Goal: Task Accomplishment & Management: Complete application form

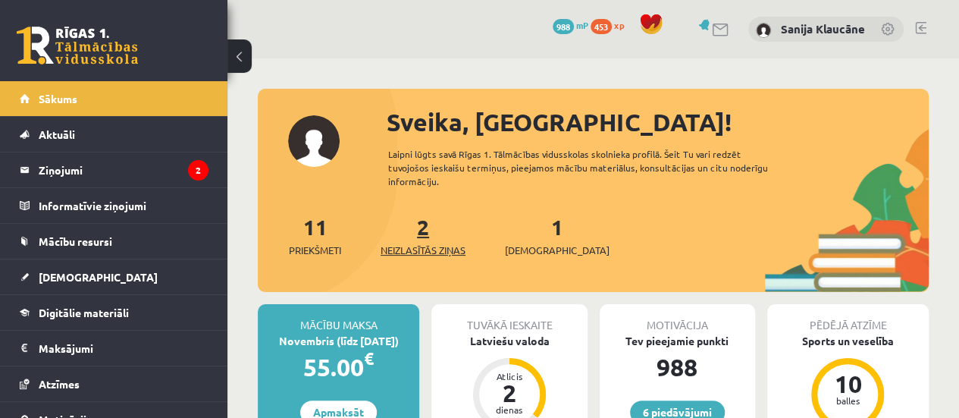
click at [429, 231] on link "2 Neizlasītās ziņas" at bounding box center [423, 235] width 85 height 45
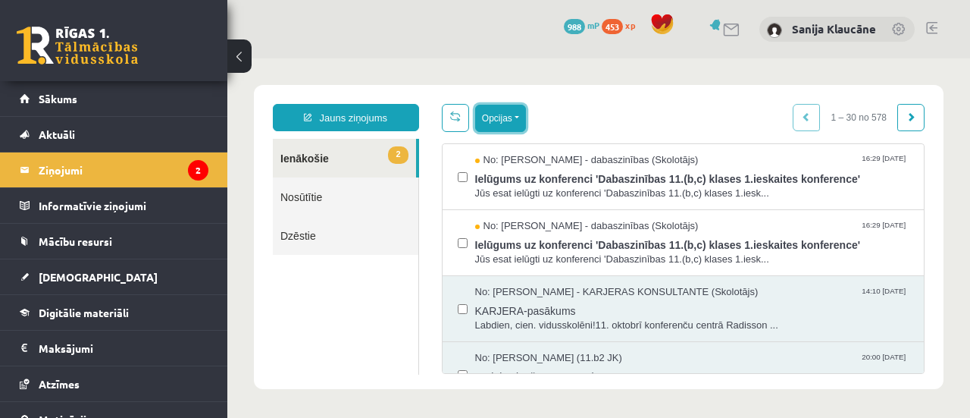
click at [483, 116] on button "Opcijas" at bounding box center [500, 118] width 51 height 27
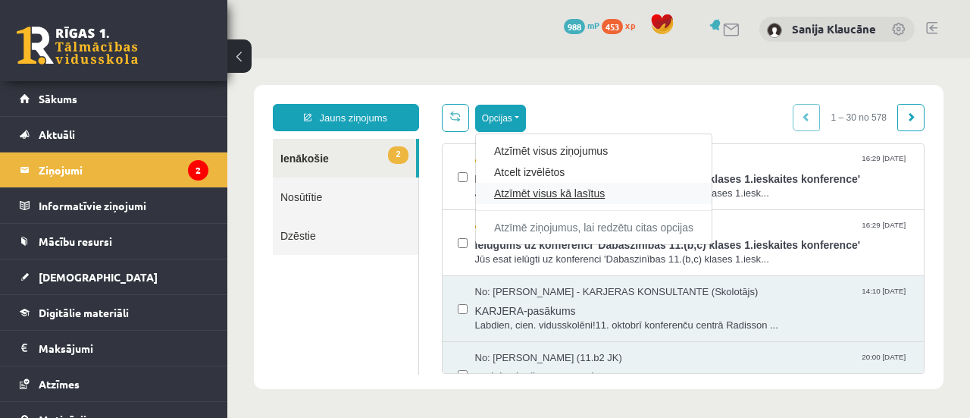
click at [494, 195] on link "Atzīmēt visus kā lasītus" at bounding box center [593, 193] width 199 height 15
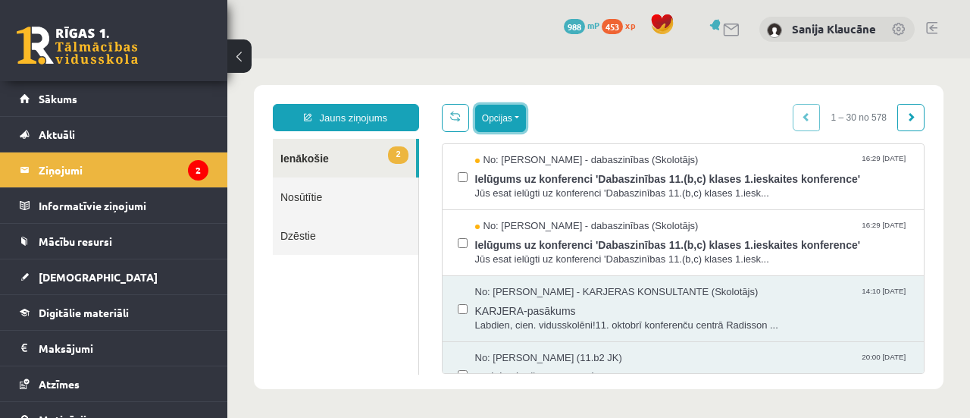
click at [481, 115] on button "Opcijas" at bounding box center [500, 118] width 51 height 27
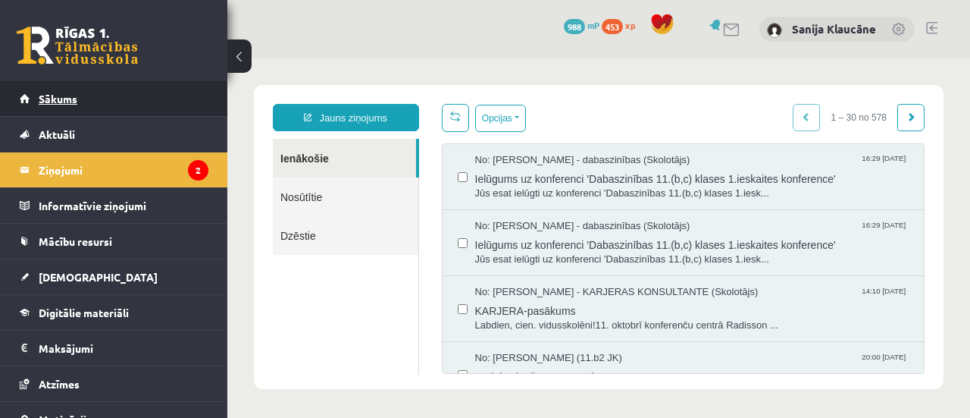
click at [156, 108] on link "Sākums" at bounding box center [114, 98] width 189 height 35
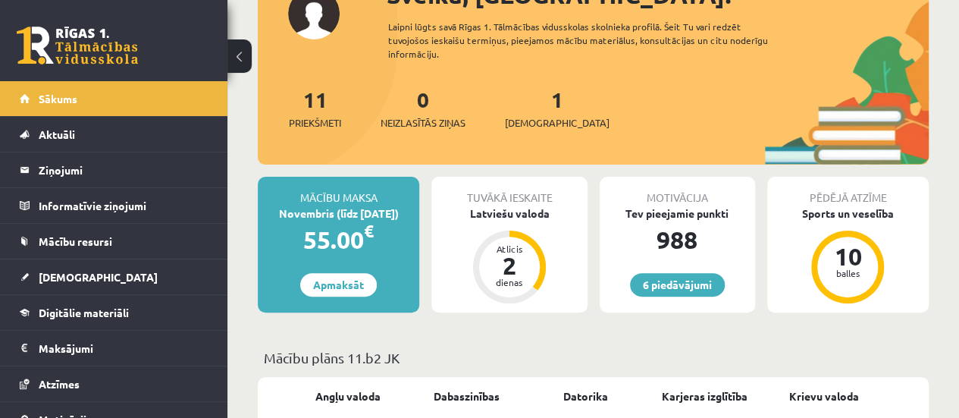
scroll to position [133, 0]
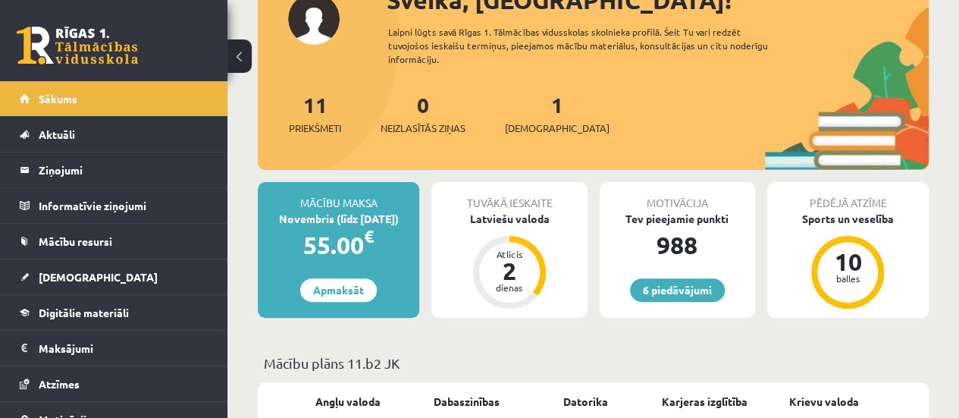
scroll to position [115, 0]
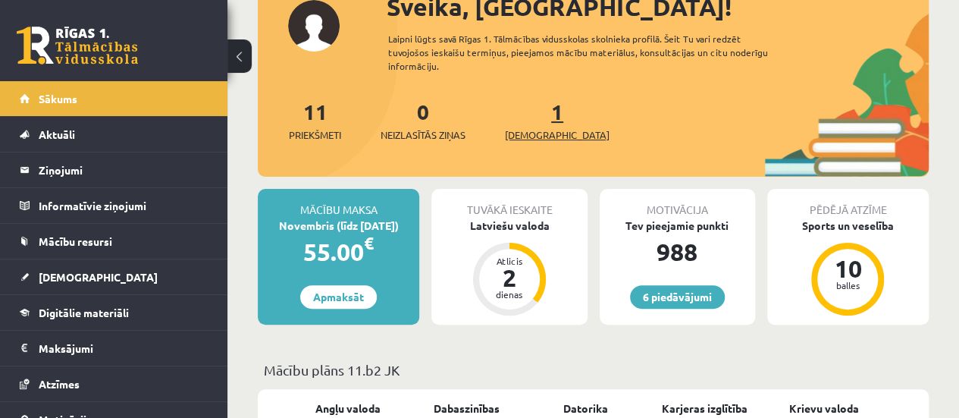
click at [529, 114] on link "1 Ieskaites" at bounding box center [557, 120] width 105 height 45
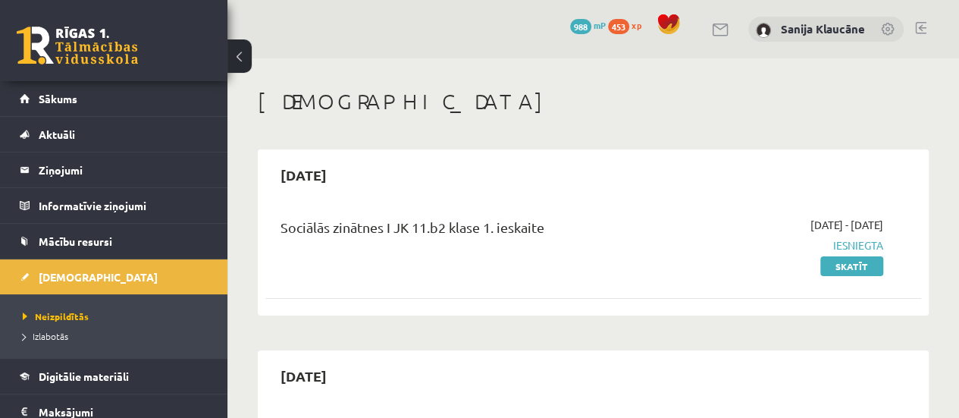
drag, startPoint x: 891, startPoint y: 82, endPoint x: 904, endPoint y: 80, distance: 13.1
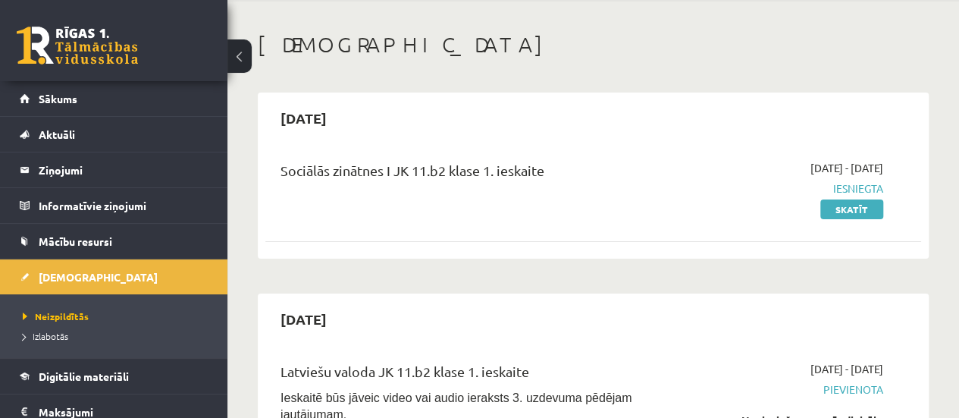
scroll to position [32, 0]
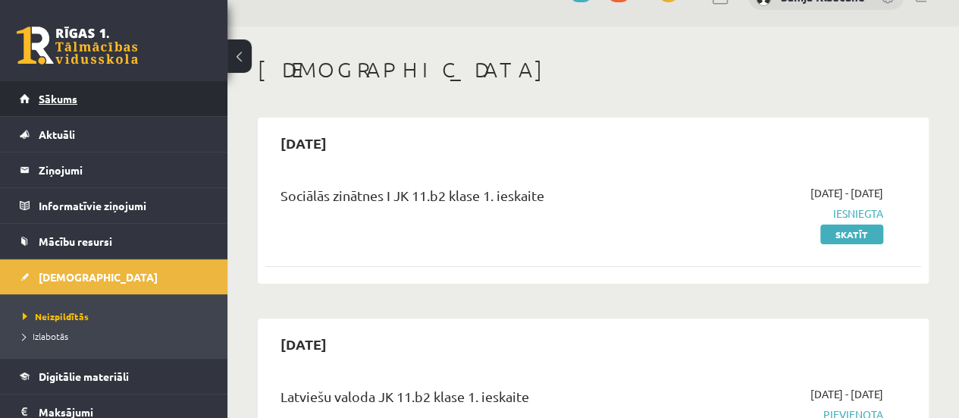
click at [179, 107] on link "Sākums" at bounding box center [114, 98] width 189 height 35
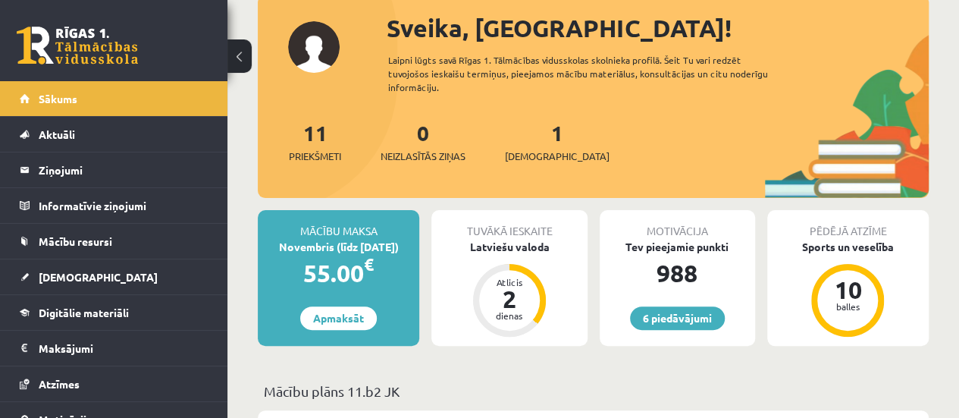
scroll to position [58, 0]
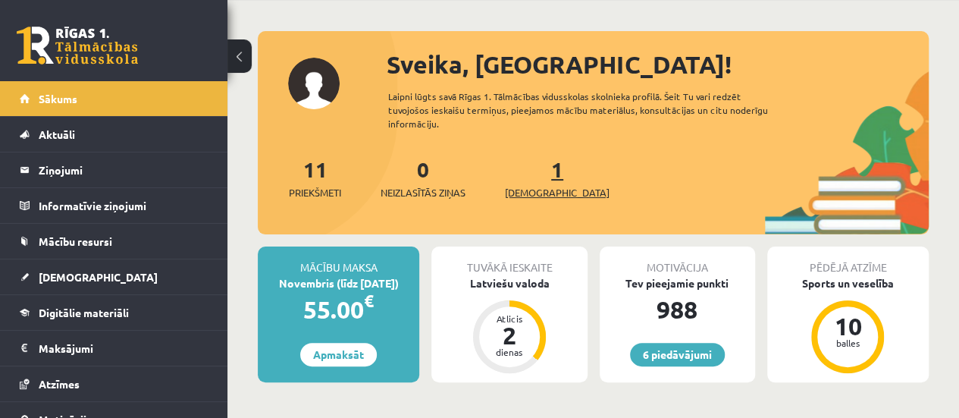
click at [532, 172] on link "1 Ieskaites" at bounding box center [557, 177] width 105 height 45
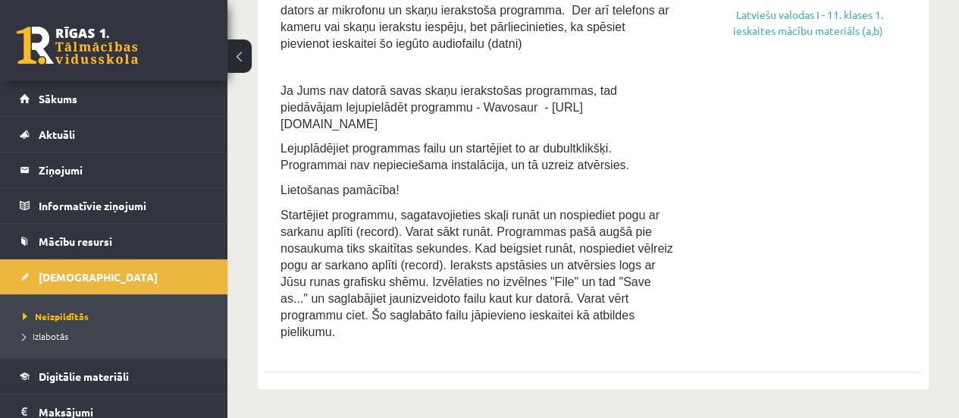
scroll to position [438, 0]
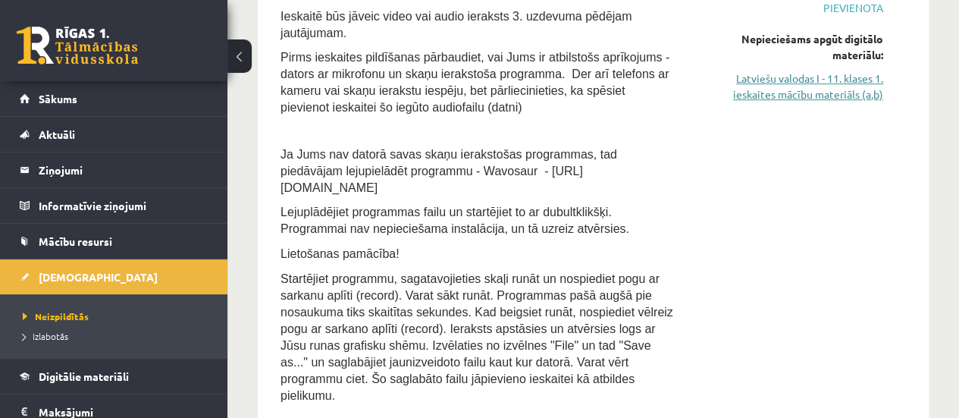
click at [812, 74] on link "Latviešu valodas I - 11. klases 1. ieskaites mācību materiāls (a,b)" at bounding box center [790, 87] width 186 height 32
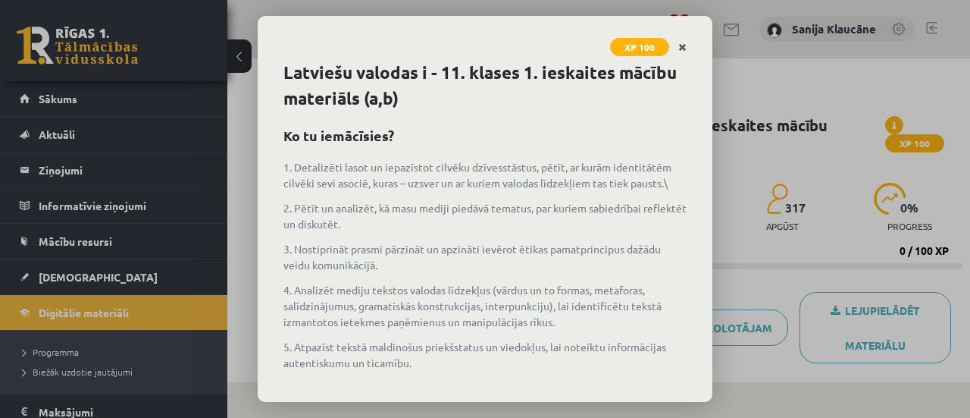
click at [678, 46] on link "Close" at bounding box center [682, 48] width 27 height 30
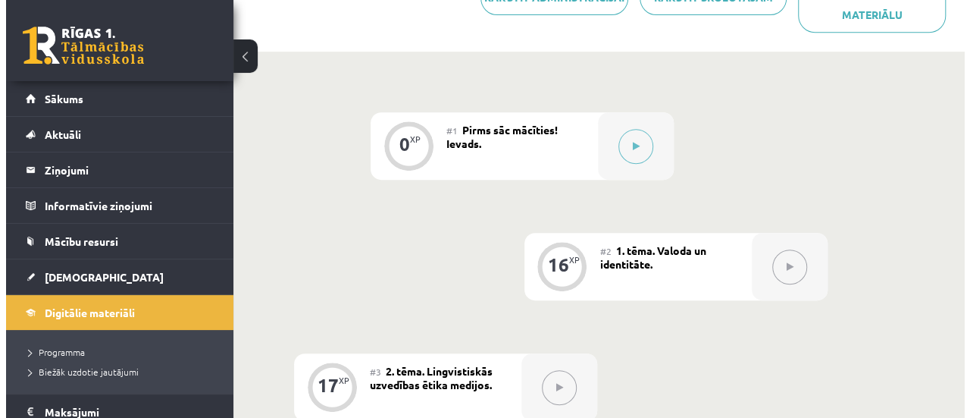
scroll to position [311, 0]
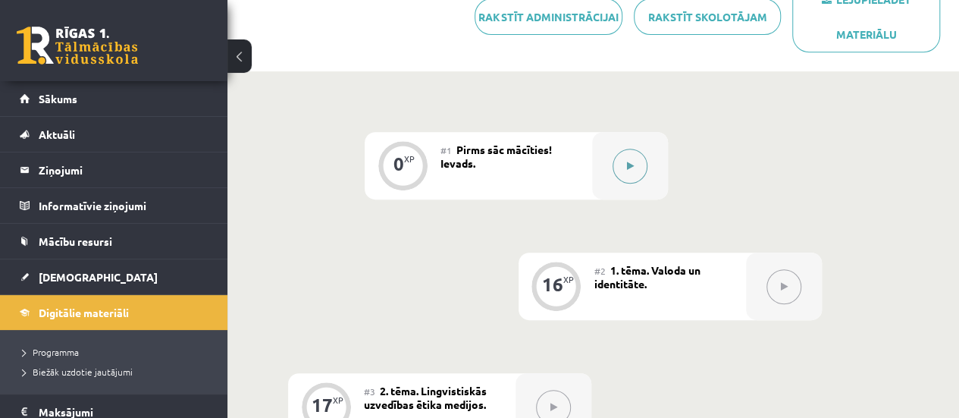
click at [636, 168] on button at bounding box center [630, 166] width 35 height 35
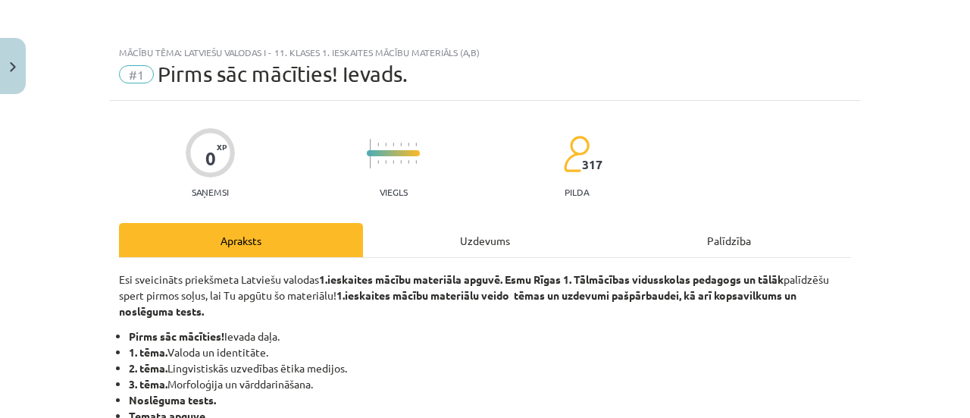
click at [486, 251] on div "Uzdevums" at bounding box center [485, 240] width 244 height 34
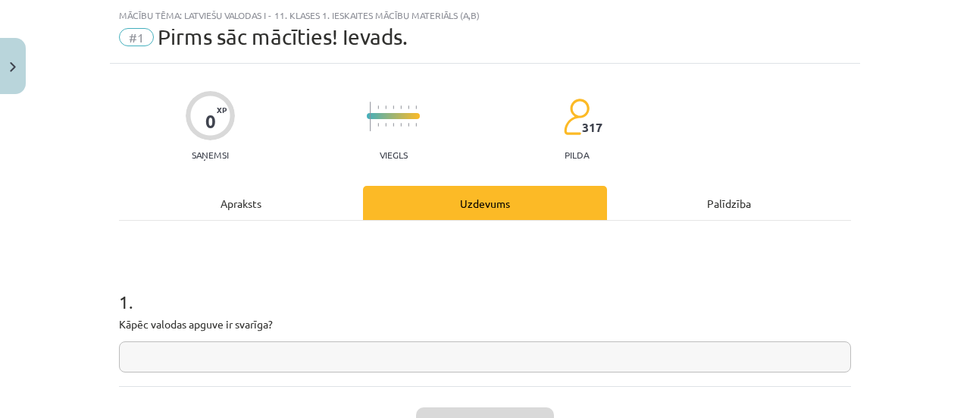
scroll to position [38, 0]
click at [650, 354] on input "text" at bounding box center [485, 355] width 732 height 31
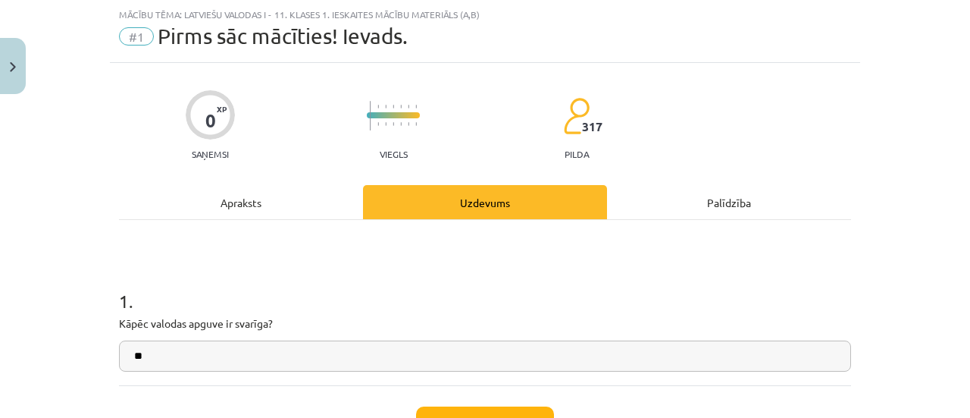
type input "*"
type input "**********"
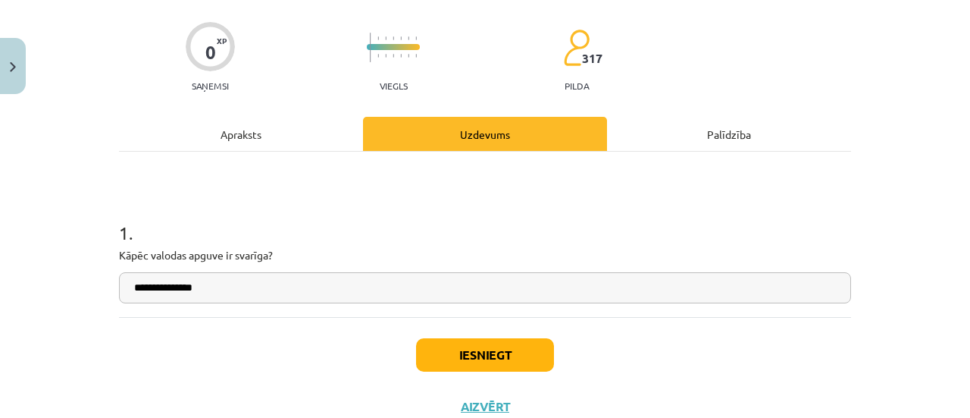
scroll to position [158, 0]
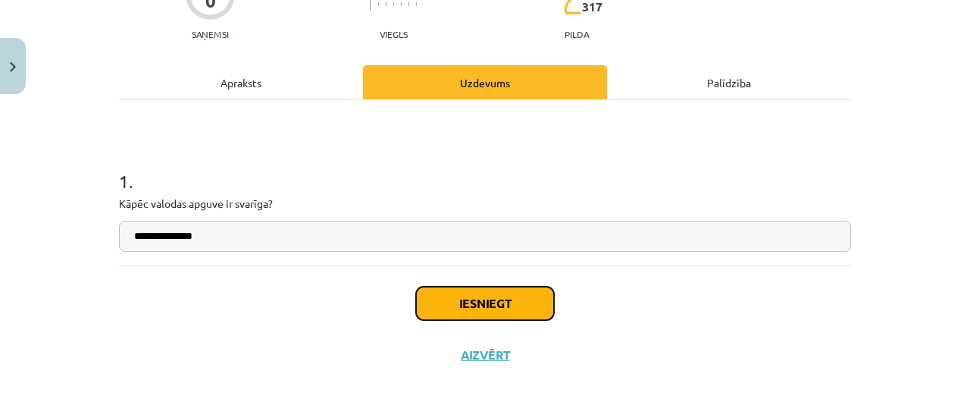
click at [443, 301] on button "Iesniegt" at bounding box center [485, 303] width 138 height 33
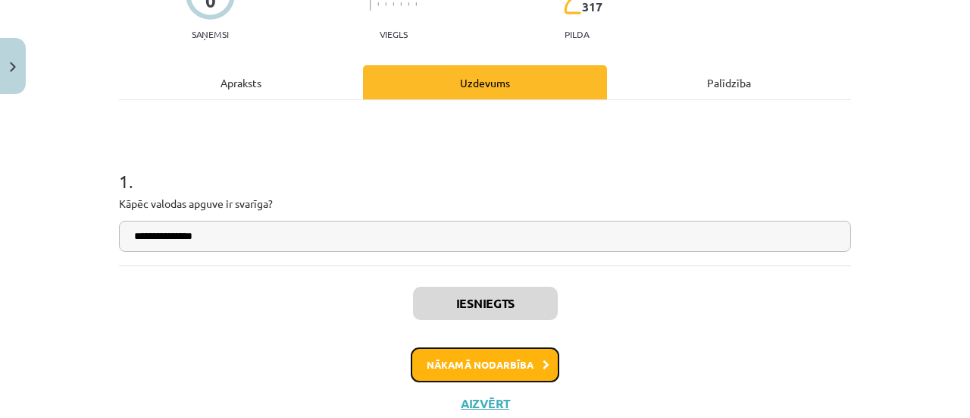
click at [439, 360] on button "Nākamā nodarbība" at bounding box center [485, 364] width 149 height 35
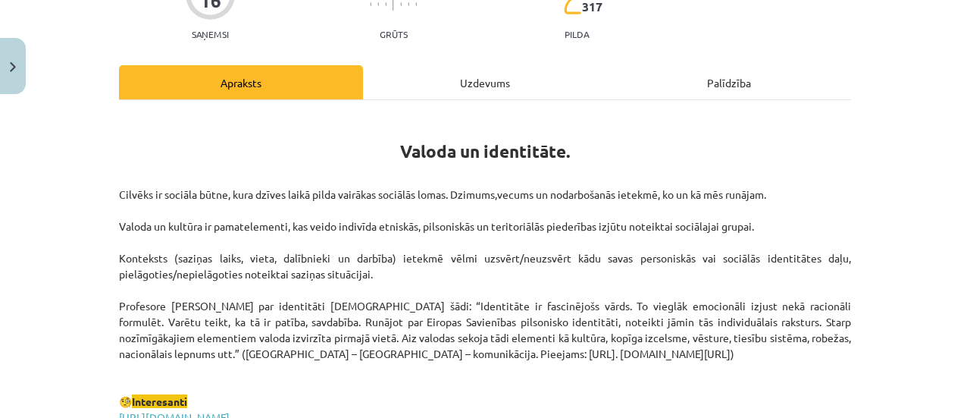
scroll to position [38, 0]
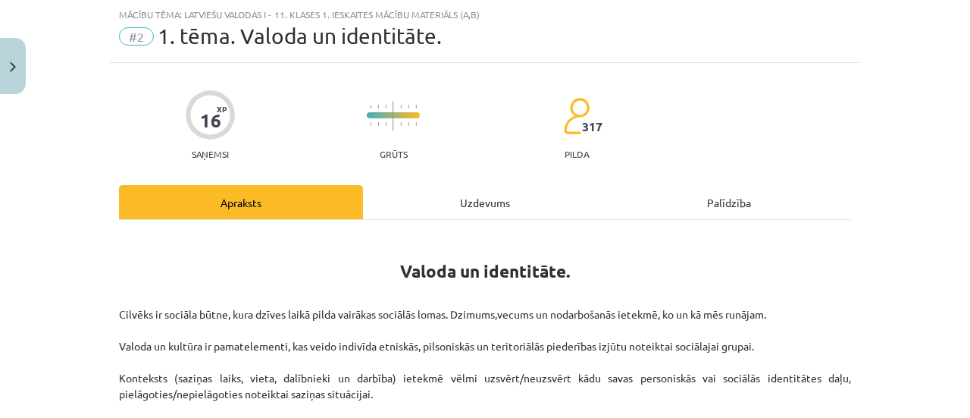
click at [485, 198] on div "Uzdevums" at bounding box center [485, 202] width 244 height 34
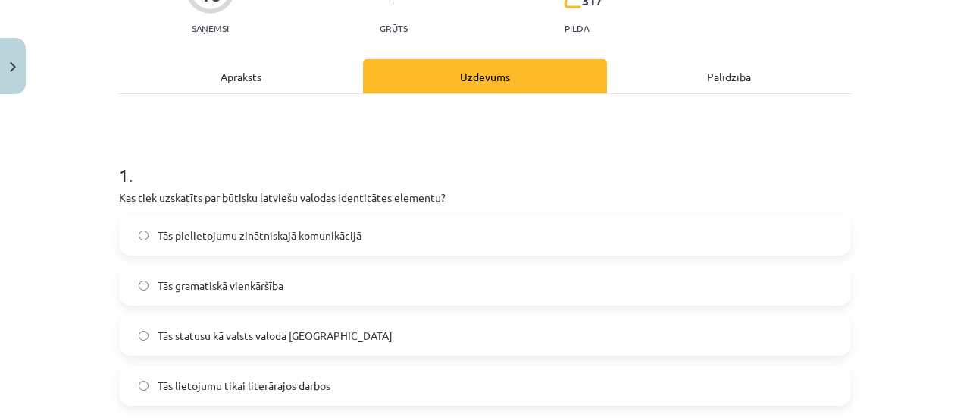
scroll to position [169, 0]
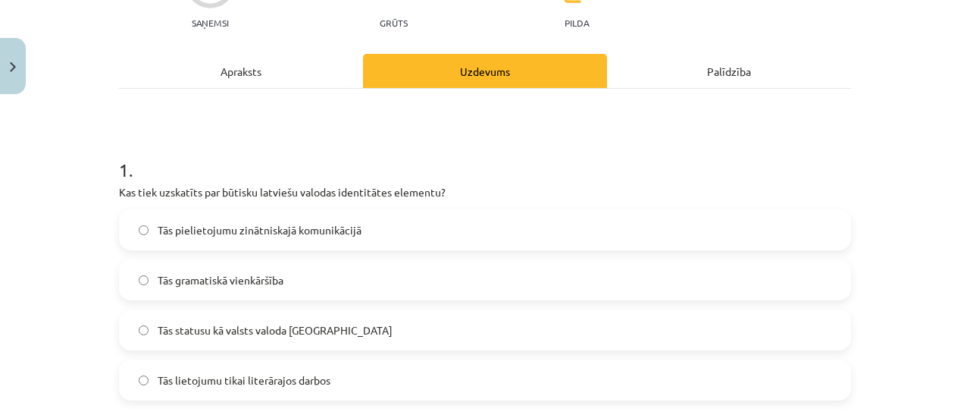
click at [634, 330] on label "Tās statusu kā valsts valoda Latvijā" at bounding box center [485, 330] width 729 height 38
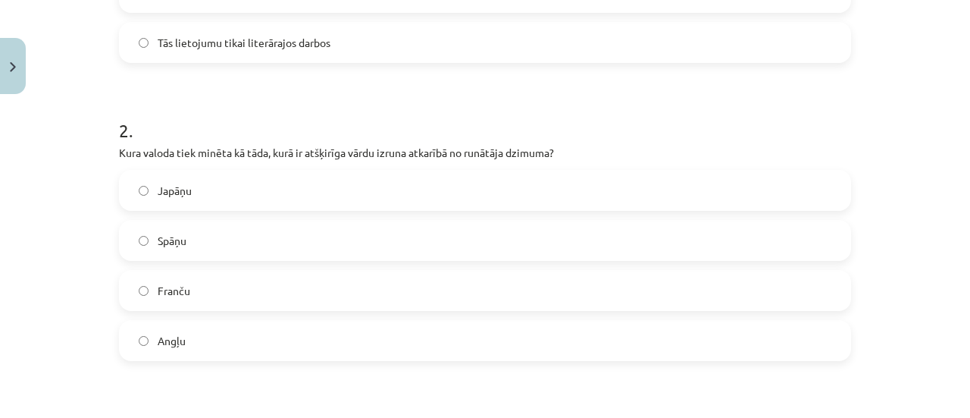
scroll to position [511, 0]
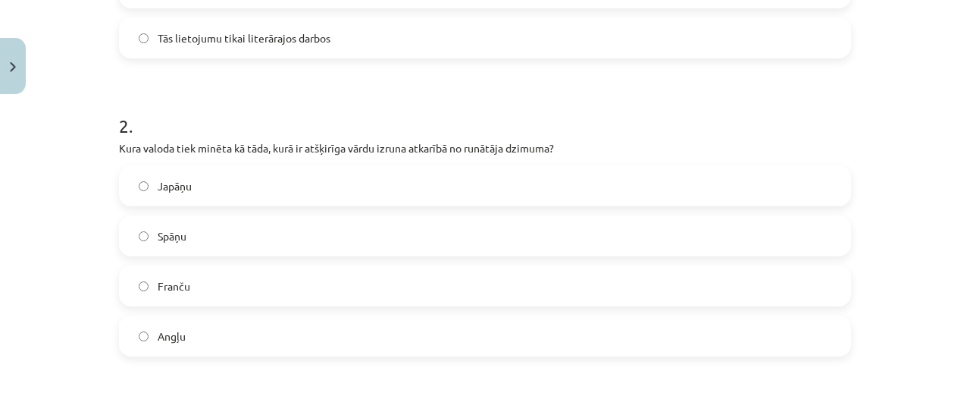
click at [446, 190] on label "Japāņu" at bounding box center [485, 186] width 729 height 38
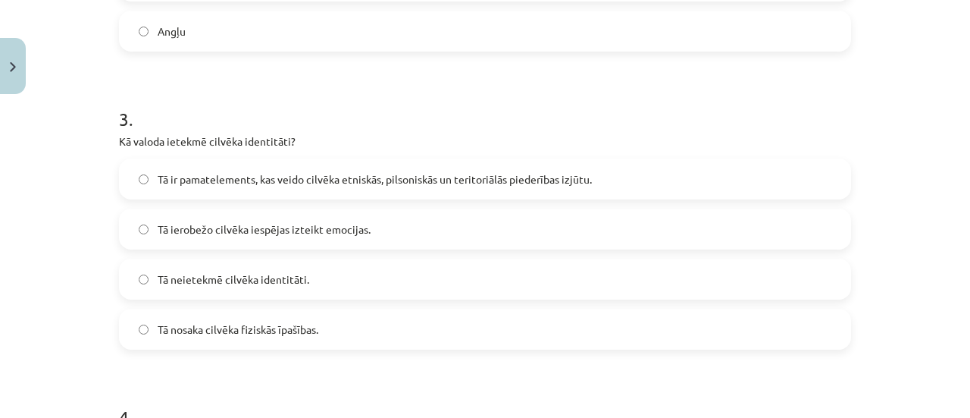
scroll to position [823, 0]
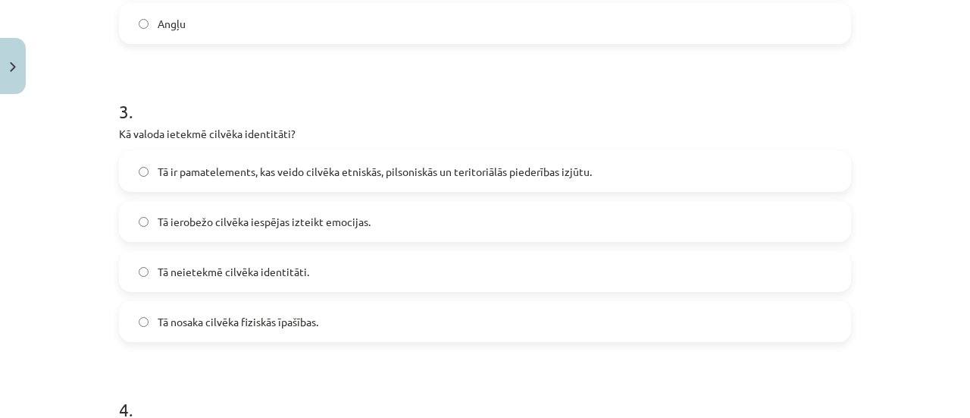
click at [535, 171] on span "Tā ir pamatelements, kas veido cilvēka etniskās, pilsoniskās un teritoriālās pi…" at bounding box center [375, 172] width 434 height 16
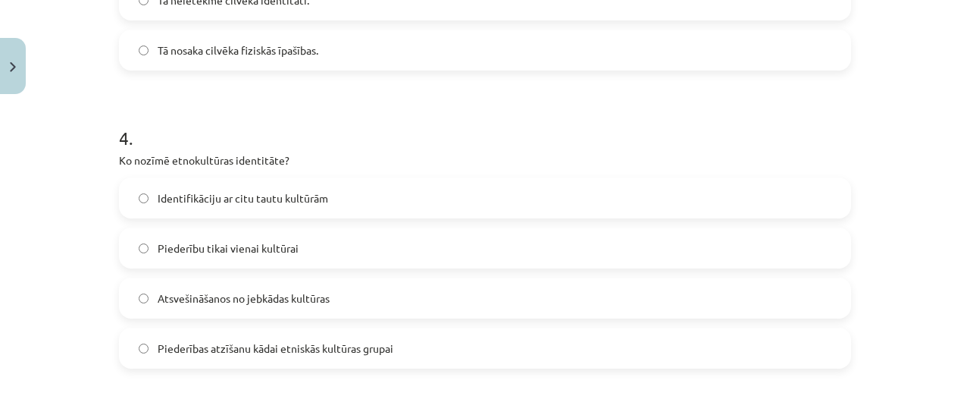
scroll to position [1113, 0]
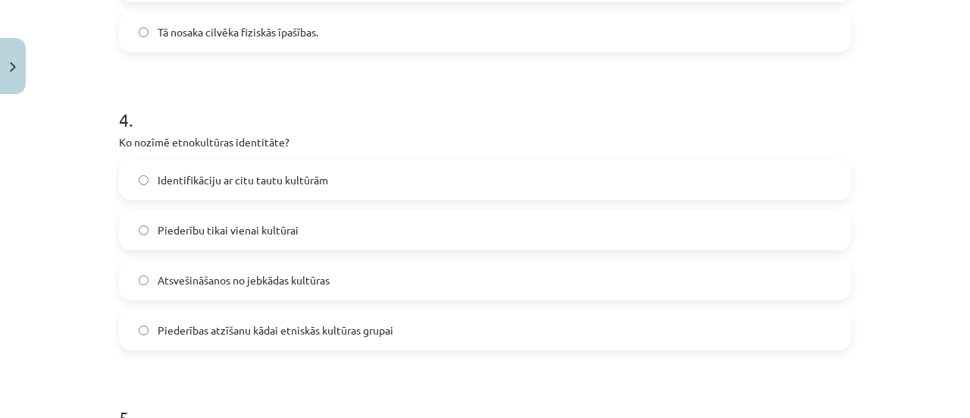
click at [320, 324] on span "Piederības atzīšanu kādai etniskās kultūras grupai" at bounding box center [276, 330] width 236 height 16
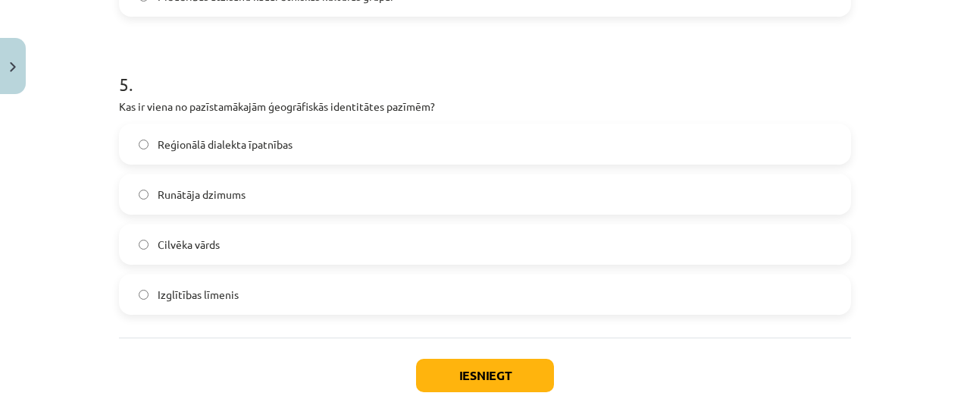
scroll to position [1450, 0]
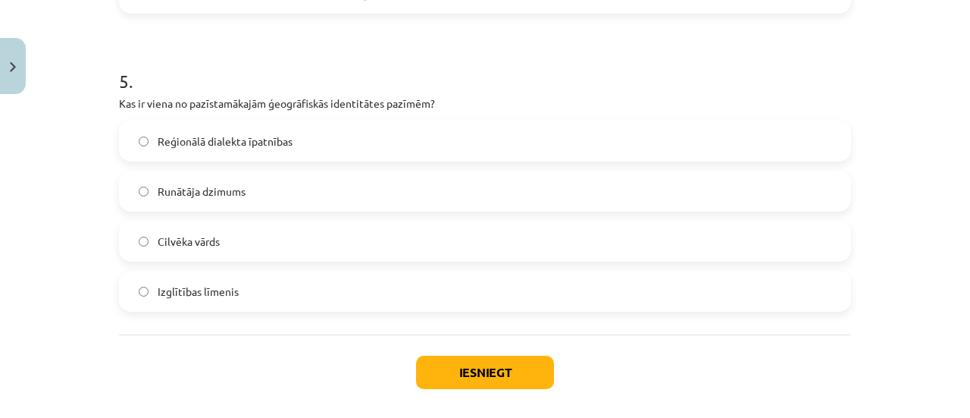
click at [265, 143] on span "Reģionālā dialekta īpatnības" at bounding box center [225, 141] width 135 height 16
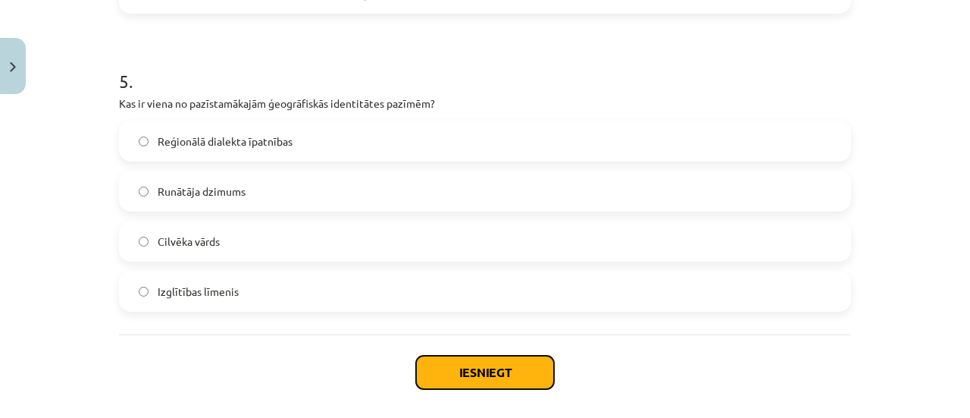
click at [467, 374] on button "Iesniegt" at bounding box center [485, 372] width 138 height 33
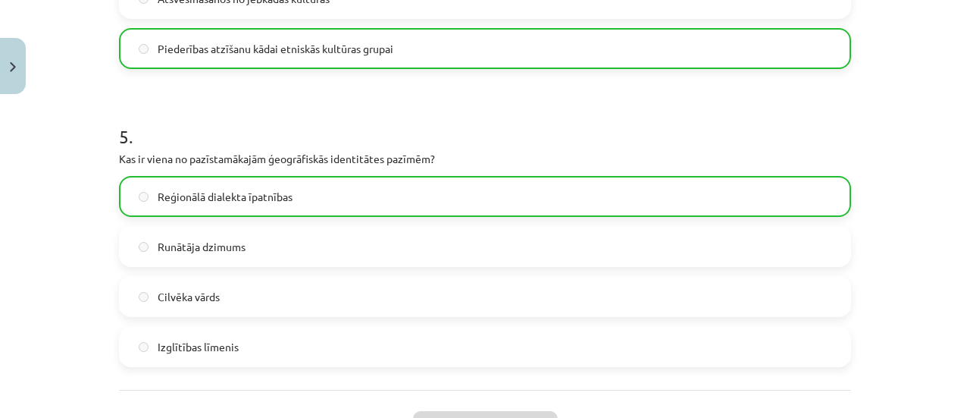
scroll to position [1566, 0]
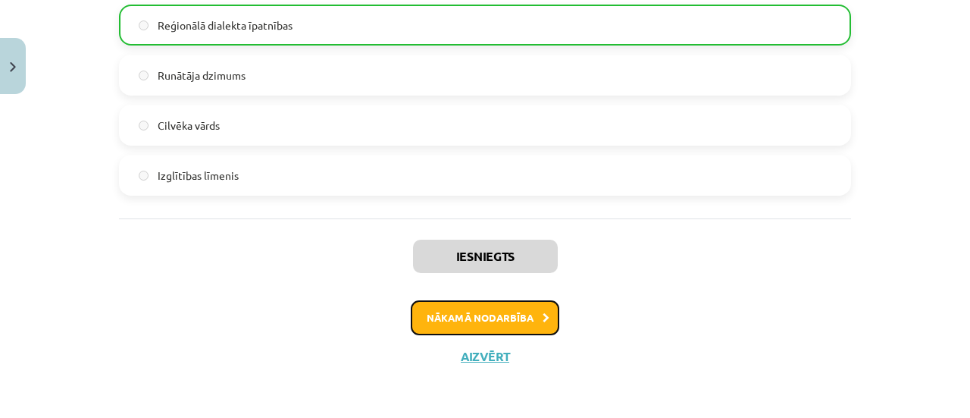
click at [487, 302] on button "Nākamā nodarbība" at bounding box center [485, 317] width 149 height 35
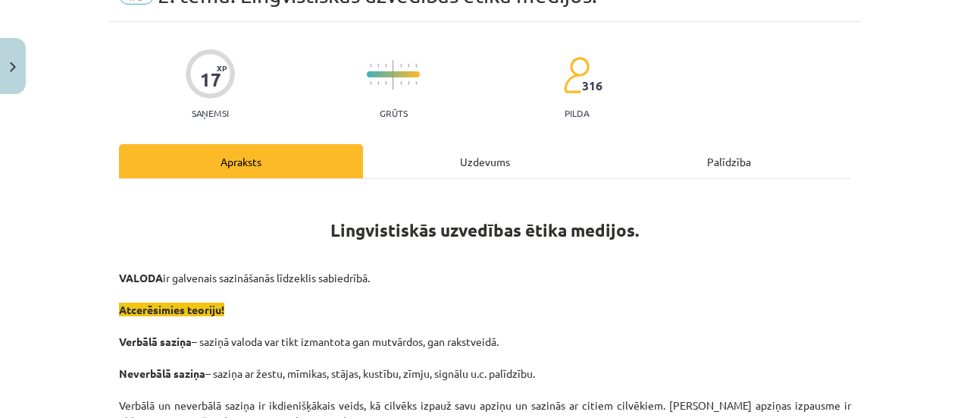
scroll to position [38, 0]
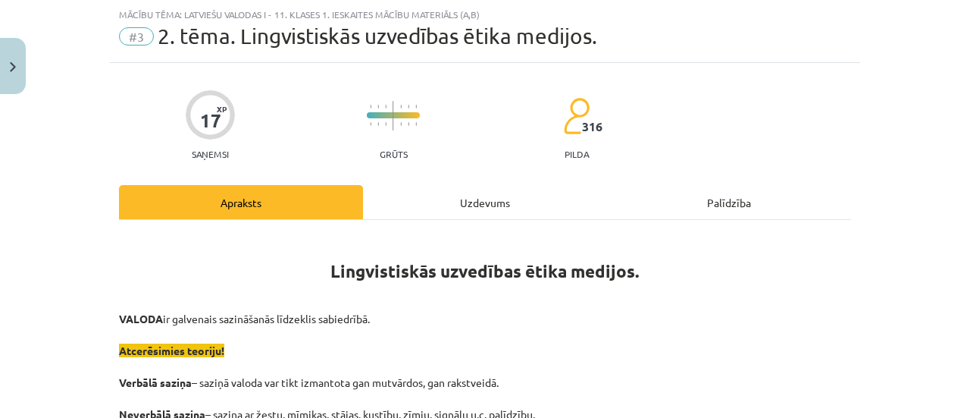
click at [484, 203] on div "Uzdevums" at bounding box center [485, 202] width 244 height 34
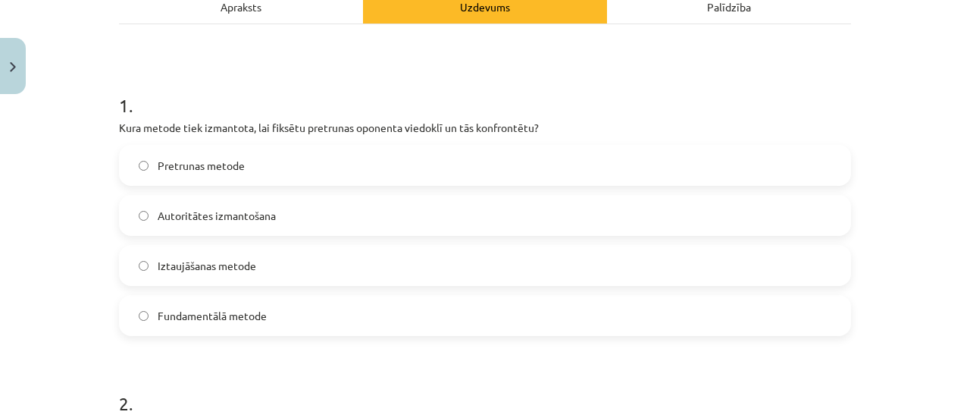
scroll to position [228, 0]
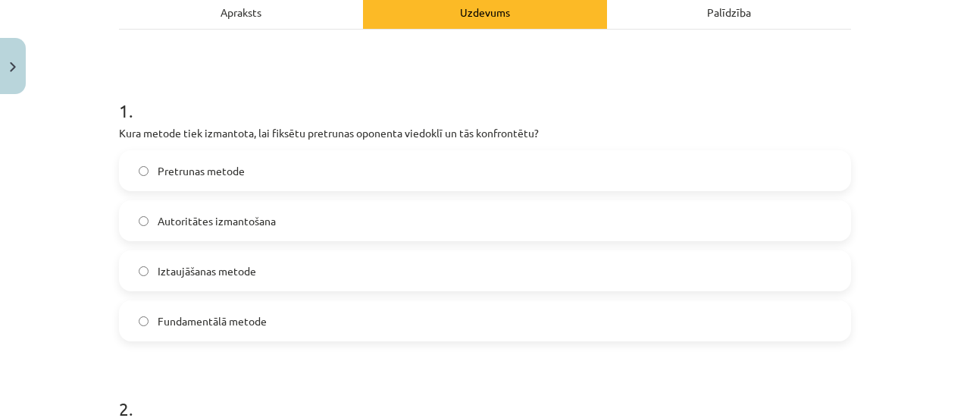
click at [511, 173] on label "Pretrunas metode" at bounding box center [485, 171] width 729 height 38
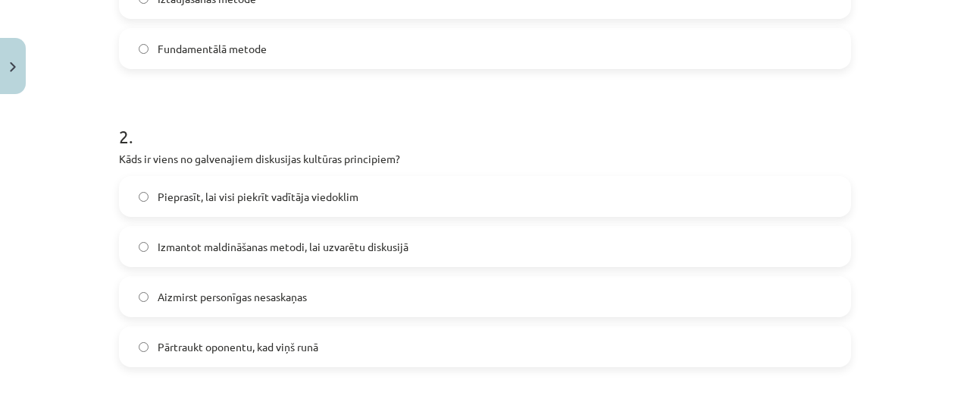
scroll to position [517, 0]
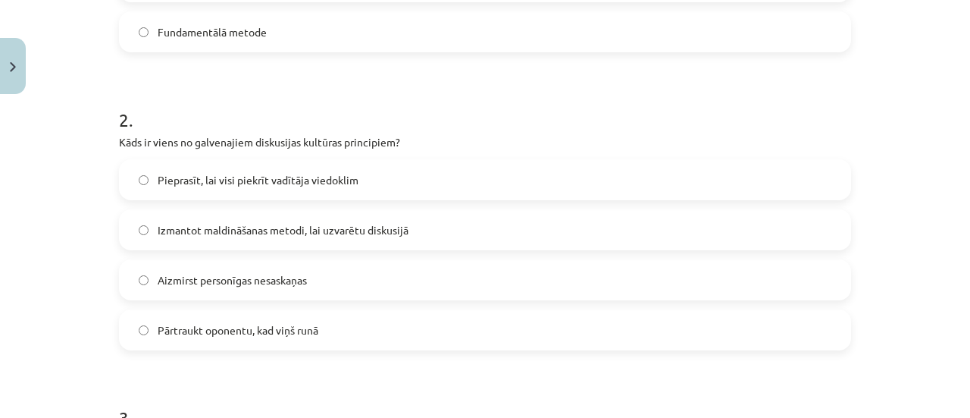
click at [310, 284] on label "Aizmirst personīgas nesaskaņas" at bounding box center [485, 280] width 729 height 38
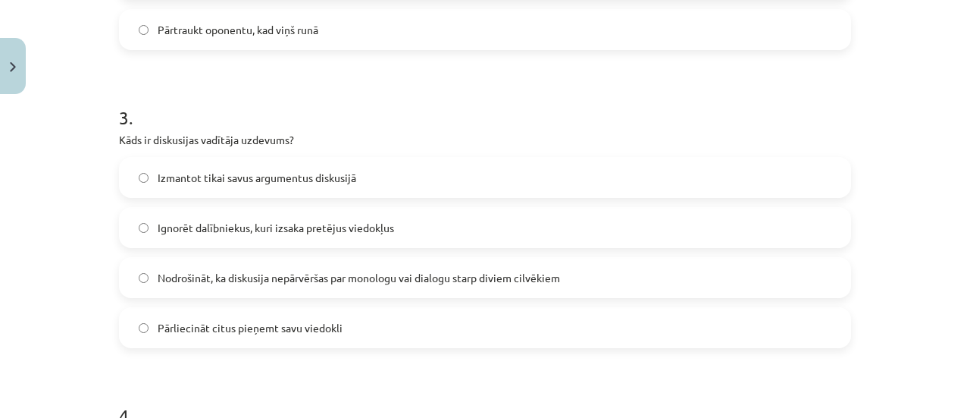
scroll to position [845, 0]
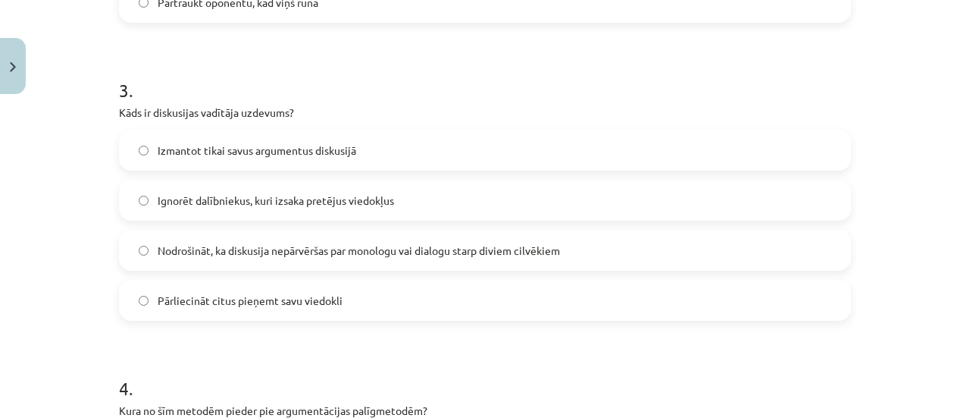
click at [245, 243] on span "Nodrošināt, ka diskusija nepārvēršas par monologu vai dialogu starp diviem cilv…" at bounding box center [359, 251] width 403 height 16
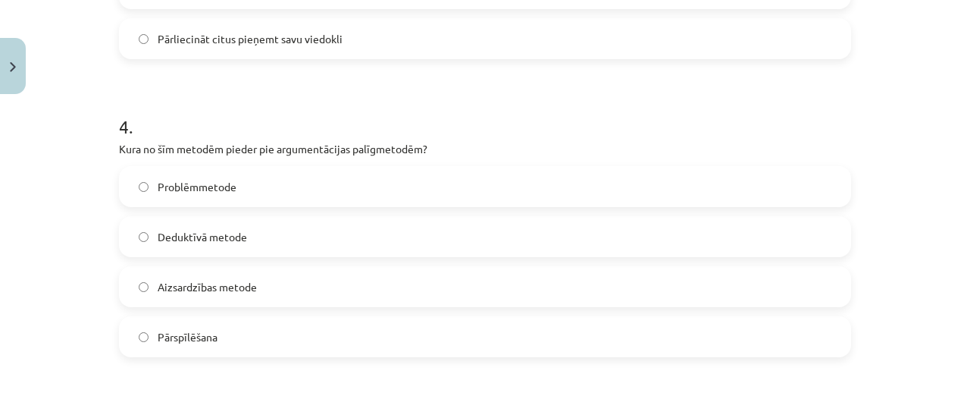
scroll to position [1119, 0]
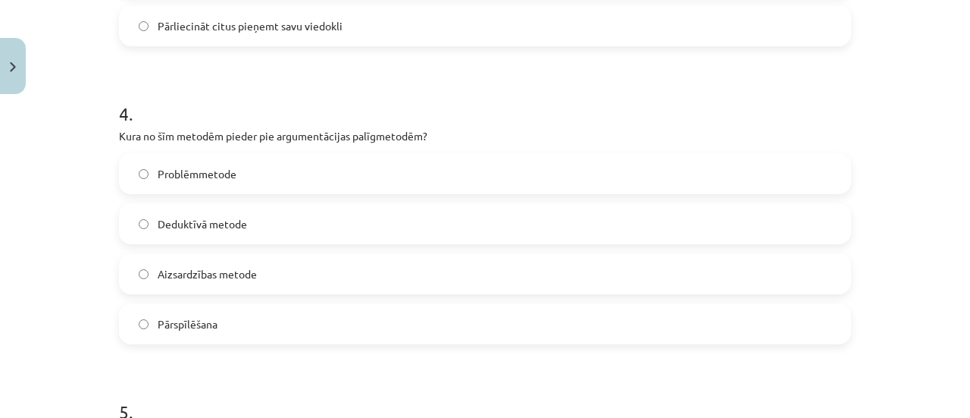
click at [319, 181] on label "Problēmmetode" at bounding box center [485, 174] width 729 height 38
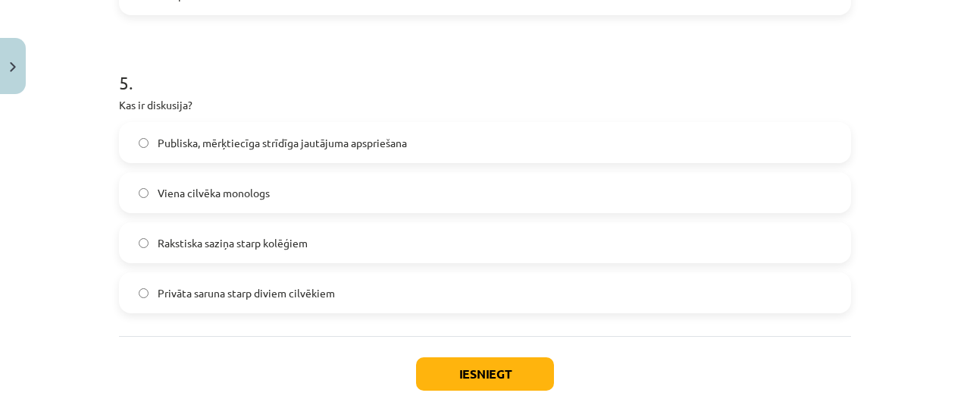
scroll to position [1453, 0]
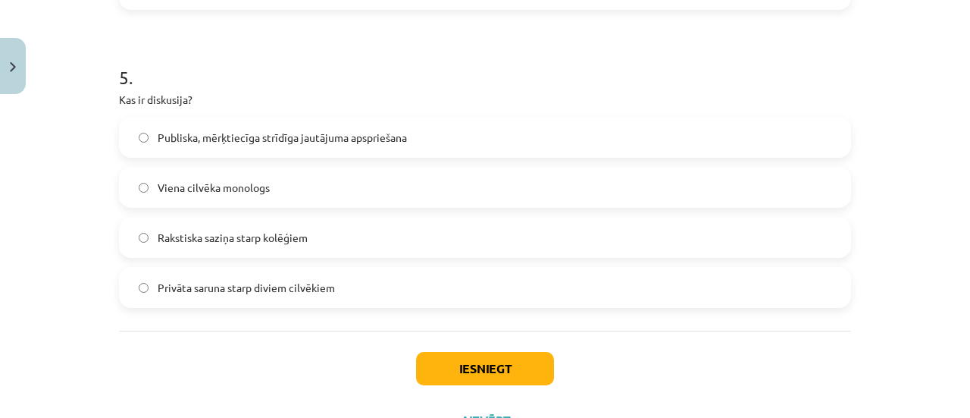
click at [295, 133] on span "Publiska, mērķtiecīga strīdīga jautājuma apspriešana" at bounding box center [282, 138] width 249 height 16
click at [459, 354] on button "Iesniegt" at bounding box center [485, 368] width 138 height 33
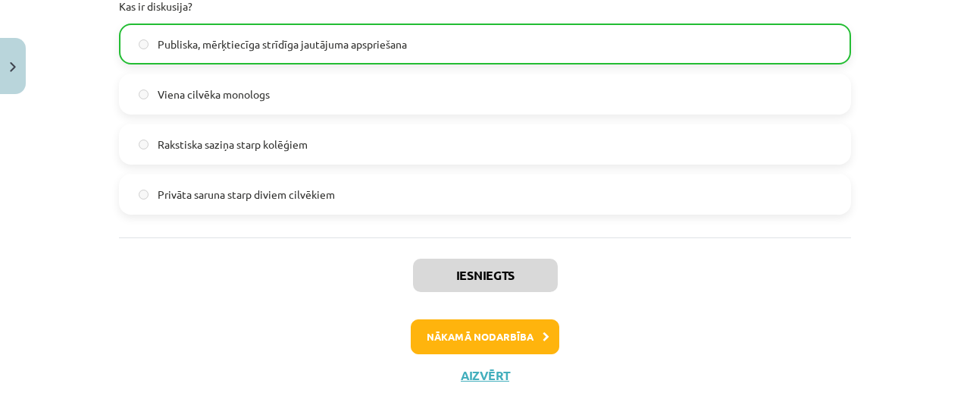
scroll to position [1566, 0]
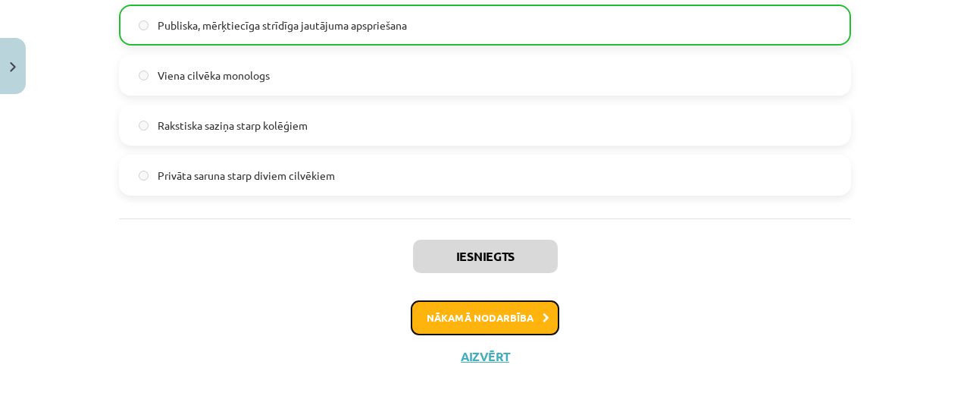
click at [437, 310] on button "Nākamā nodarbība" at bounding box center [485, 317] width 149 height 35
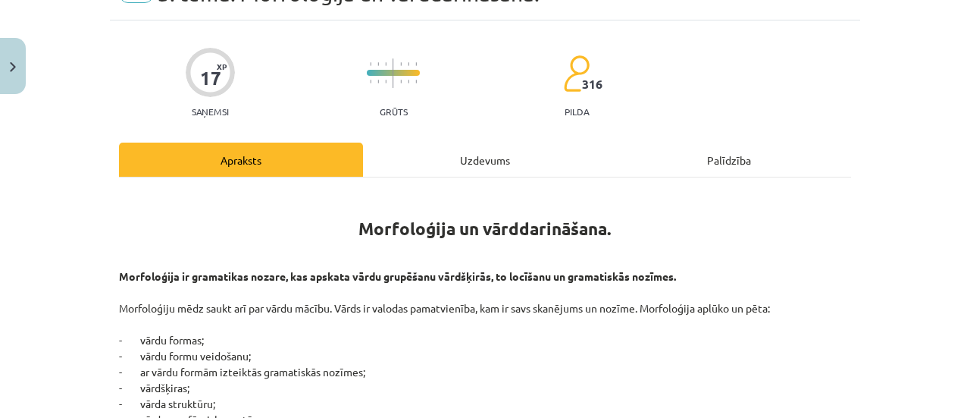
scroll to position [38, 0]
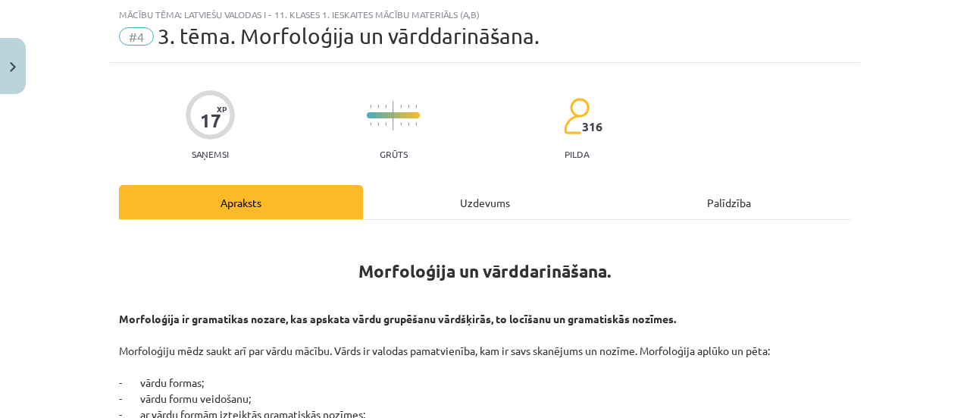
click at [482, 206] on div "Uzdevums" at bounding box center [485, 202] width 244 height 34
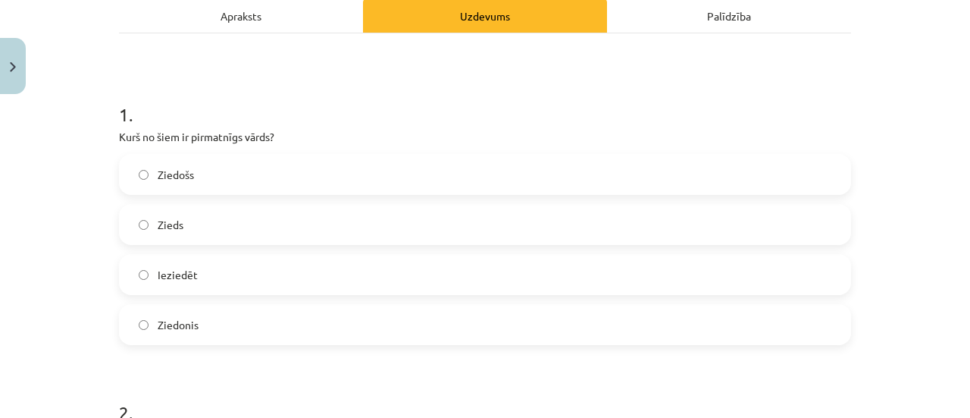
scroll to position [219, 0]
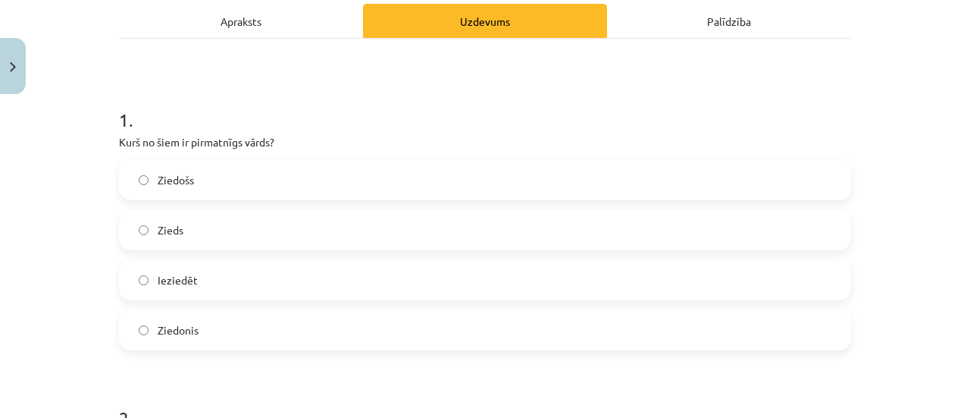
click at [289, 225] on label "Zieds" at bounding box center [485, 230] width 729 height 38
click at [955, 102] on div "Mācību tēma: Latviešu valodas i - 11. klases 1. ieskaites mācību materiāls (a,b…" at bounding box center [485, 209] width 970 height 418
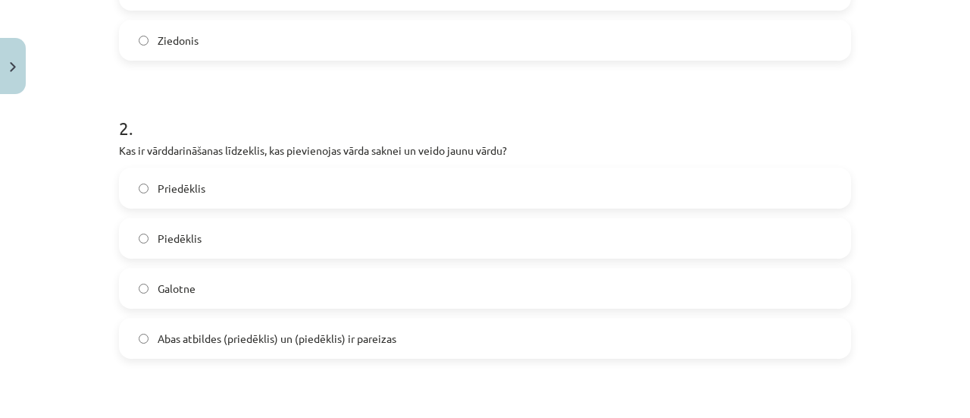
scroll to position [511, 0]
click at [379, 195] on label "Priedēklis" at bounding box center [485, 186] width 729 height 38
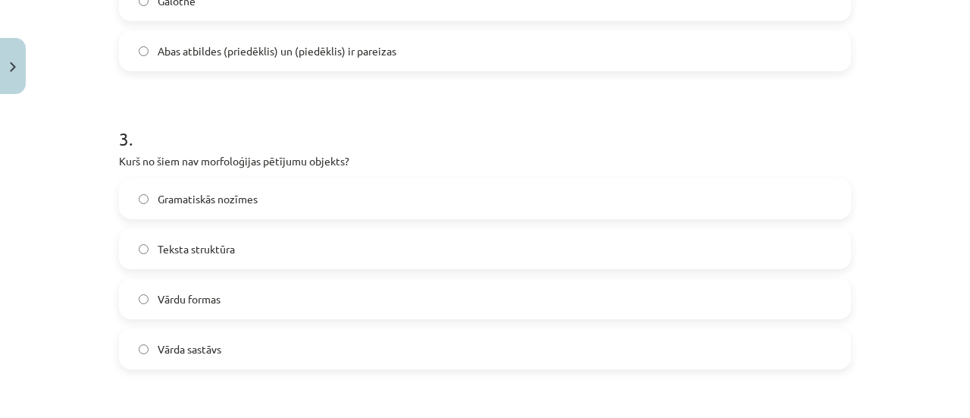
scroll to position [808, 0]
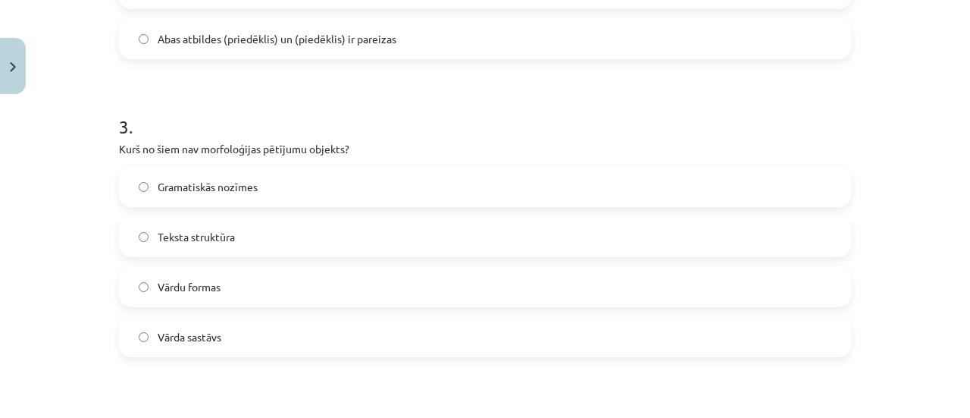
click at [496, 253] on label "Teksta struktūra" at bounding box center [485, 237] width 729 height 38
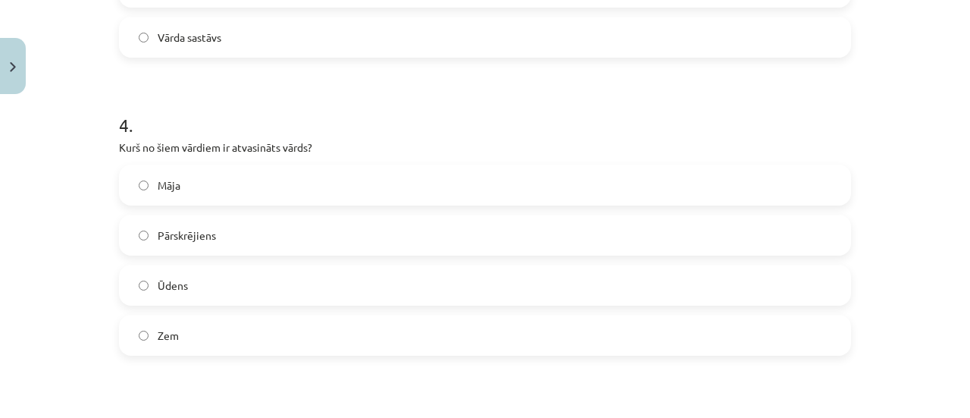
scroll to position [1113, 0]
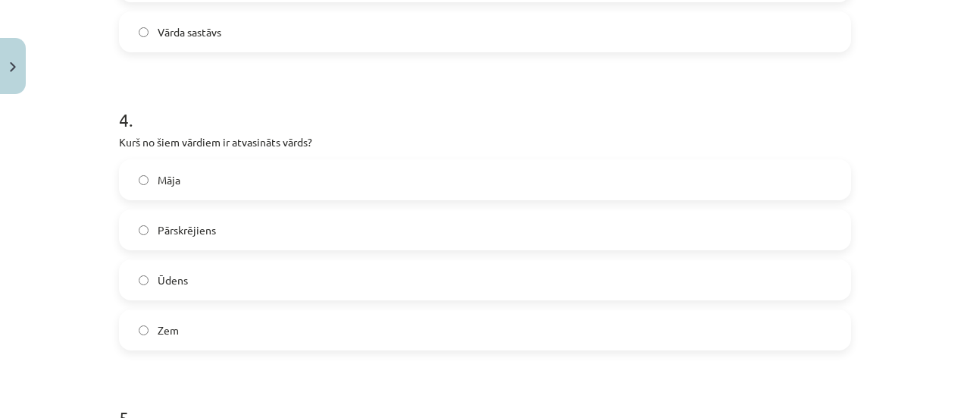
click at [488, 227] on label "Pārskrējiens" at bounding box center [485, 230] width 729 height 38
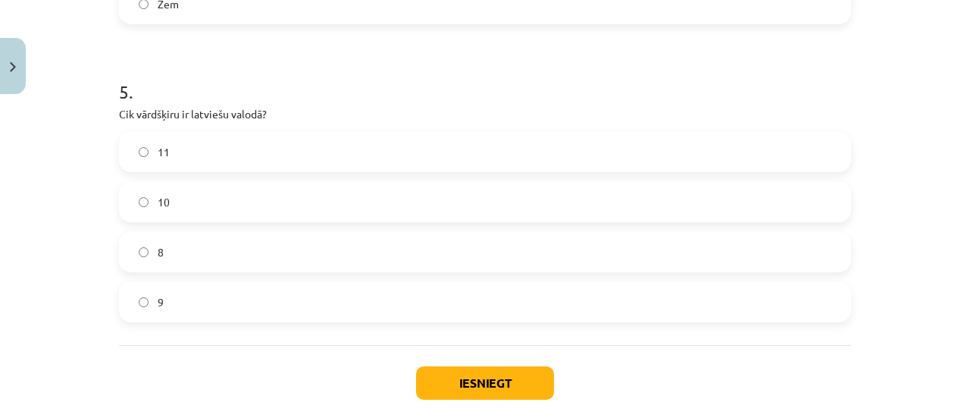
scroll to position [1457, 0]
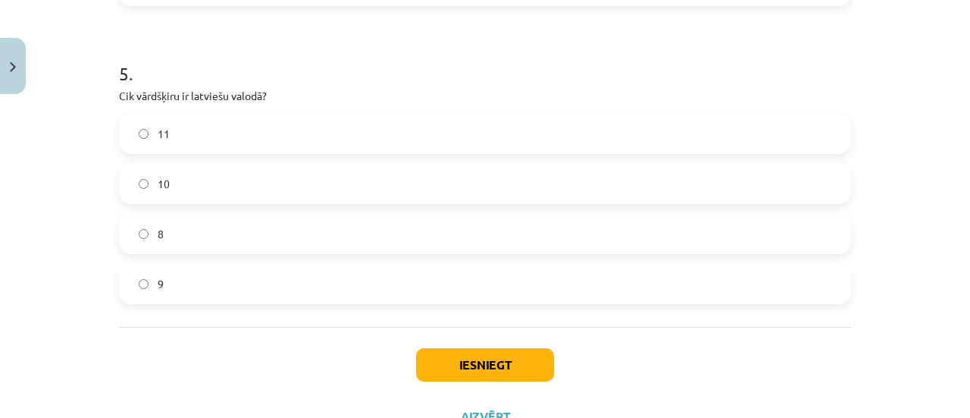
click at [396, 168] on label "10" at bounding box center [485, 184] width 729 height 38
click at [491, 365] on button "Iesniegt" at bounding box center [485, 364] width 138 height 33
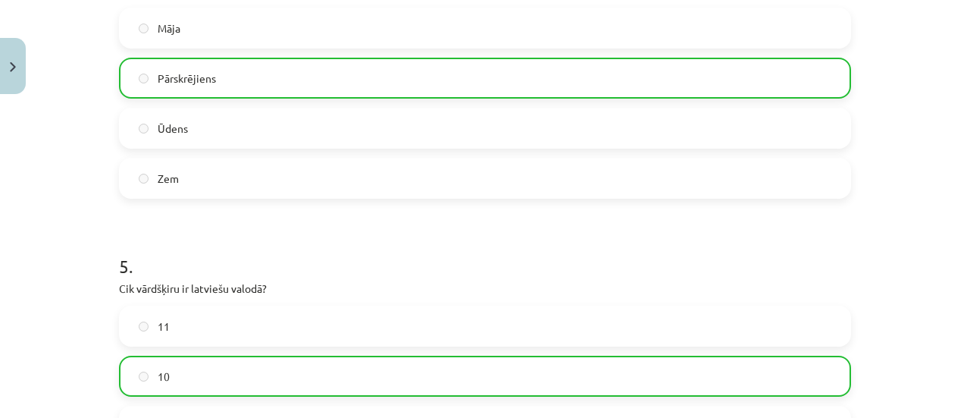
scroll to position [1566, 0]
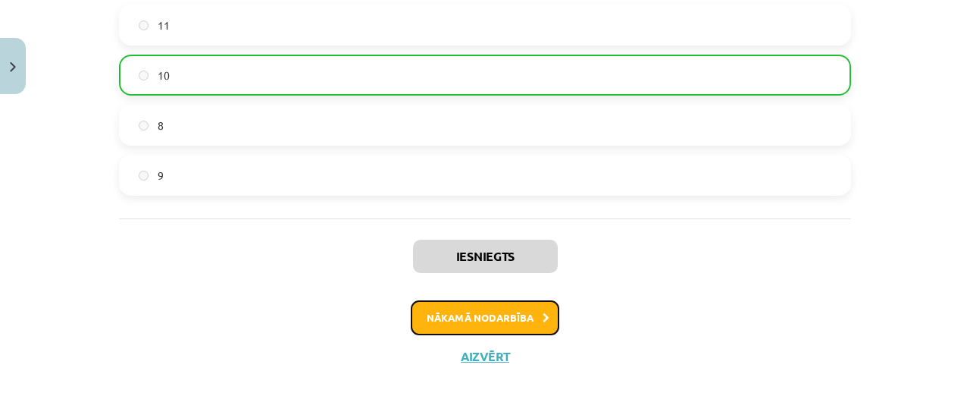
click at [517, 306] on button "Nākamā nodarbība" at bounding box center [485, 317] width 149 height 35
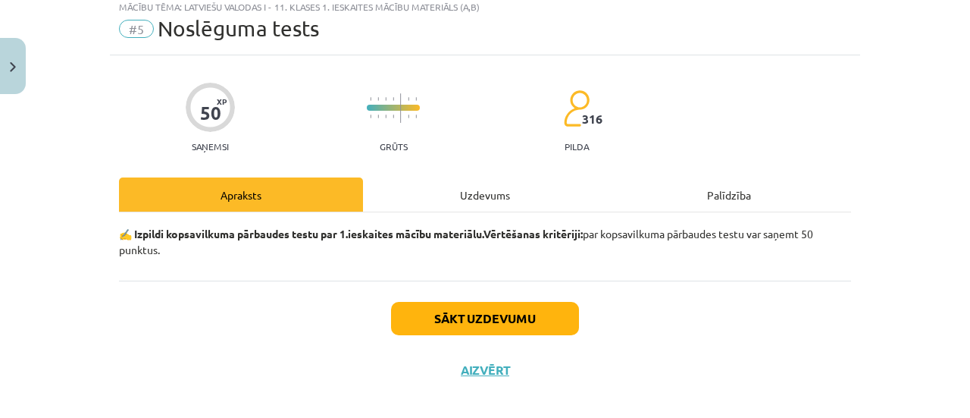
scroll to position [38, 0]
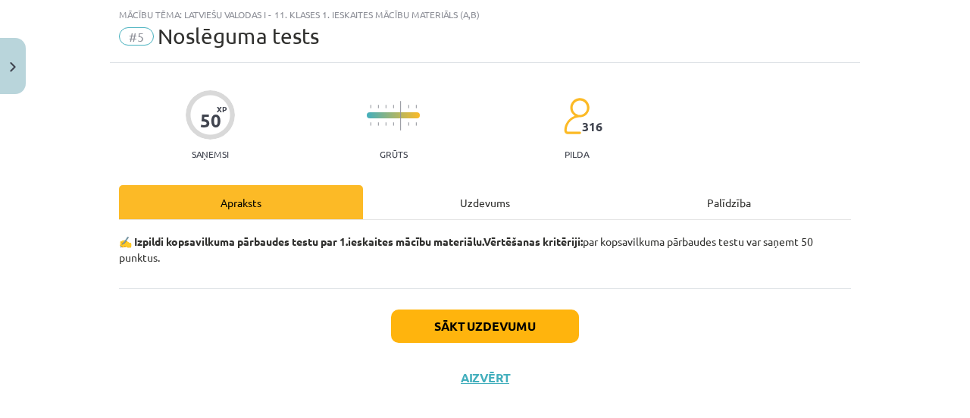
click at [487, 202] on div "Uzdevums" at bounding box center [485, 202] width 244 height 34
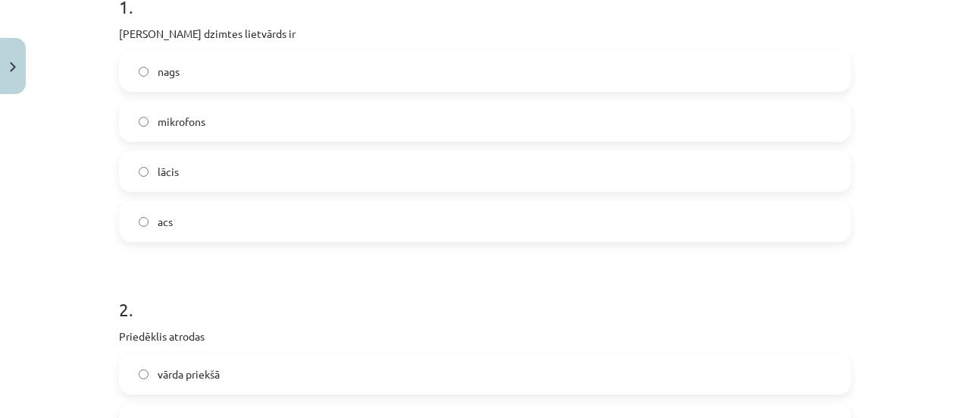
scroll to position [262, 0]
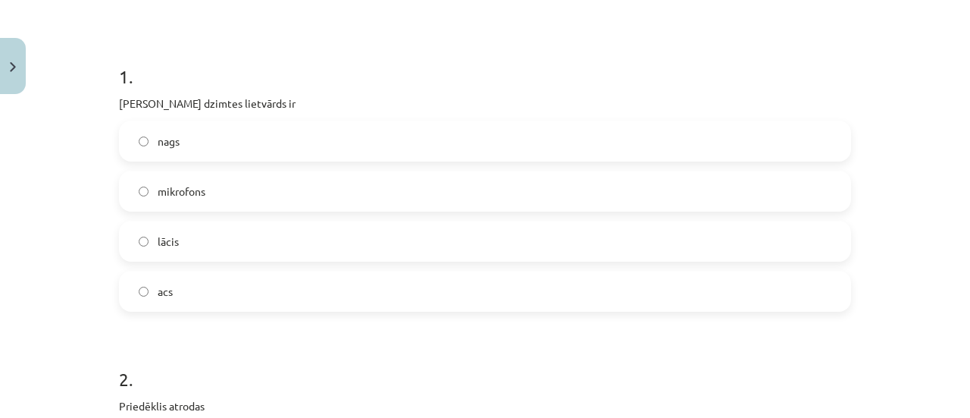
click at [705, 271] on div "acs" at bounding box center [485, 291] width 732 height 41
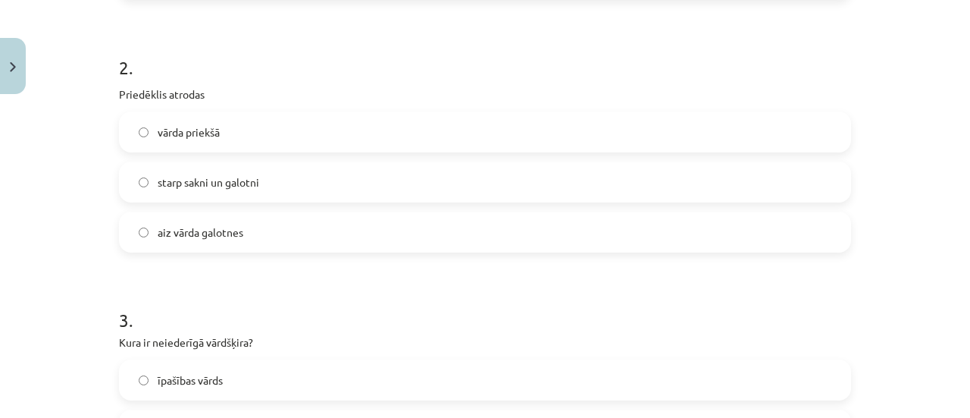
scroll to position [582, 0]
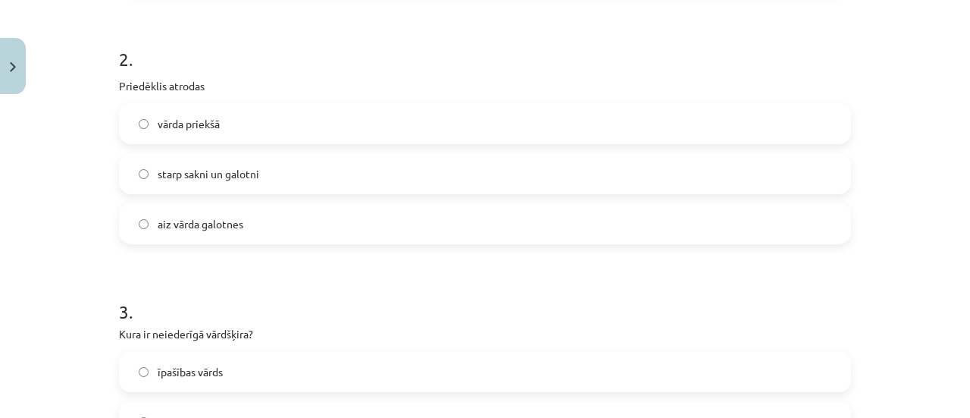
click at [396, 126] on label "vārda priekšā" at bounding box center [485, 124] width 729 height 38
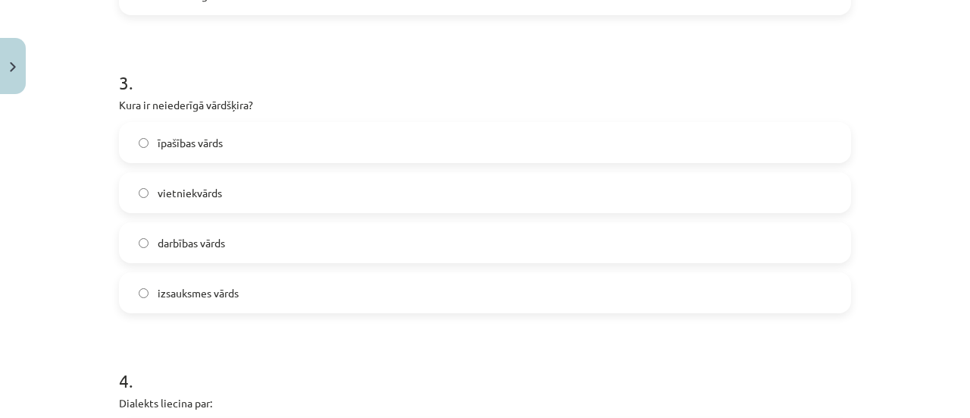
scroll to position [819, 0]
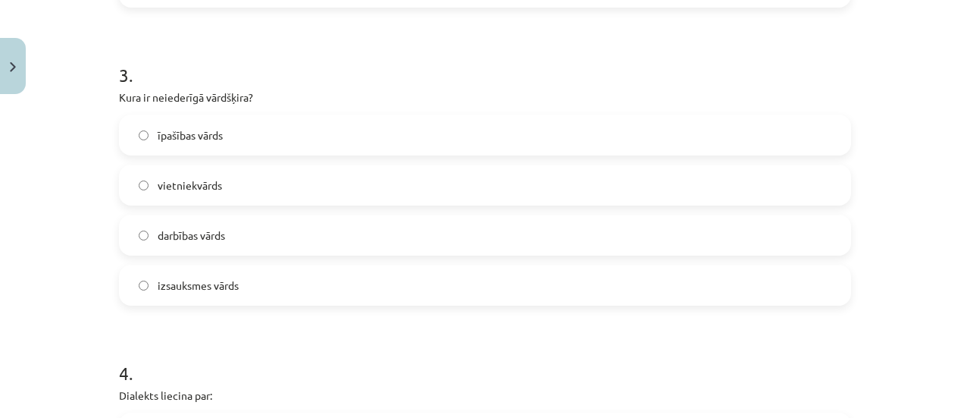
click at [487, 287] on label "izsauksmes vārds" at bounding box center [485, 285] width 729 height 38
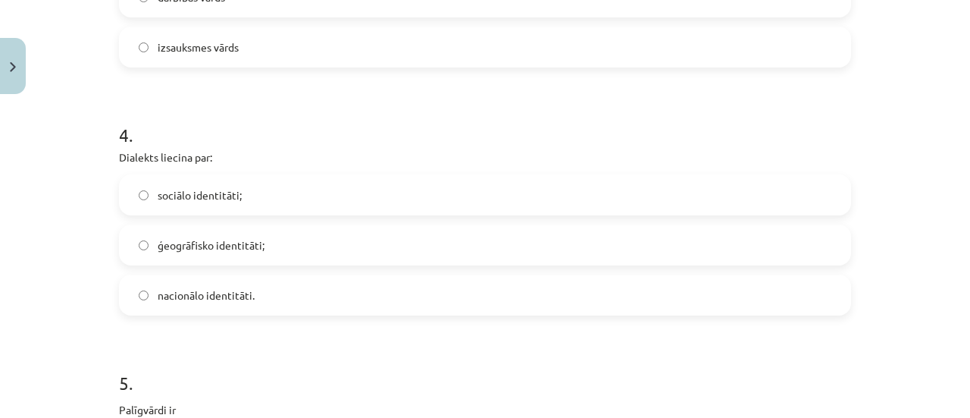
scroll to position [1044, 0]
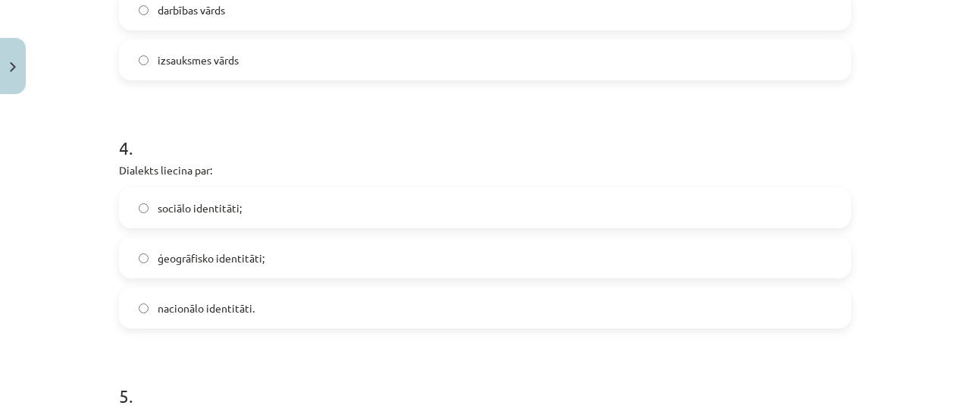
click at [241, 259] on span "ģeogrāfisko identitāti;" at bounding box center [211, 258] width 107 height 16
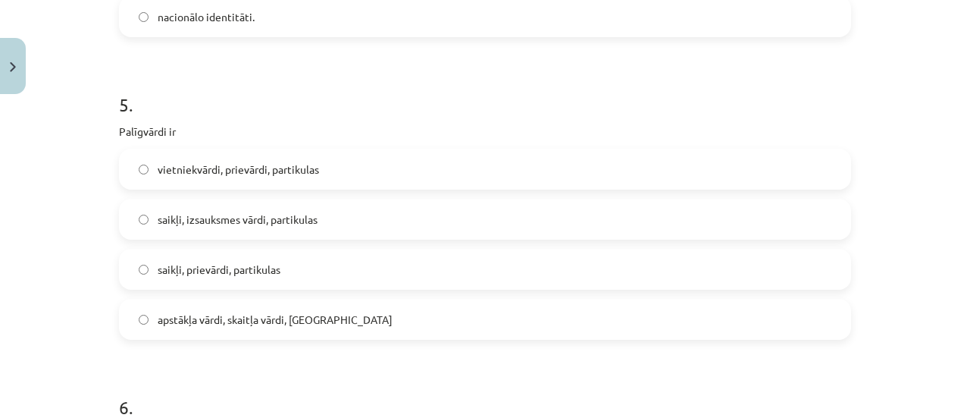
scroll to position [1305, 0]
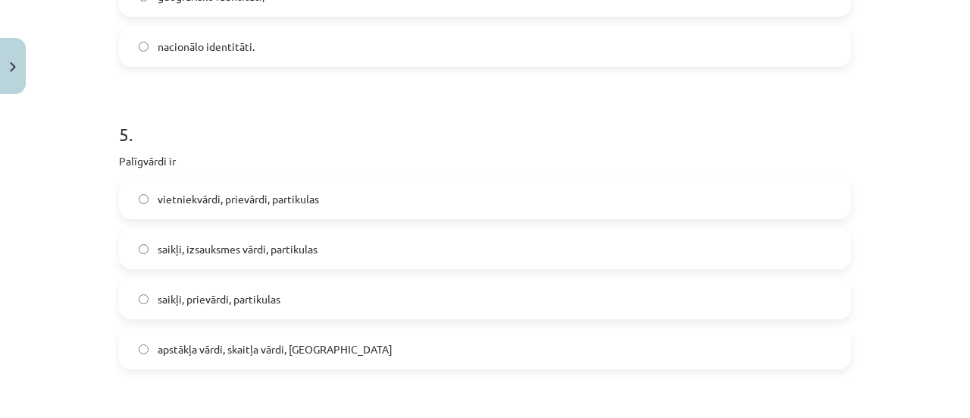
click at [356, 193] on label "vietniekvārdi, prievārdi, partikulas" at bounding box center [485, 199] width 729 height 38
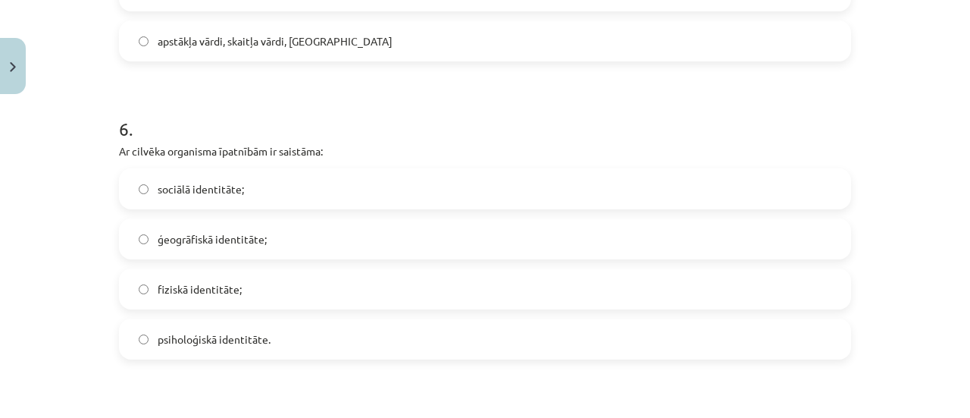
scroll to position [1597, 0]
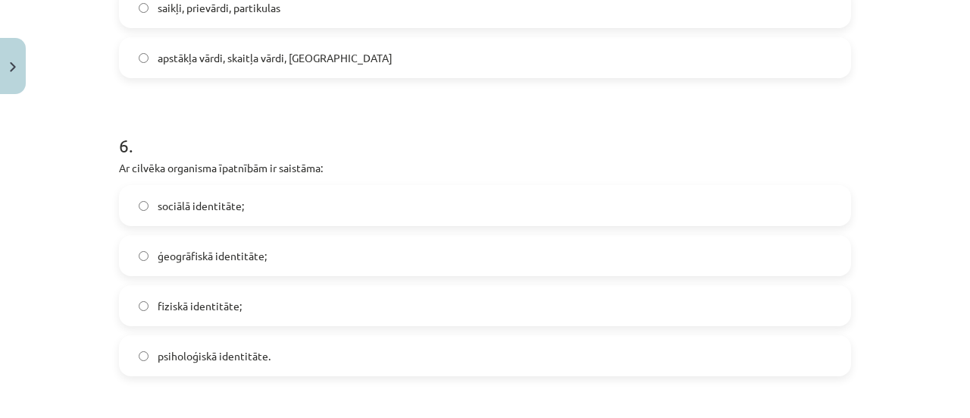
click at [297, 301] on label "fiziskā identitāte;" at bounding box center [485, 306] width 729 height 38
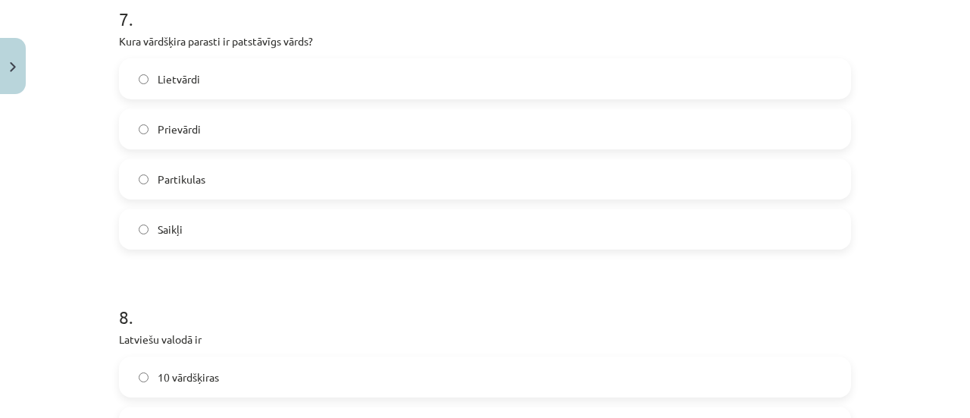
scroll to position [2001, 0]
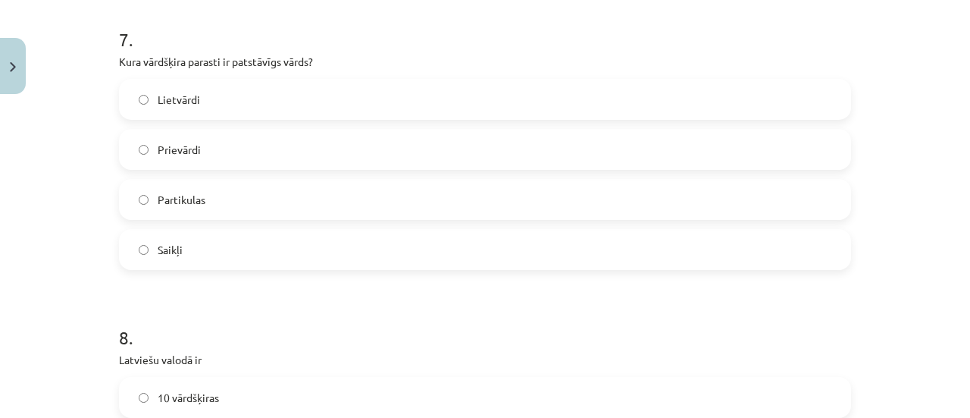
click at [206, 108] on label "Lietvārdi" at bounding box center [485, 99] width 729 height 38
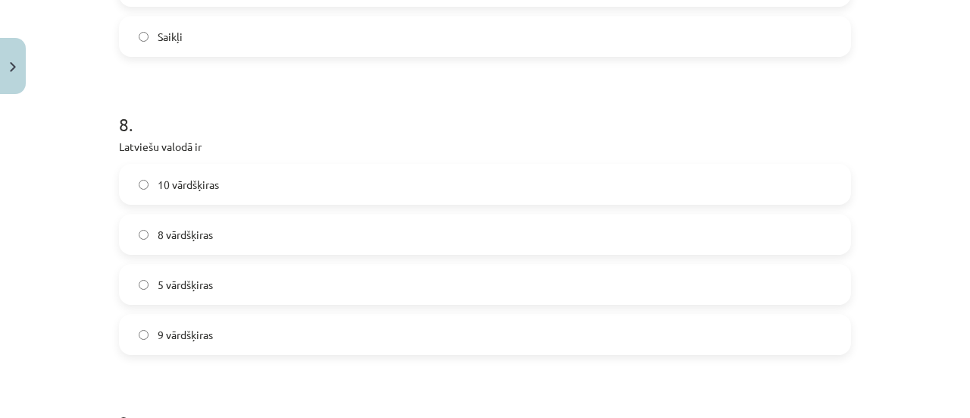
scroll to position [2189, 0]
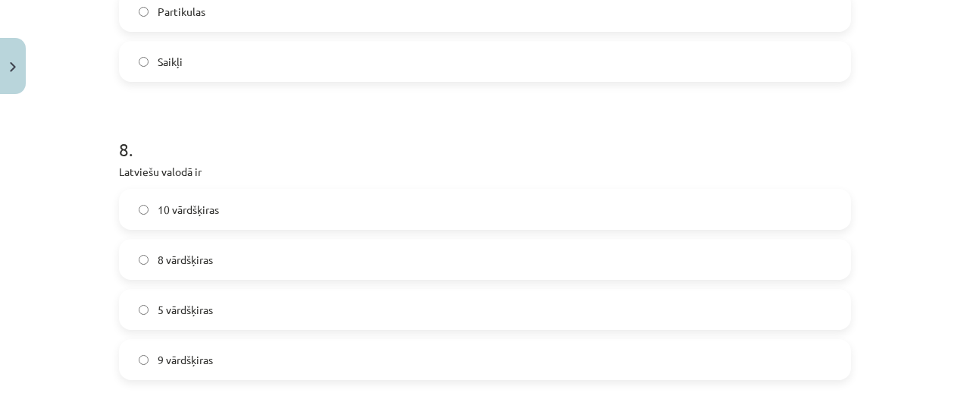
click at [525, 199] on label "10 vārdšķiras" at bounding box center [485, 209] width 729 height 38
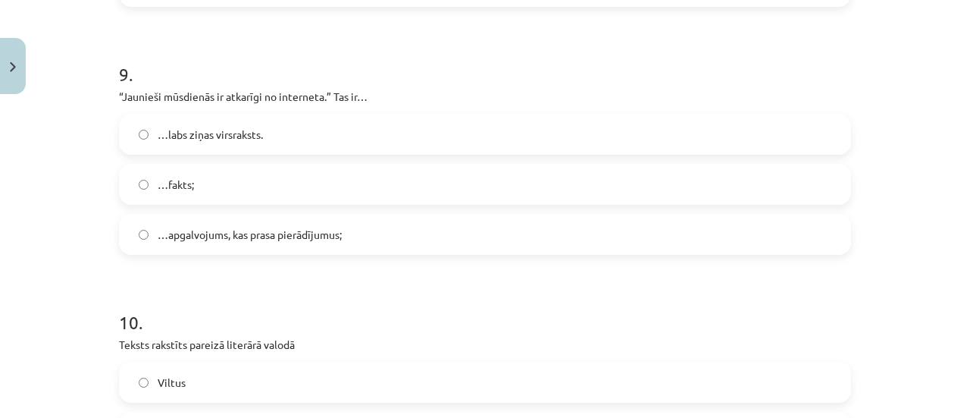
scroll to position [2566, 0]
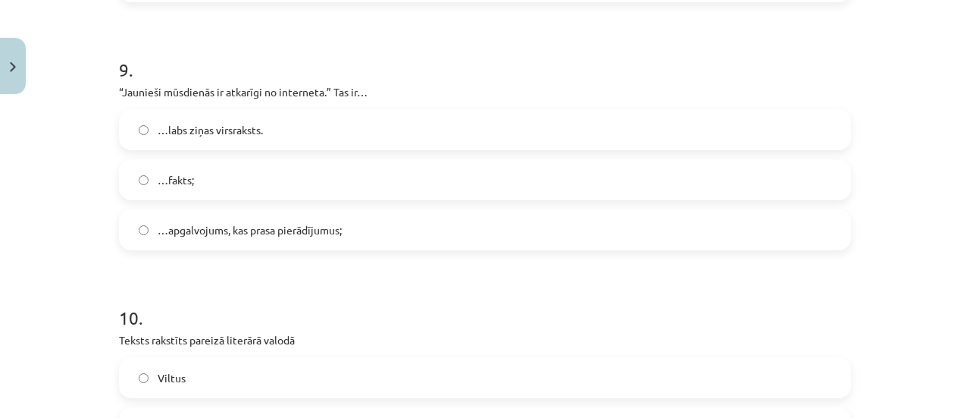
click at [472, 225] on label "…apgalvojums, kas prasa pierādījumus;" at bounding box center [485, 230] width 729 height 38
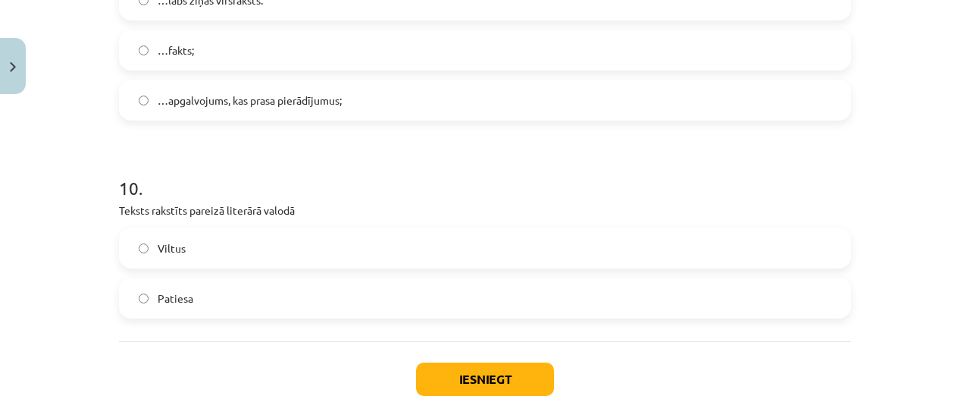
scroll to position [2772, 0]
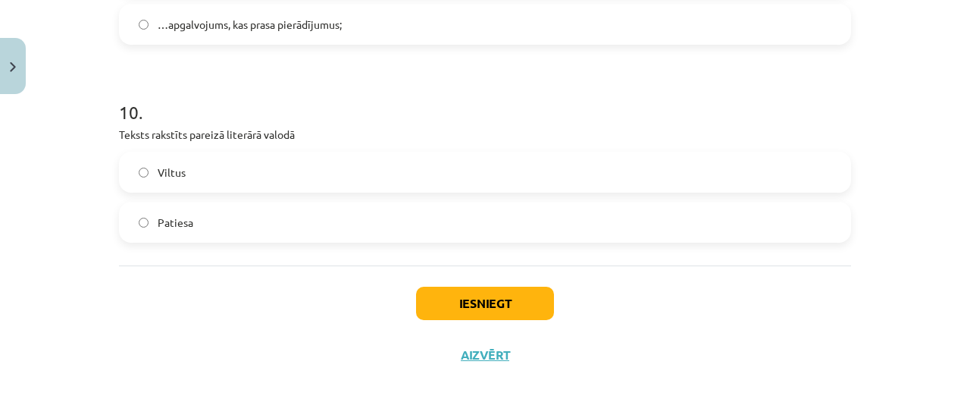
click at [185, 219] on span "Patiesa" at bounding box center [176, 223] width 36 height 16
click at [416, 293] on button "Iesniegt" at bounding box center [485, 303] width 138 height 33
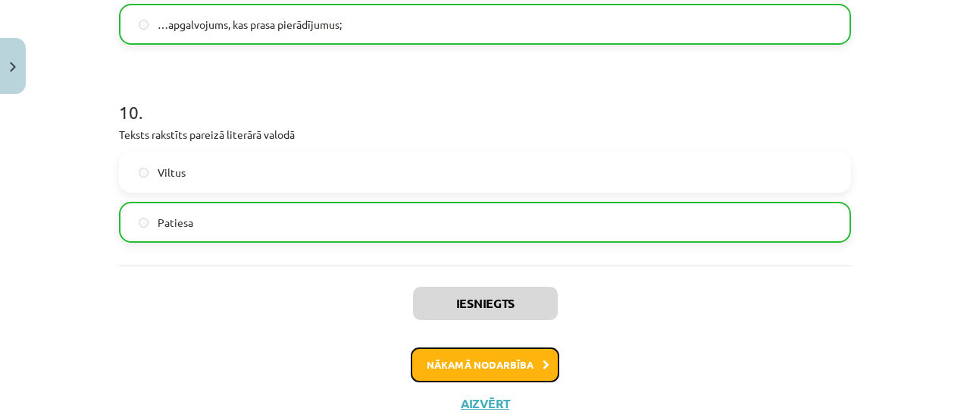
click at [495, 357] on button "Nākamā nodarbība" at bounding box center [485, 364] width 149 height 35
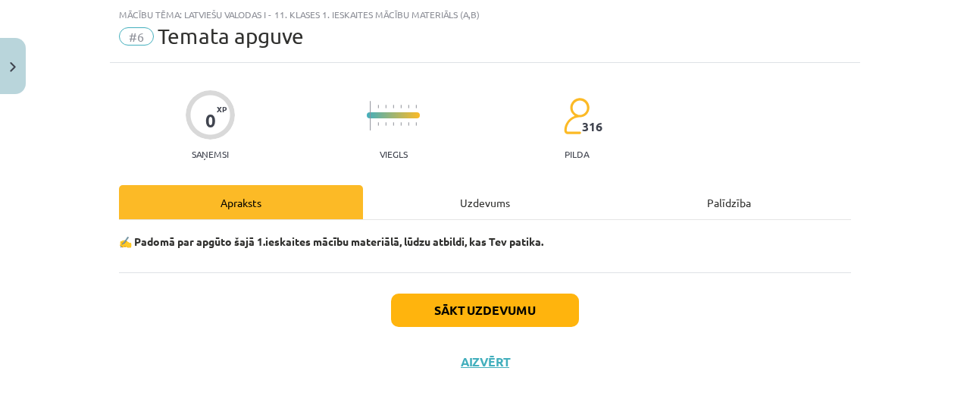
click at [466, 205] on div "Uzdevums" at bounding box center [485, 202] width 244 height 34
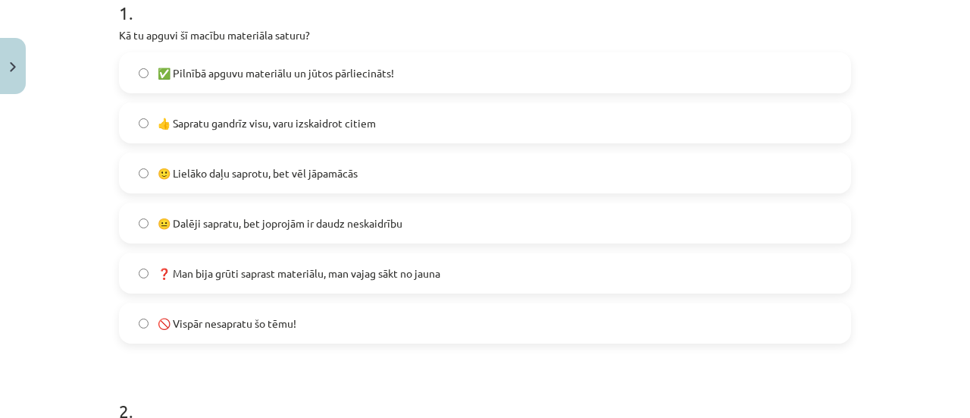
scroll to position [341, 0]
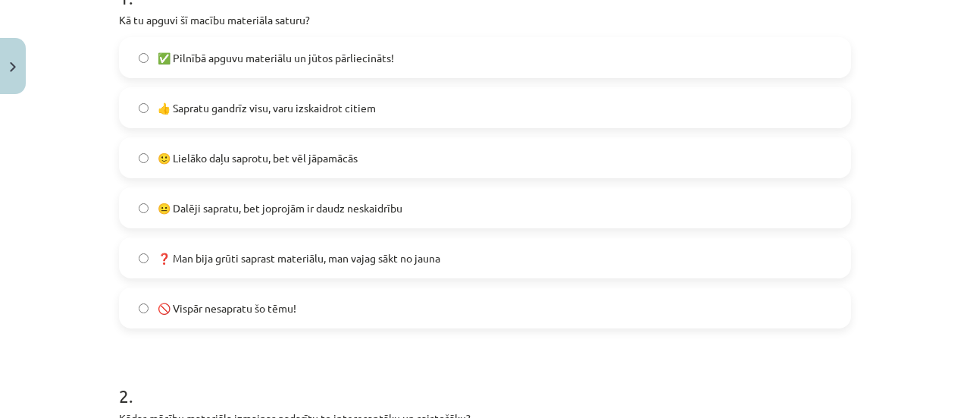
click at [297, 167] on label "🙂 Lielāko daļu saprotu, bet vēl jāpamācās" at bounding box center [485, 158] width 729 height 38
click at [279, 201] on span "😐 Dalēji sapratu, bet joprojām ir daudz neskaidrību" at bounding box center [280, 208] width 245 height 16
click at [240, 150] on span "🙂 Lielāko daļu saprotu, bet vēl jāpamācās" at bounding box center [258, 158] width 200 height 16
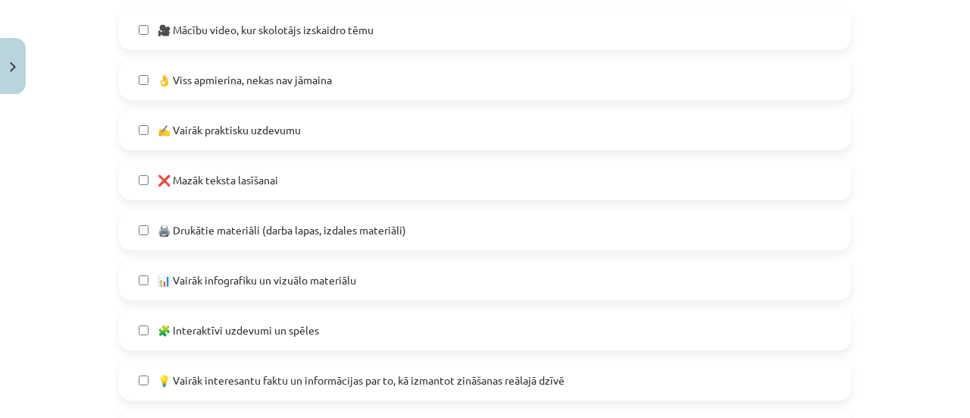
scroll to position [829, 0]
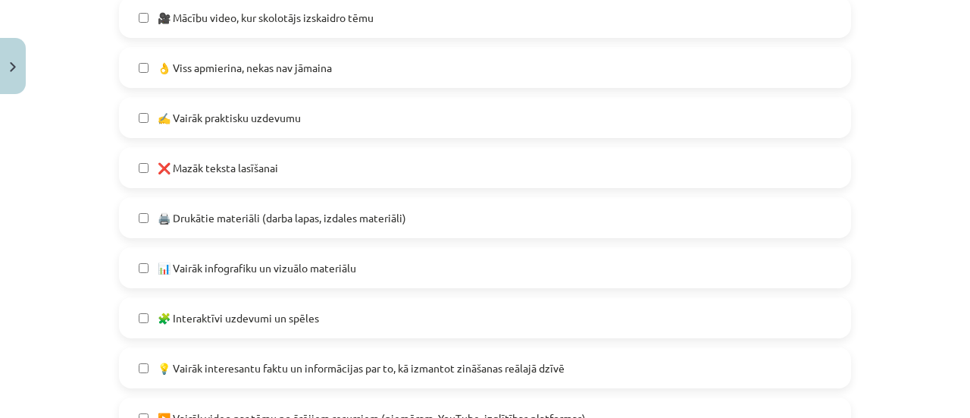
click at [337, 60] on label "👌 Viss apmierina, nekas nav jāmaina" at bounding box center [485, 68] width 729 height 38
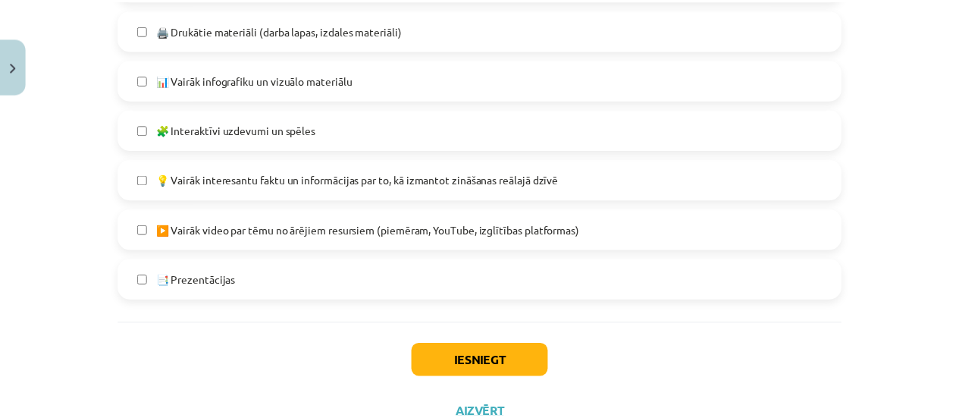
scroll to position [1075, 0]
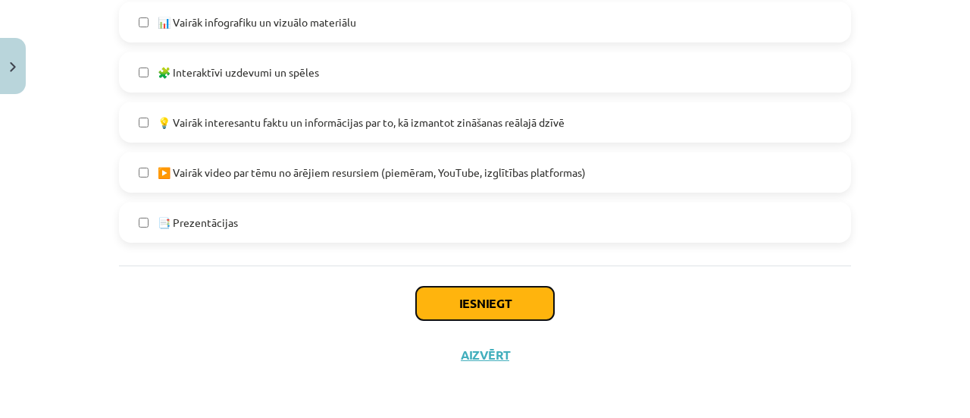
click at [439, 312] on button "Iesniegt" at bounding box center [485, 303] width 138 height 33
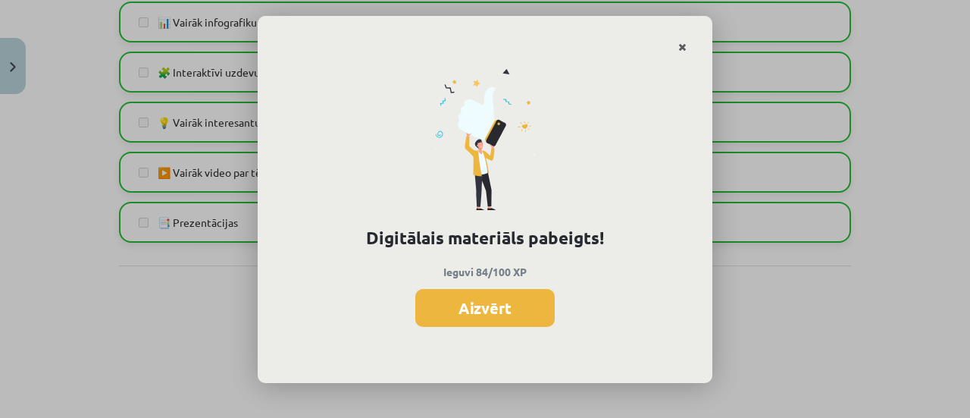
click at [687, 43] on link "Close" at bounding box center [682, 48] width 27 height 30
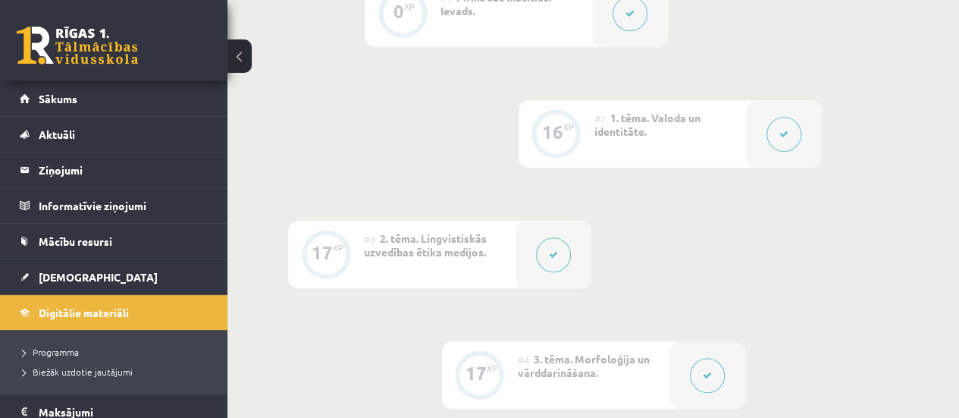
scroll to position [465, 0]
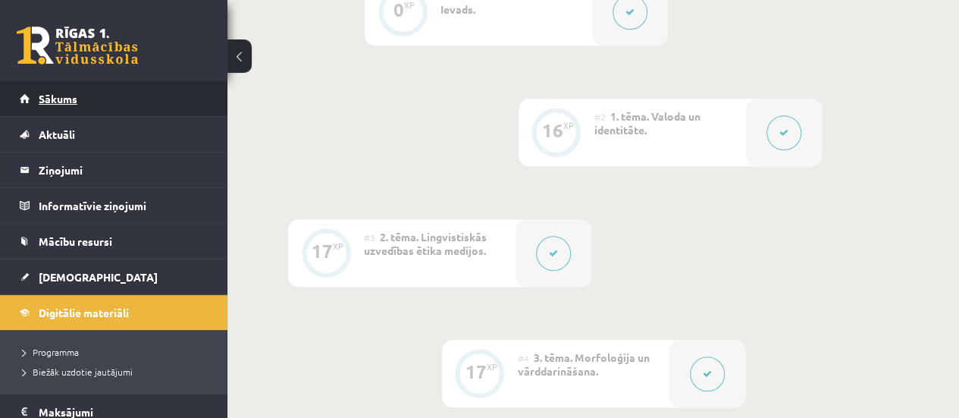
click at [148, 99] on link "Sākums" at bounding box center [114, 98] width 189 height 35
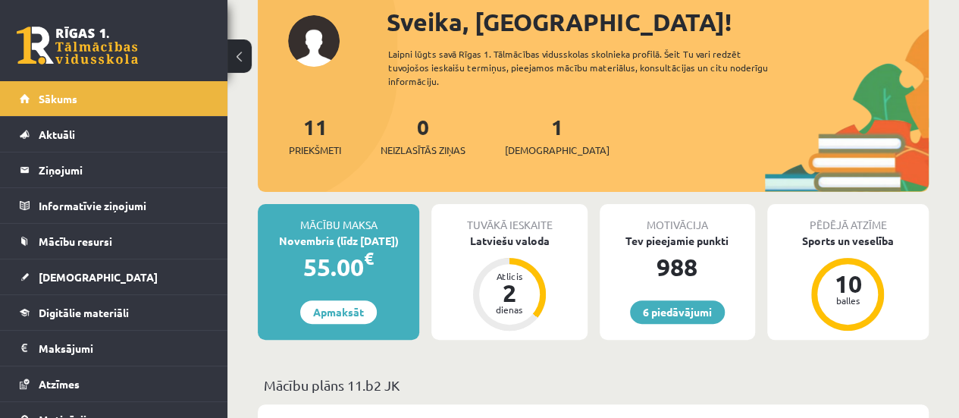
scroll to position [130, 0]
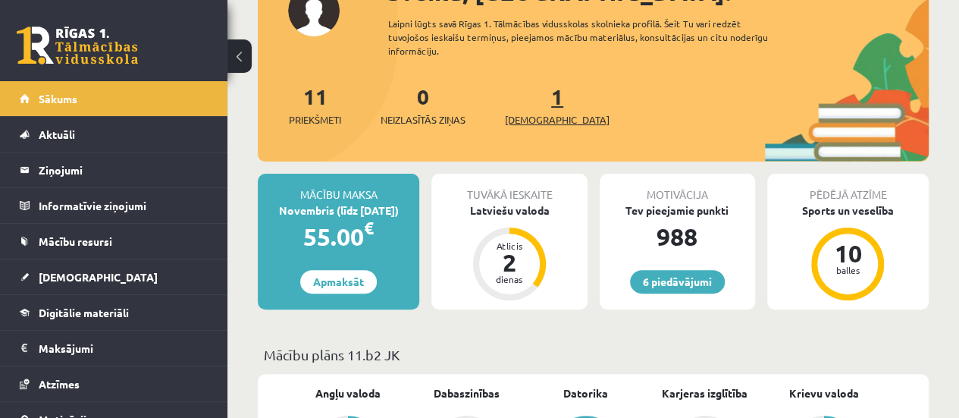
click at [529, 92] on link "1 Ieskaites" at bounding box center [557, 105] width 105 height 45
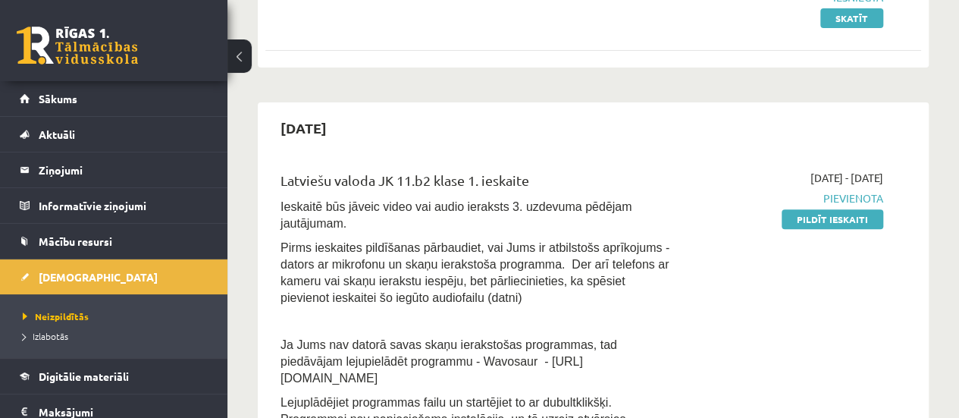
scroll to position [337, 0]
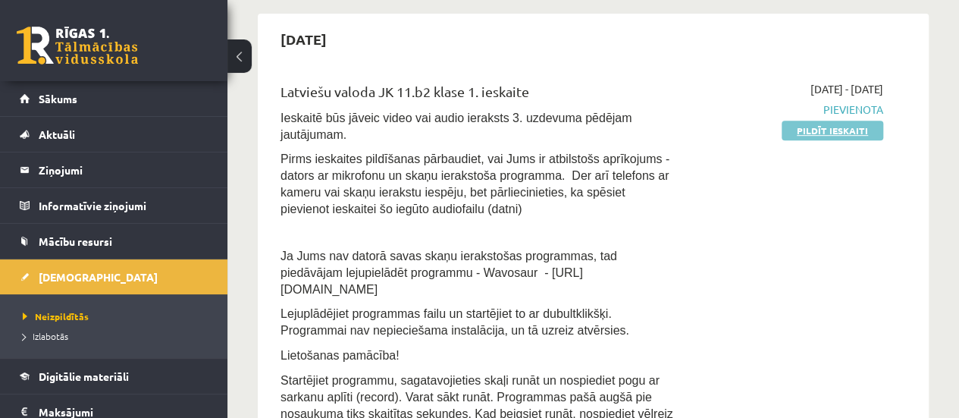
click at [837, 130] on link "Pildīt ieskaiti" at bounding box center [833, 131] width 102 height 20
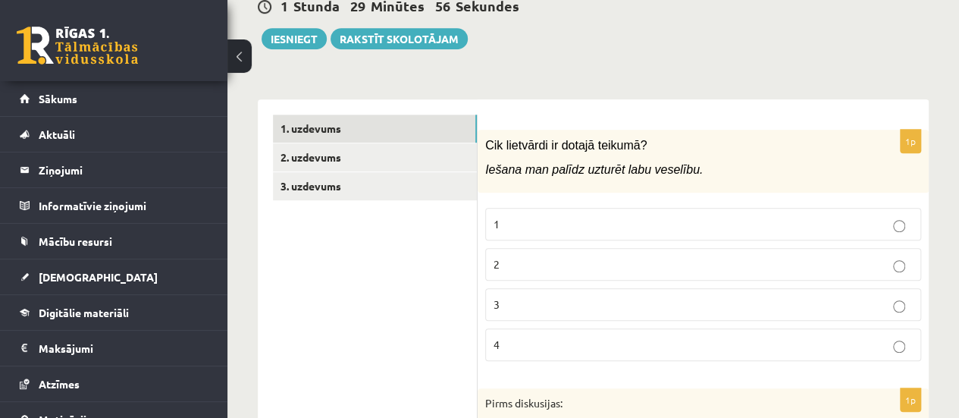
scroll to position [451, 0]
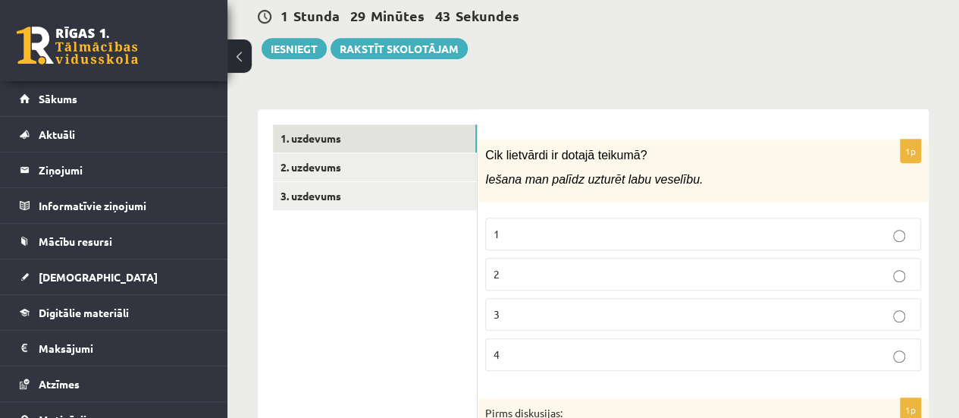
click at [835, 226] on p "1" at bounding box center [703, 234] width 419 height 16
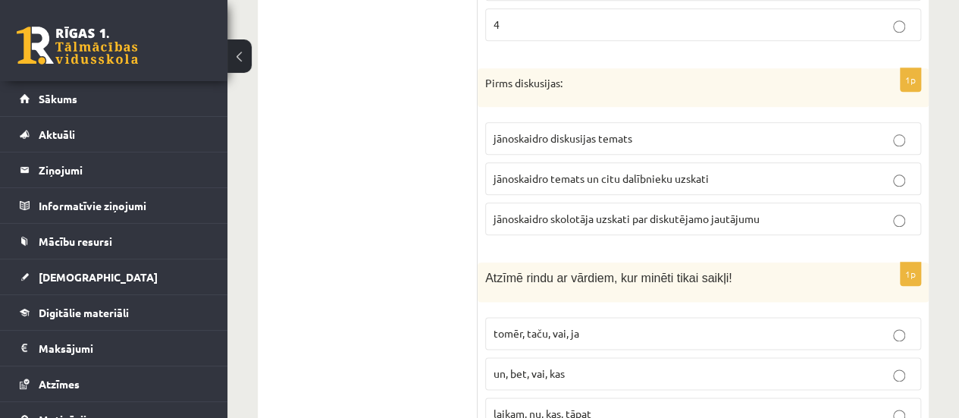
scroll to position [791, 0]
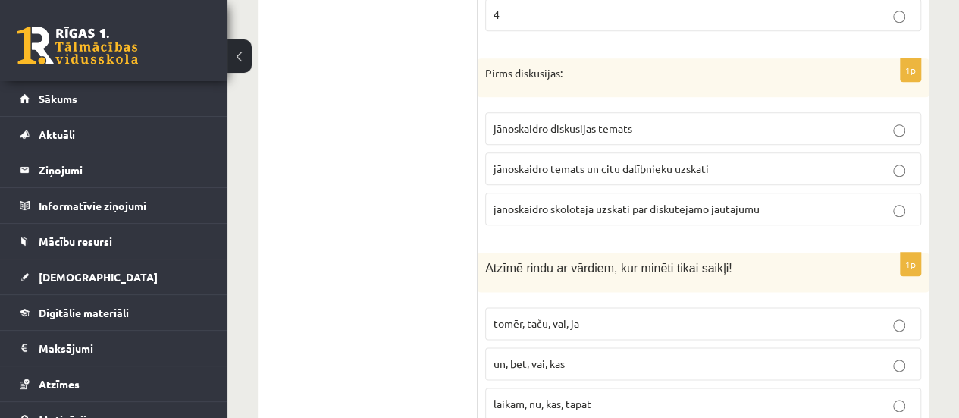
click at [529, 316] on span "tomēr, taču, vai, ja" at bounding box center [537, 323] width 86 height 14
click at [594, 161] on span "jānoskaidro temats un citu dalībnieku uzskati" at bounding box center [601, 168] width 215 height 14
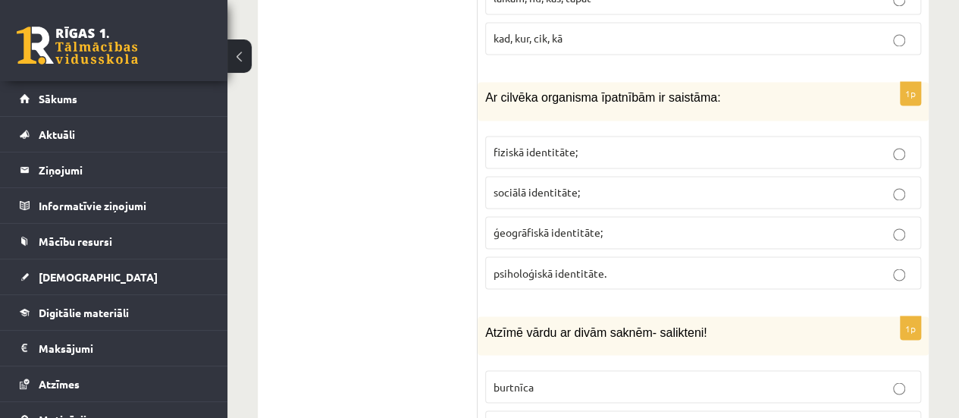
scroll to position [1217, 0]
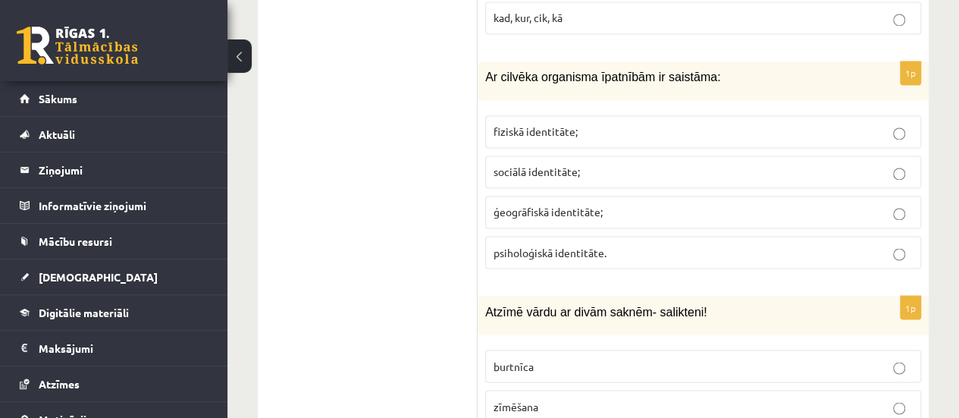
click at [623, 115] on label "fiziskā identitāte;" at bounding box center [703, 131] width 436 height 33
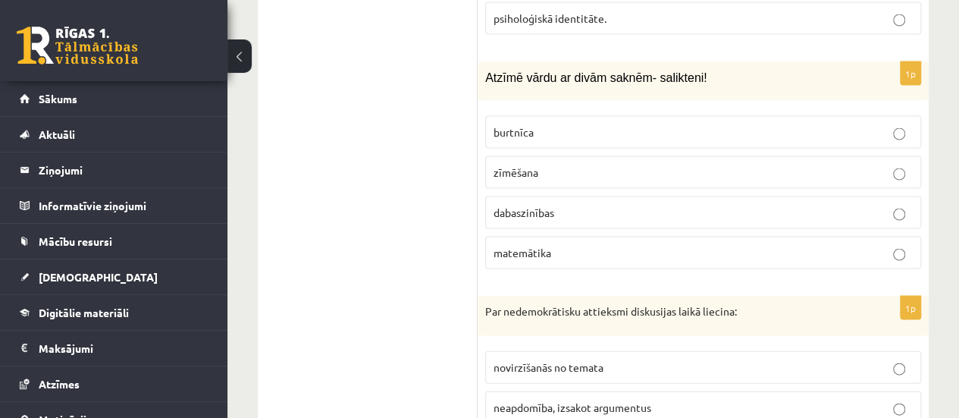
scroll to position [1430, 0]
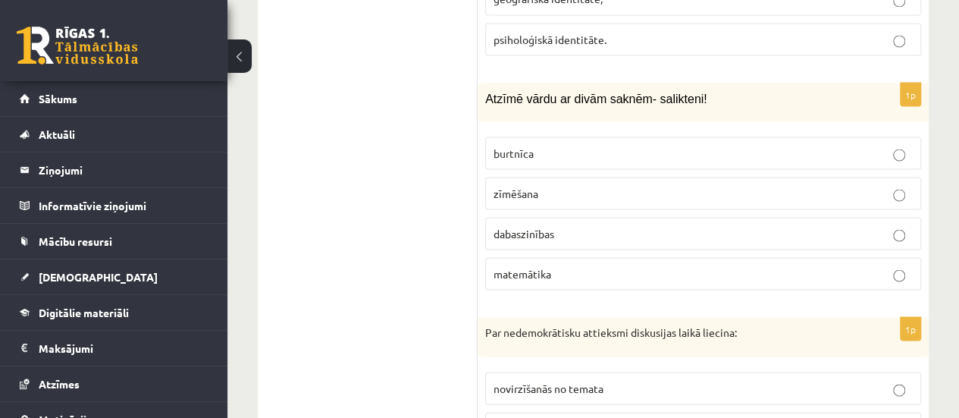
click at [582, 225] on p "dabaszinības" at bounding box center [703, 233] width 419 height 16
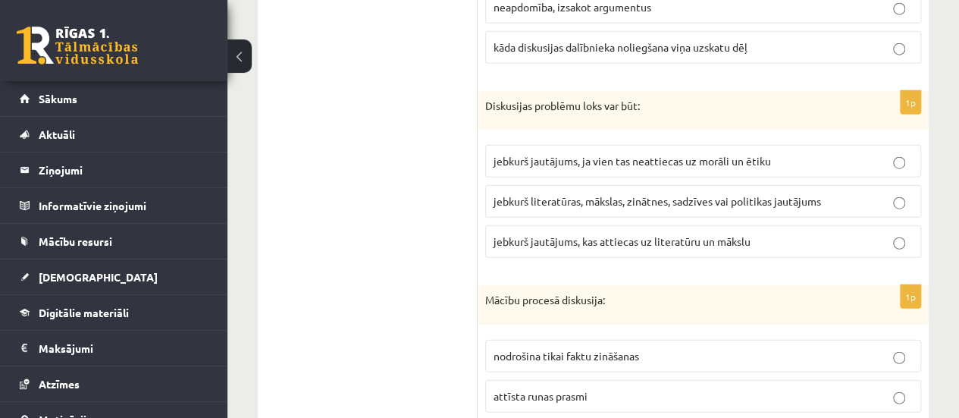
scroll to position [1861, 0]
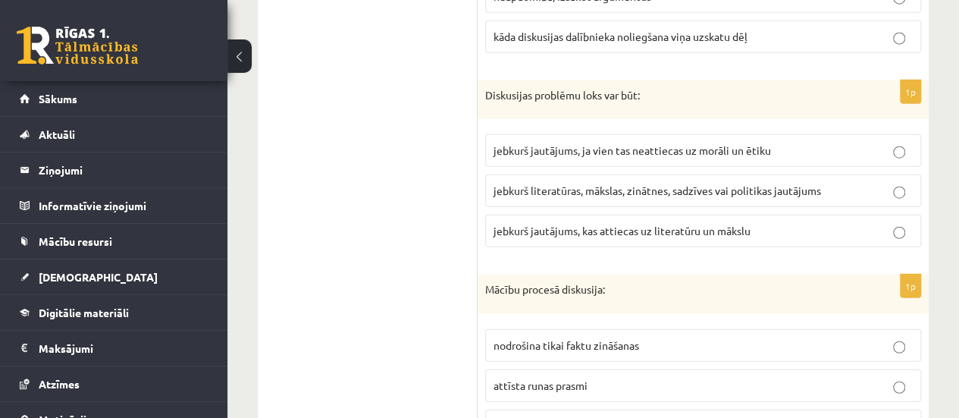
click at [637, 183] on span "jebkurš literatūras, mākslas, zinātnes, sadzīves vai politikas jautājums" at bounding box center [658, 190] width 328 height 14
click at [661, 417] on span "veicina kritisko domāšanu un valodisko spēju attīstību" at bounding box center [622, 425] width 256 height 14
drag, startPoint x: 969, startPoint y: 115, endPoint x: 955, endPoint y: 66, distance: 51.1
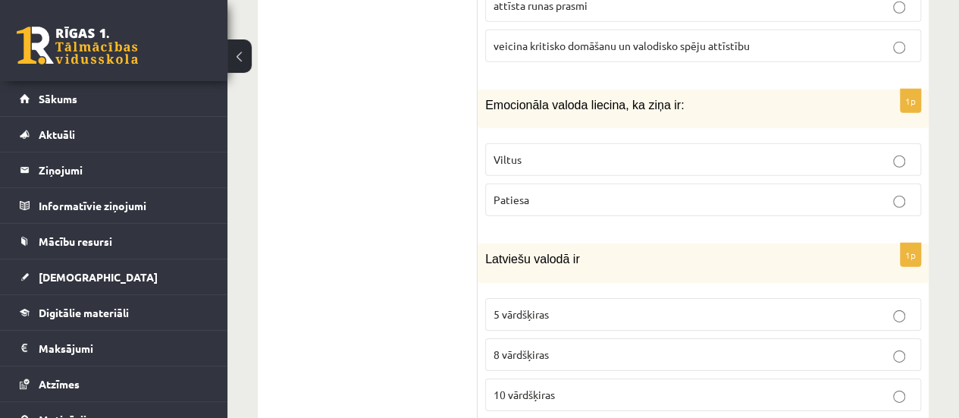
scroll to position [2252, 0]
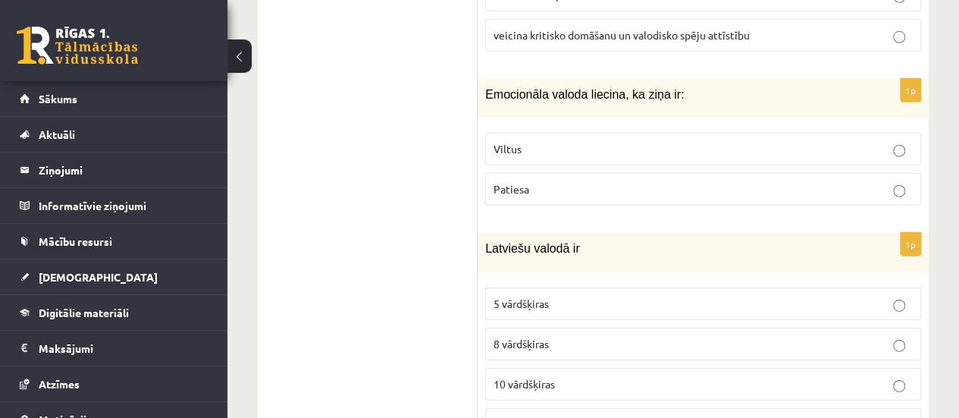
click at [667, 416] on p "9 vārdšķiras" at bounding box center [703, 424] width 419 height 16
click at [492, 133] on label "Viltus" at bounding box center [703, 149] width 436 height 33
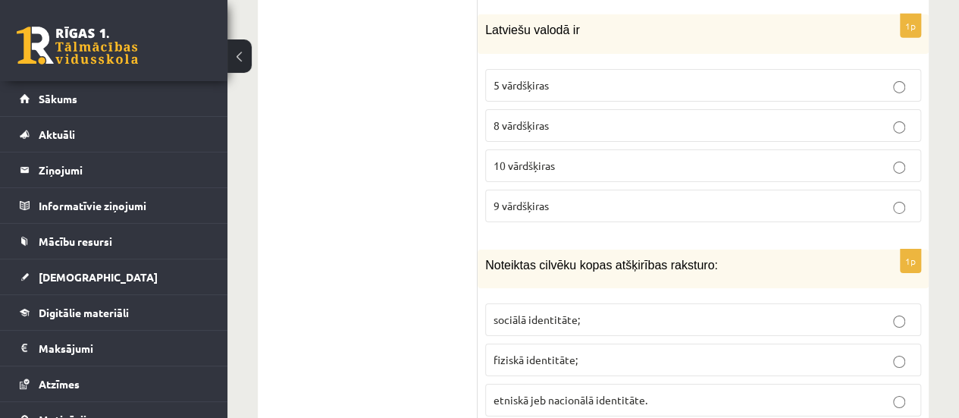
scroll to position [2459, 0]
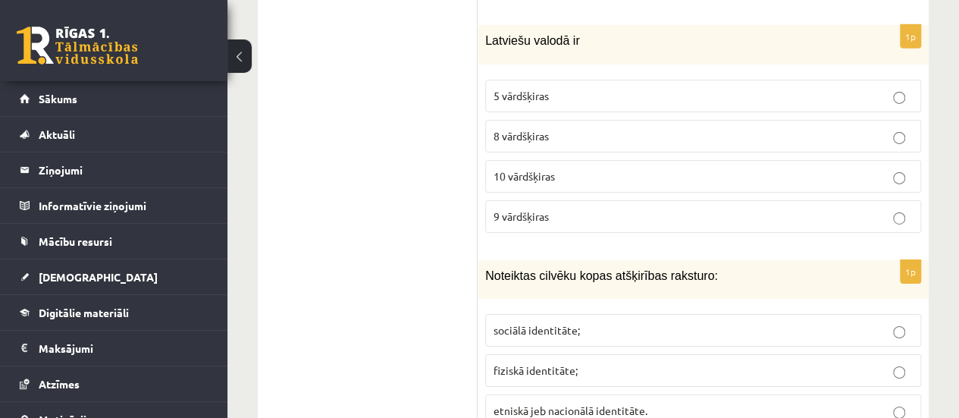
click at [645, 403] on span "etniskā jeb nacionālā identitāte." at bounding box center [571, 410] width 154 height 14
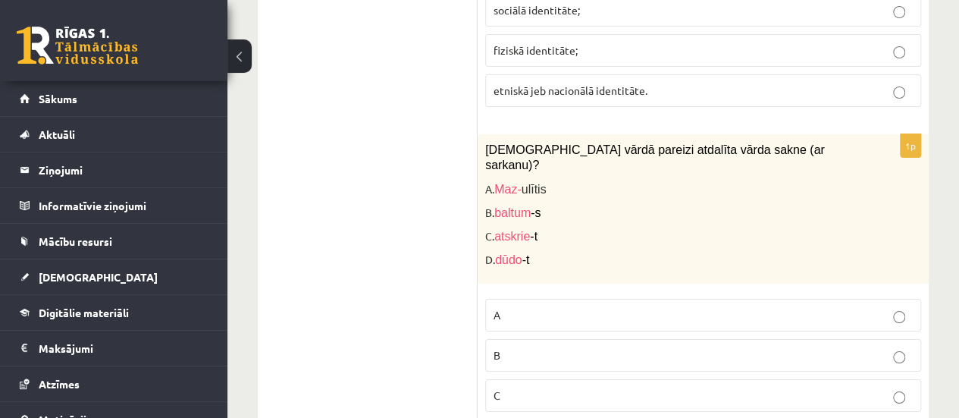
scroll to position [2819, 0]
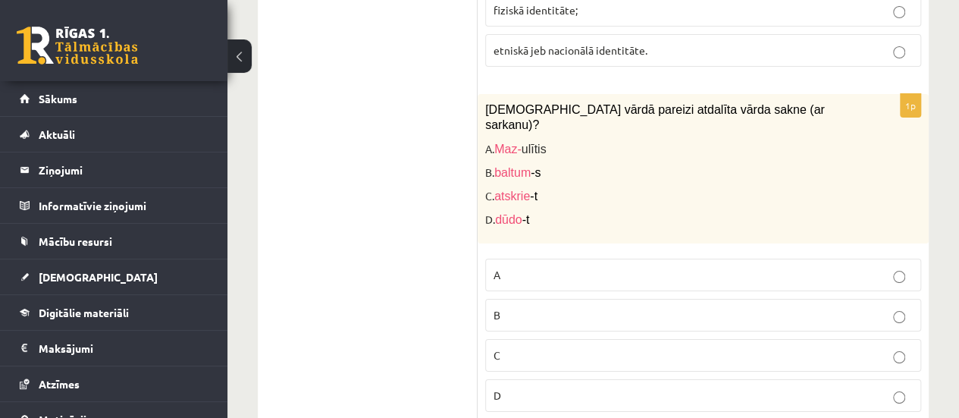
click at [686, 347] on p "C" at bounding box center [703, 355] width 419 height 16
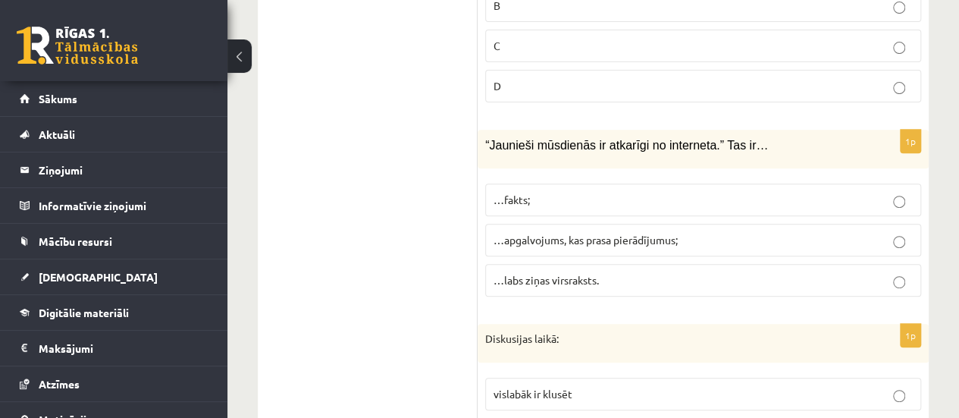
scroll to position [3119, 0]
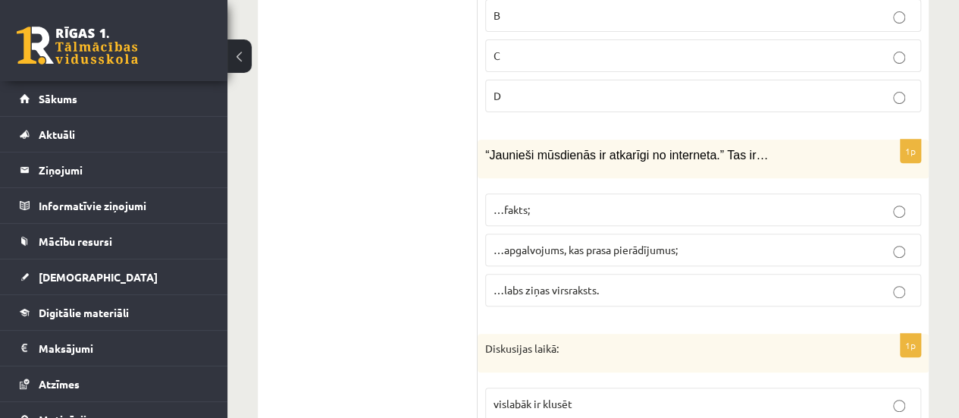
click at [625, 202] on p "…fakts;" at bounding box center [703, 210] width 419 height 16
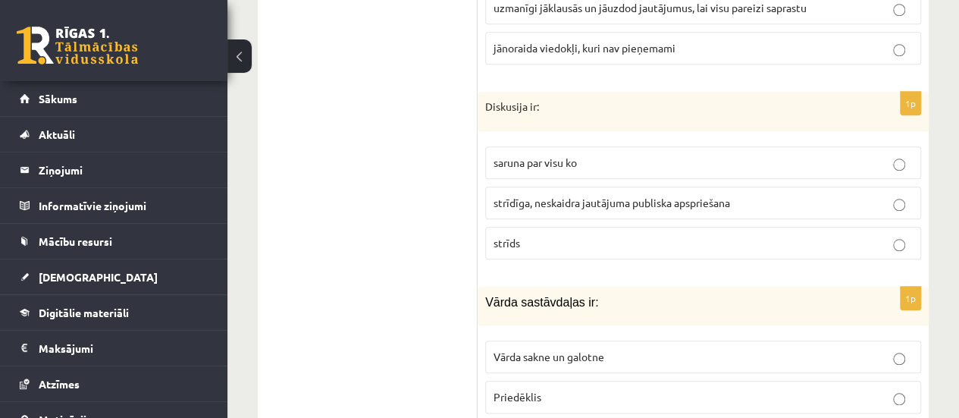
scroll to position [3545, 0]
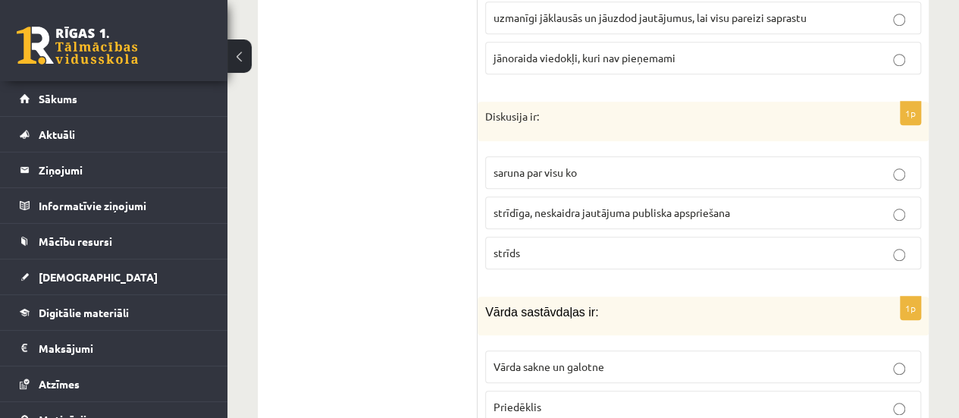
click at [585, 205] on p "strīdīga, neskaidra jautājuma publiska apspriešana" at bounding box center [703, 213] width 419 height 16
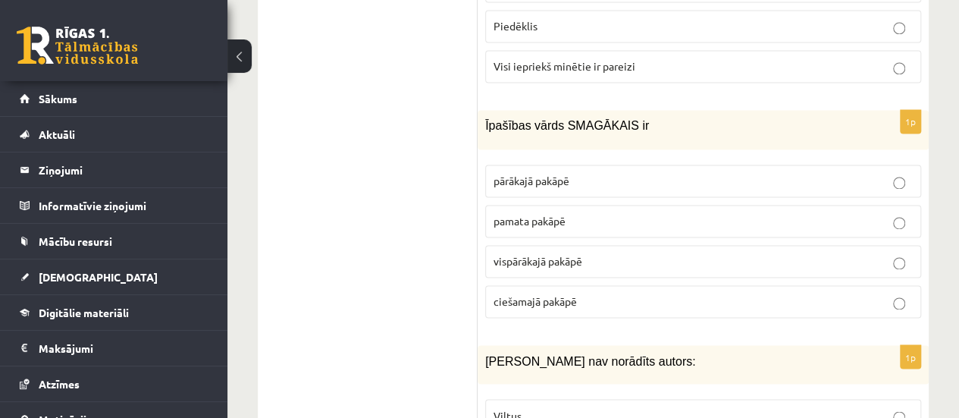
scroll to position [3986, 0]
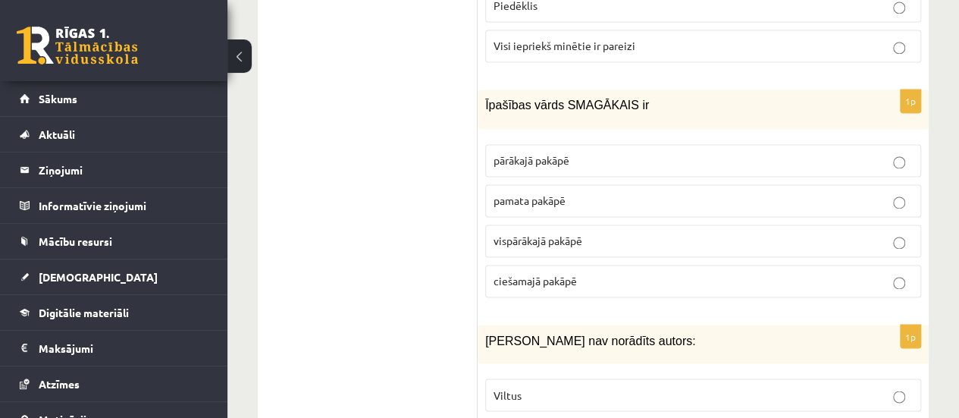
click at [570, 234] on span "vispārākajā pakāpē" at bounding box center [538, 241] width 89 height 14
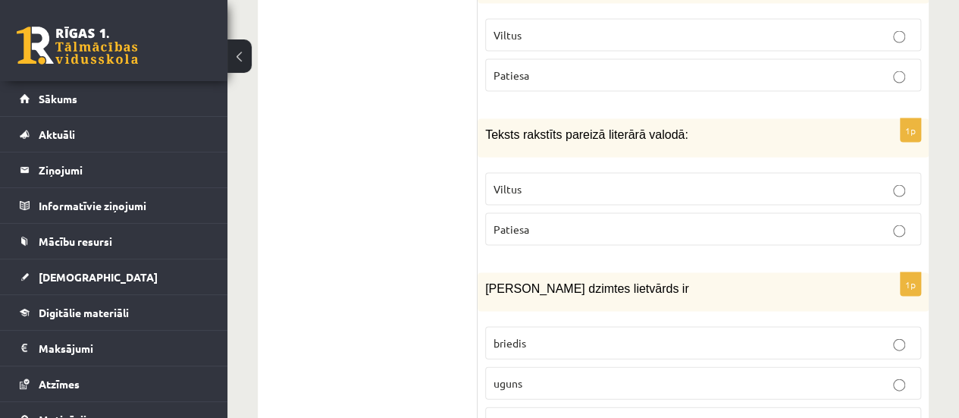
scroll to position [4356, 0]
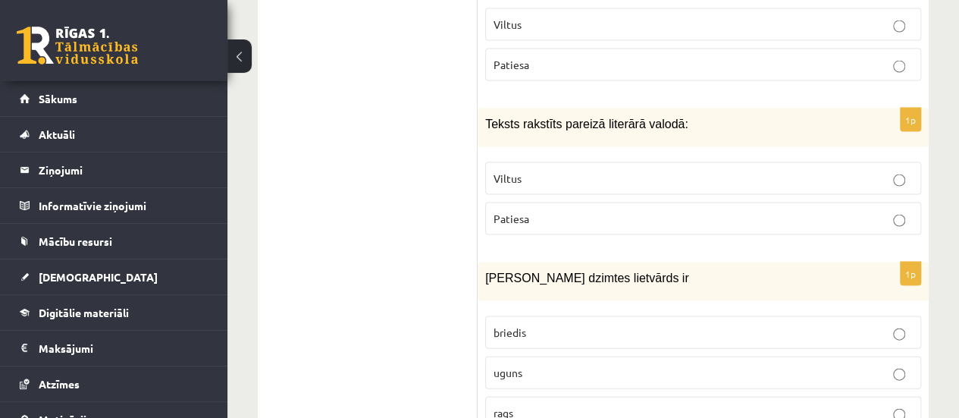
click at [590, 365] on p "uguns" at bounding box center [703, 373] width 419 height 16
click at [548, 211] on p "Patiesa" at bounding box center [703, 219] width 419 height 16
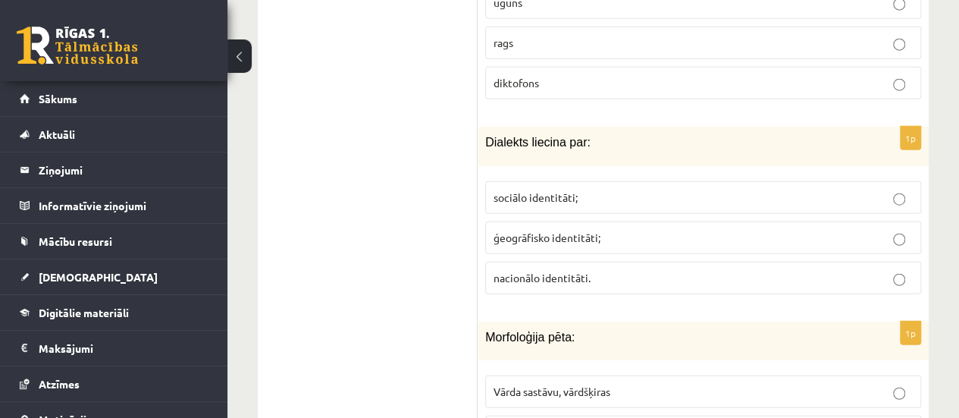
scroll to position [4737, 0]
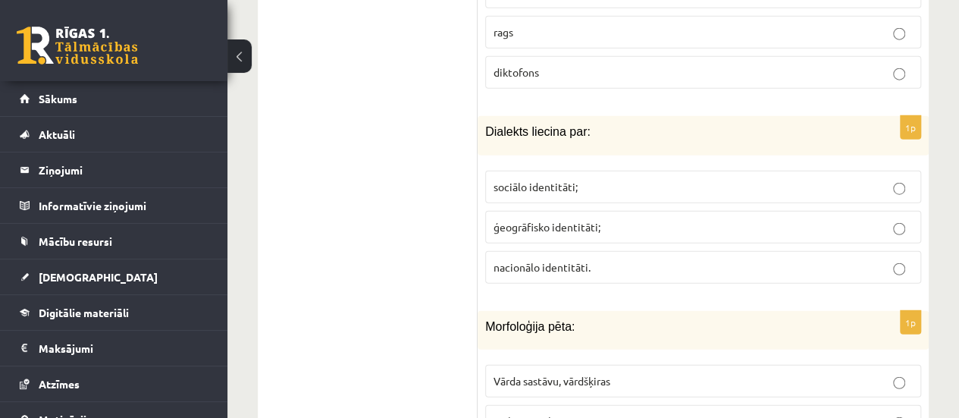
click at [672, 211] on label "ģeogrāfisko identitāti;" at bounding box center [703, 227] width 436 height 33
click at [587, 365] on label "Vārda sastāvu, vārdšķiras" at bounding box center [703, 381] width 436 height 33
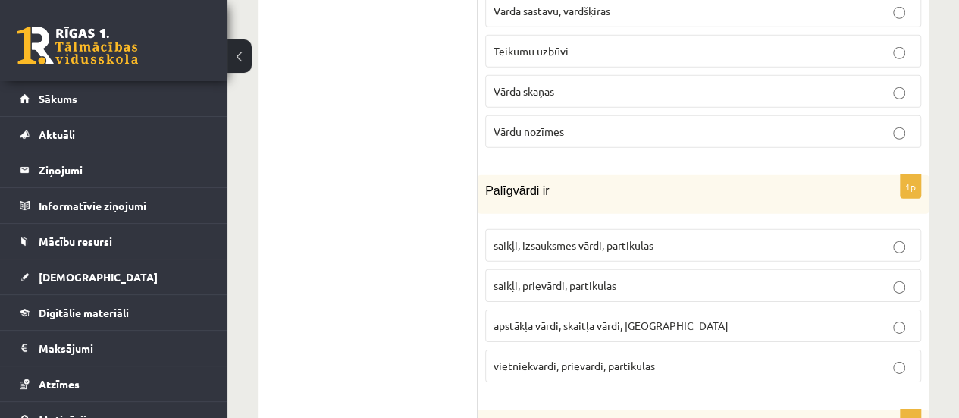
scroll to position [5076, 0]
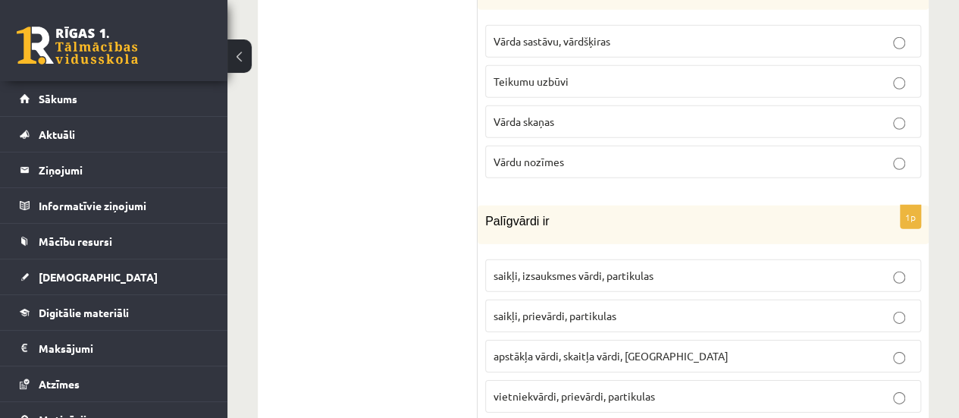
click at [637, 268] on span "saikļi, izsauksmes vārdi, partikulas" at bounding box center [574, 275] width 160 height 14
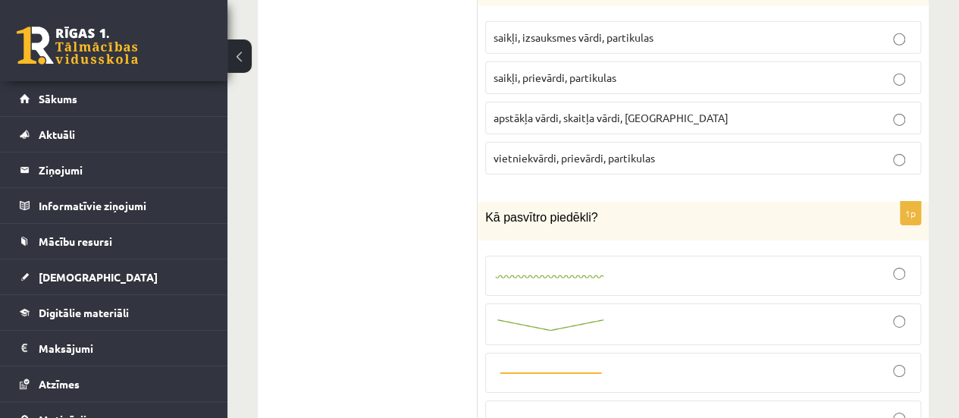
scroll to position [5335, 0]
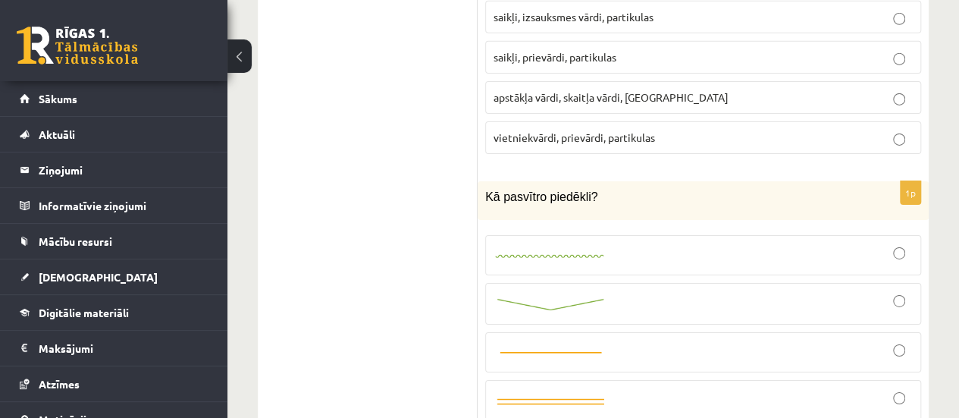
click at [754, 340] on div at bounding box center [703, 352] width 419 height 24
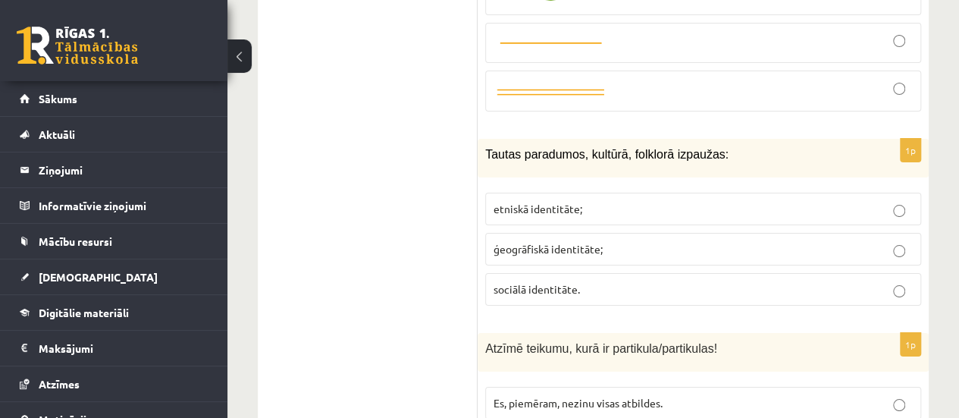
scroll to position [5654, 0]
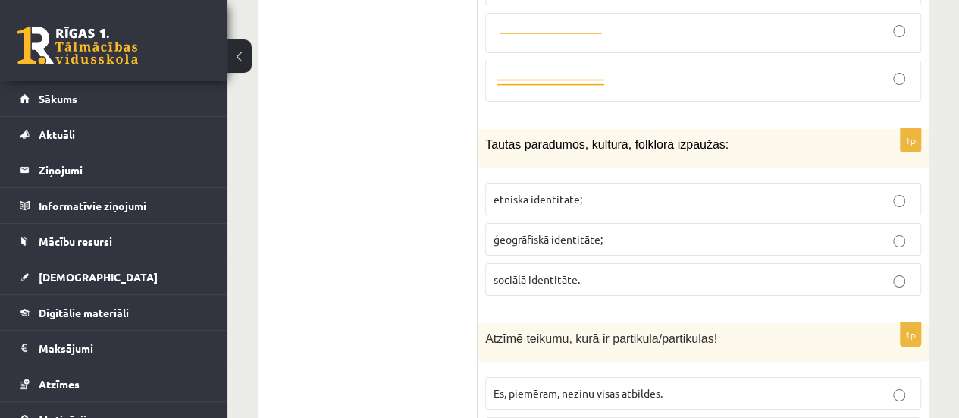
click at [644, 386] on span "Es, piemēram, nezinu visas atbildes." at bounding box center [578, 393] width 169 height 14
click at [610, 386] on span "Es, piemēram, nezinu visas atbildes." at bounding box center [578, 393] width 169 height 14
click at [529, 232] on span "ģeogrāfiskā identitāte;" at bounding box center [548, 239] width 109 height 14
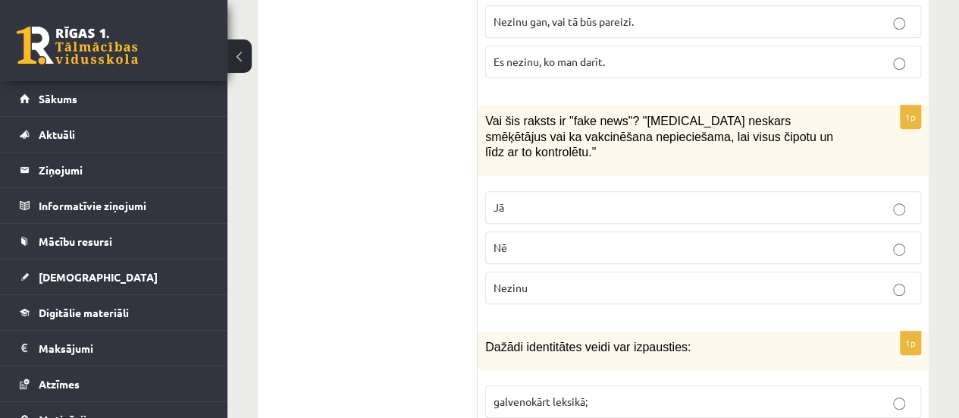
scroll to position [6035, 0]
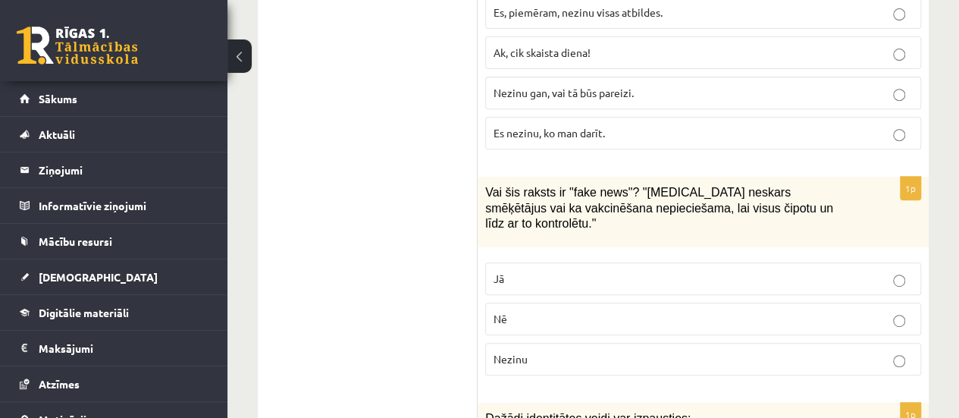
click at [607, 271] on p "Jā" at bounding box center [703, 279] width 419 height 16
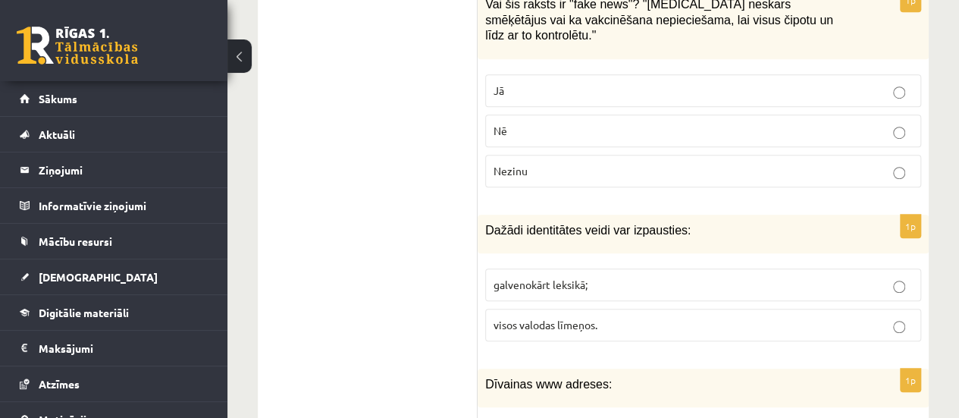
scroll to position [6212, 0]
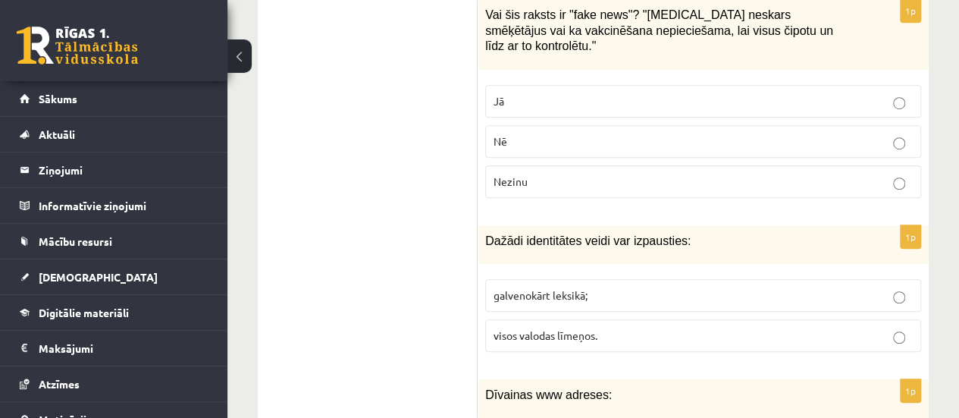
click at [611, 328] on p "visos valodas līmeņos." at bounding box center [703, 336] width 419 height 16
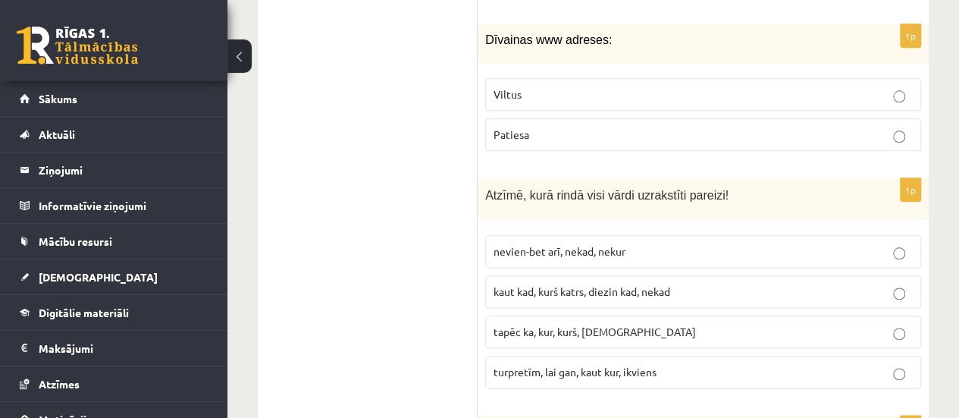
scroll to position [6557, 0]
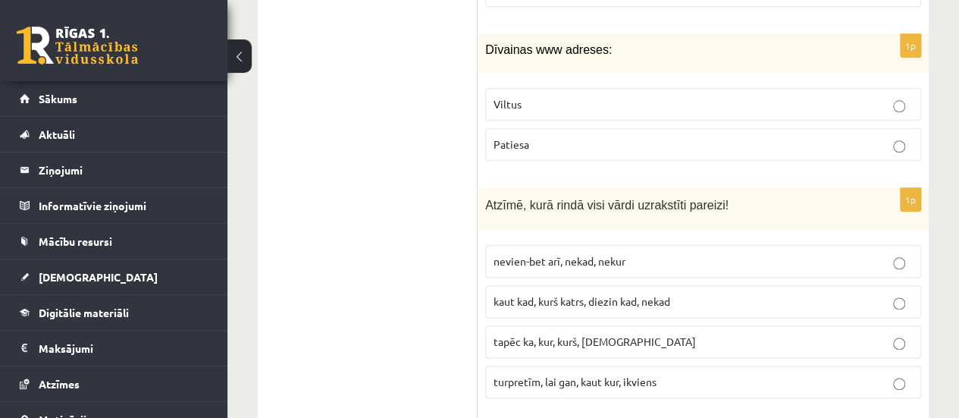
click at [587, 375] on span "turpretīm, lai gan, kaut kur, ikviens" at bounding box center [575, 382] width 163 height 14
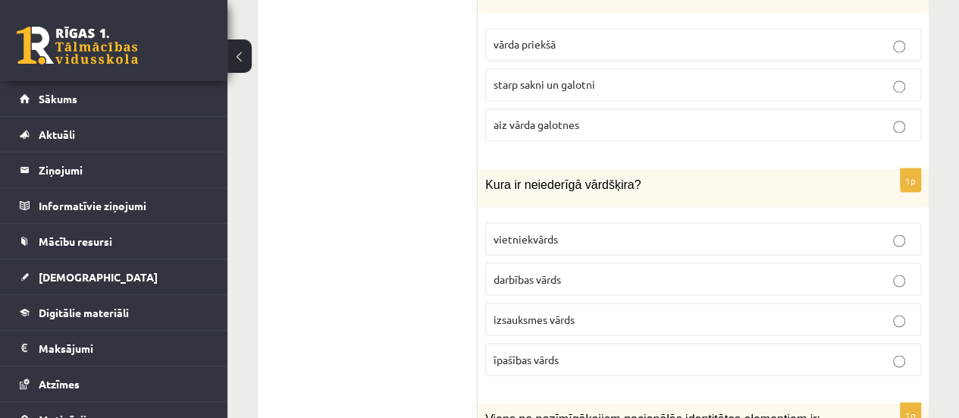
scroll to position [7019, 0]
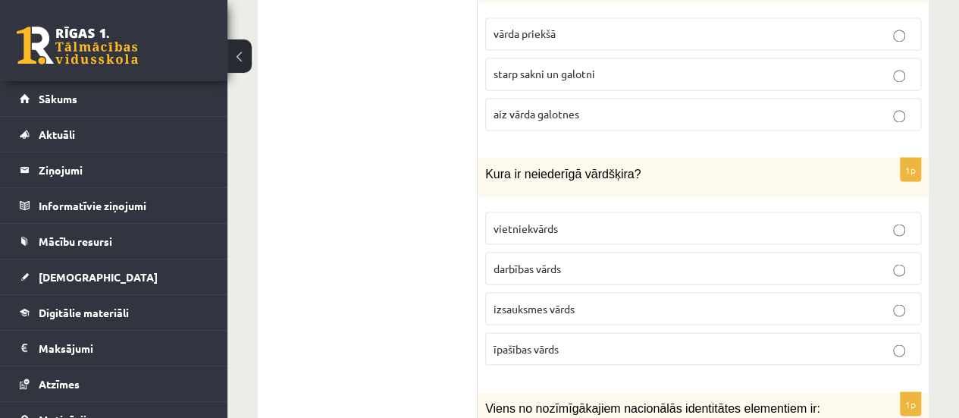
click at [599, 300] on p "izsauksmes vārds" at bounding box center [703, 308] width 419 height 16
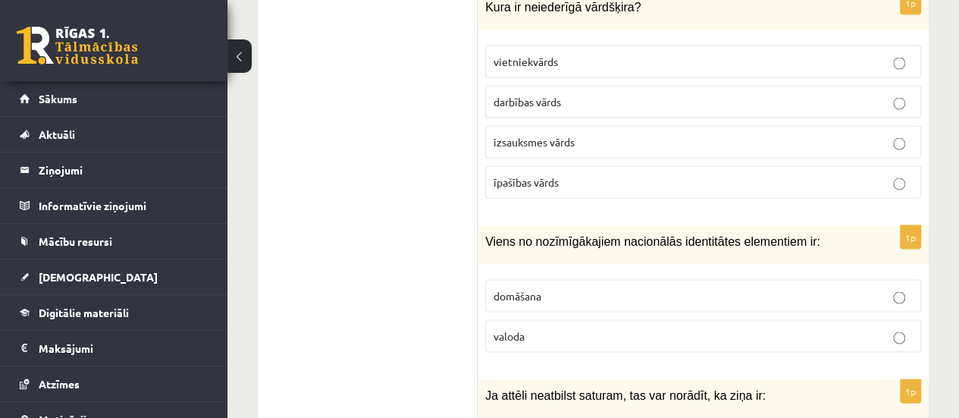
scroll to position [7217, 0]
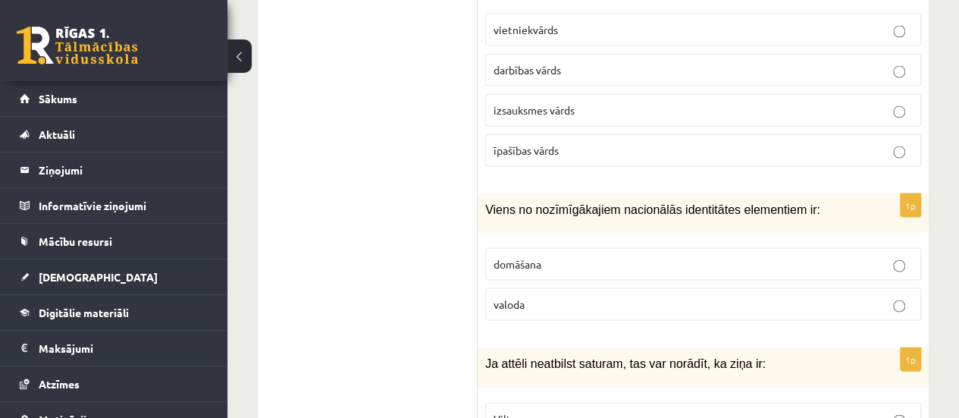
drag, startPoint x: 672, startPoint y: 272, endPoint x: 615, endPoint y: 274, distance: 57.6
click at [615, 411] on p "Viltus" at bounding box center [703, 419] width 419 height 16
click at [557, 296] on p "valoda" at bounding box center [703, 304] width 419 height 16
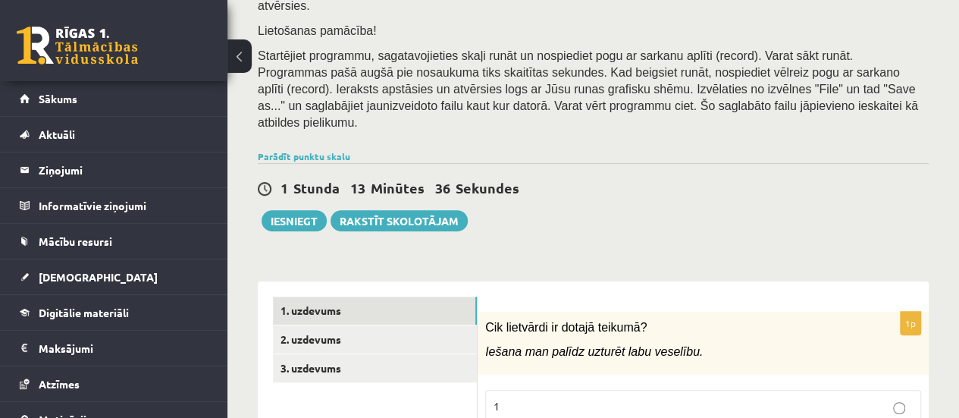
scroll to position [329, 0]
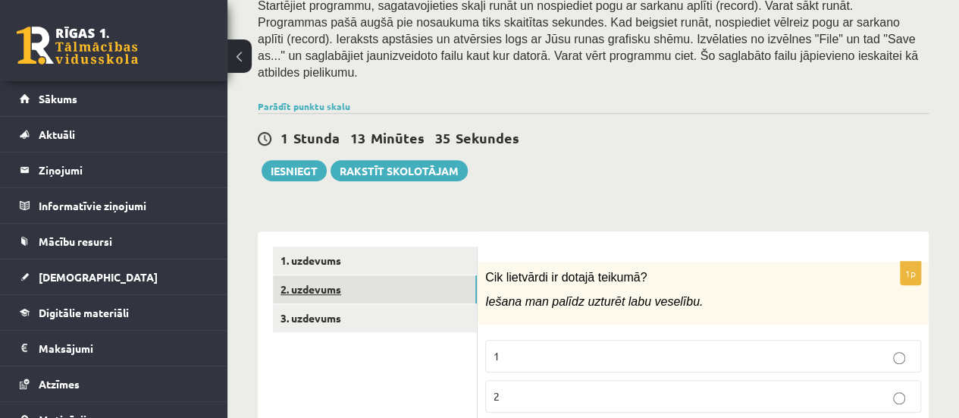
click at [456, 275] on link "2. uzdevums" at bounding box center [375, 289] width 204 height 28
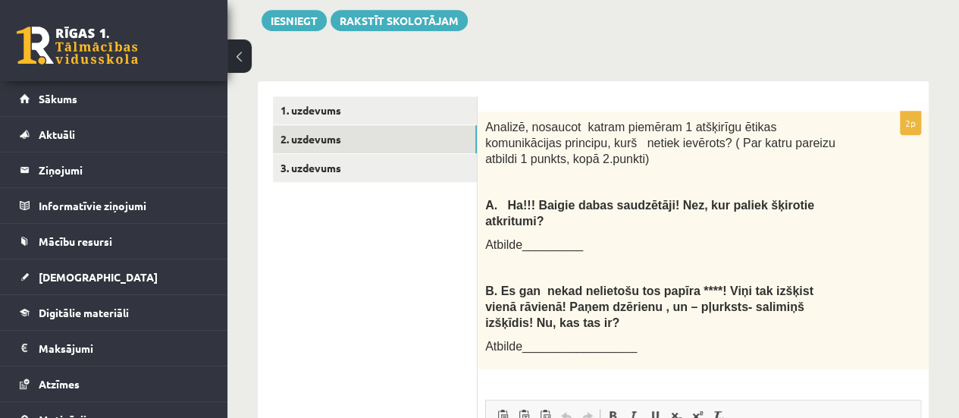
scroll to position [473, 0]
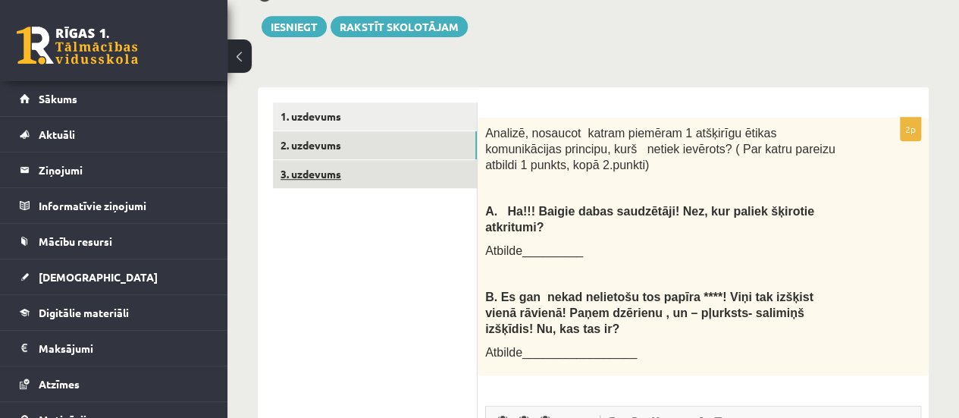
click at [411, 160] on link "3. uzdevums" at bounding box center [375, 174] width 204 height 28
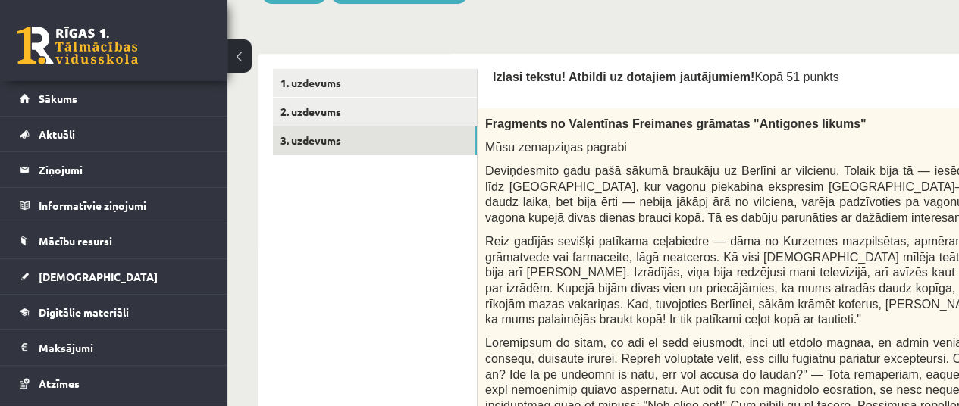
scroll to position [0, 0]
drag, startPoint x: 958, startPoint y: 61, endPoint x: 945, endPoint y: 130, distance: 69.4
drag, startPoint x: 945, startPoint y: 130, endPoint x: 925, endPoint y: 58, distance: 74.1
click at [925, 69] on p "Izlasi tekstu! Atbildi uz dotajiem jautājumiem! Kopā 51 punkts" at bounding box center [884, 77] width 782 height 16
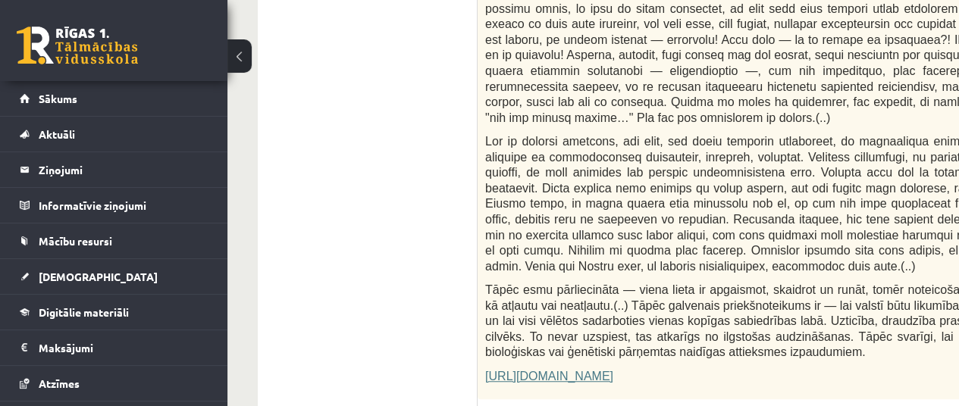
scroll to position [855, 0]
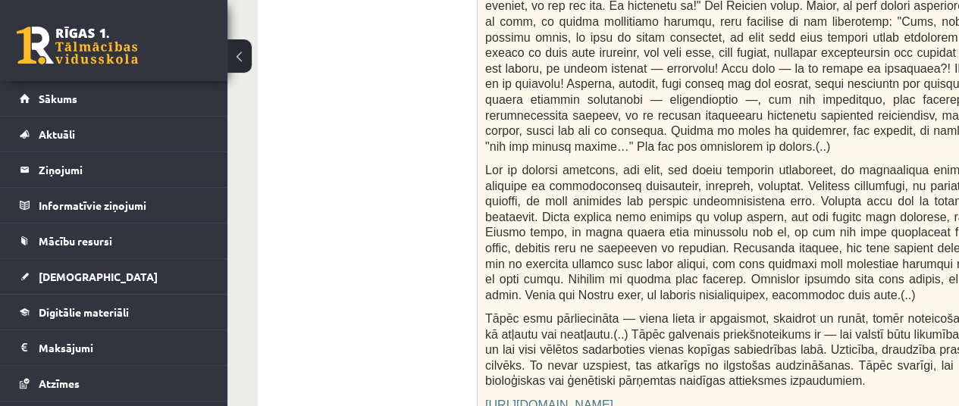
drag, startPoint x: 951, startPoint y: 166, endPoint x: 781, endPoint y: 152, distance: 170.4
drag, startPoint x: 781, startPoint y: 152, endPoint x: 328, endPoint y: 99, distance: 455.8
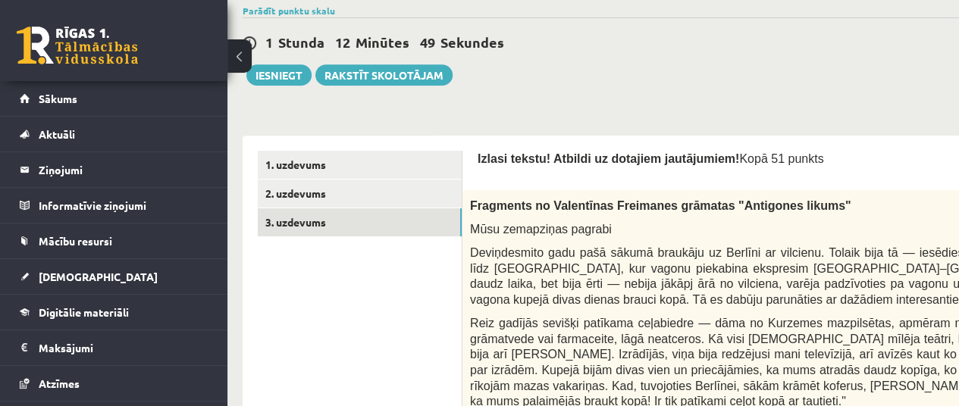
scroll to position [343, 15]
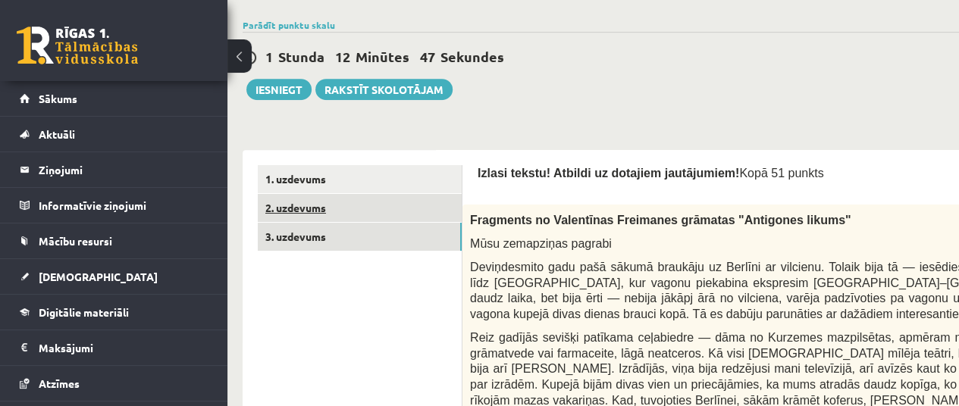
click at [447, 194] on link "2. uzdevums" at bounding box center [360, 208] width 204 height 28
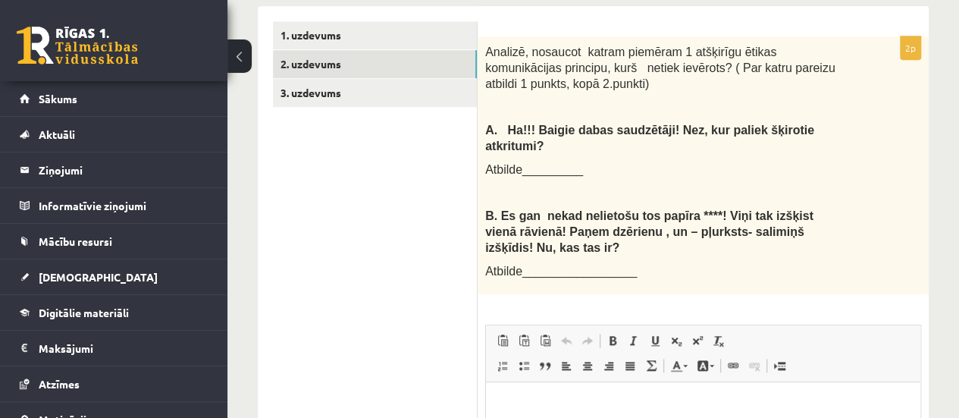
scroll to position [556, 0]
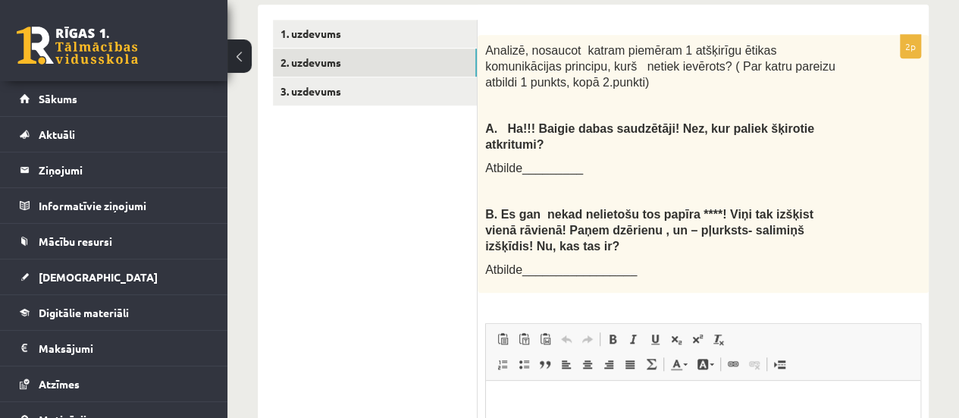
click at [538, 417] on html at bounding box center [703, 404] width 434 height 46
click at [530, 417] on html at bounding box center [703, 404] width 434 height 46
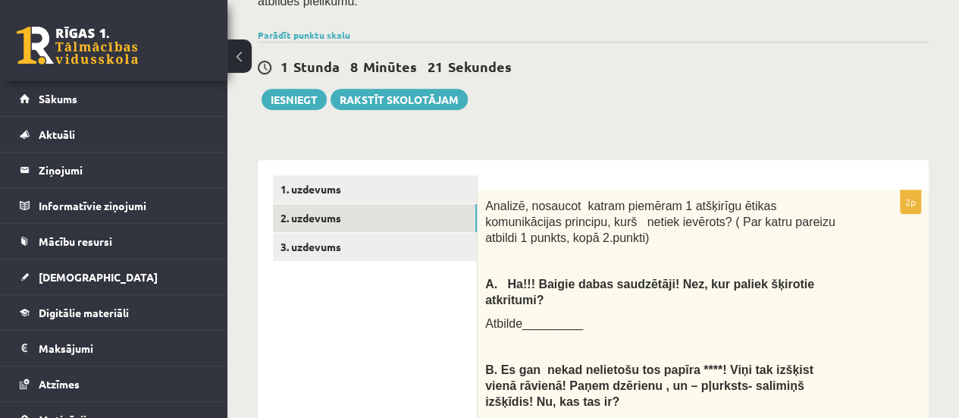
scroll to position [411, 0]
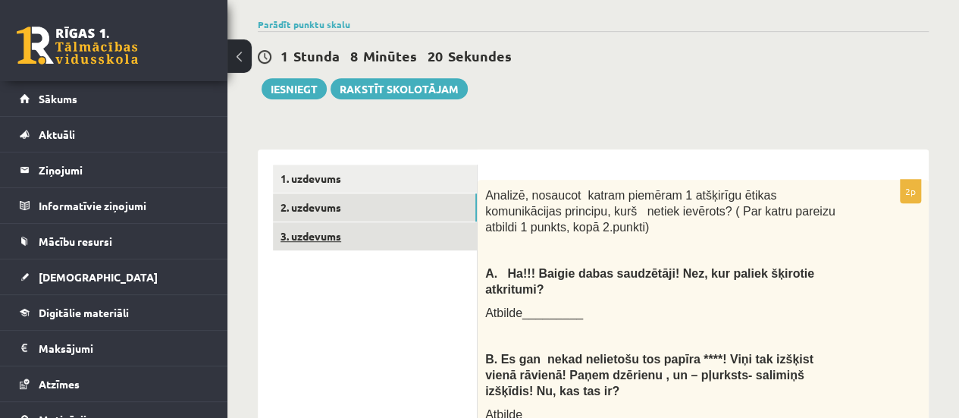
click at [472, 222] on link "3. uzdevums" at bounding box center [375, 236] width 204 height 28
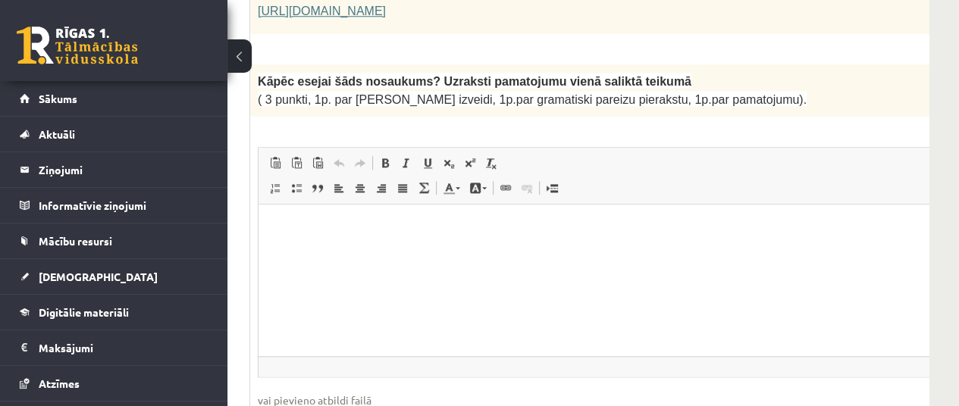
scroll to position [1193, 227]
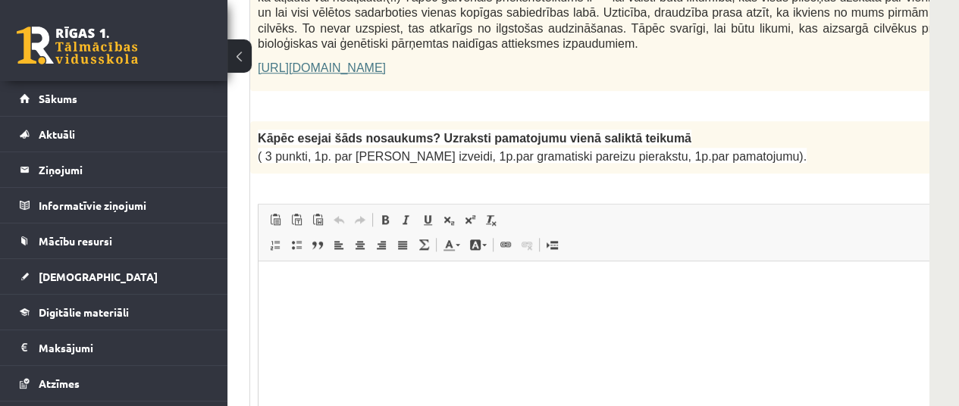
click at [776, 307] on html at bounding box center [657, 284] width 796 height 46
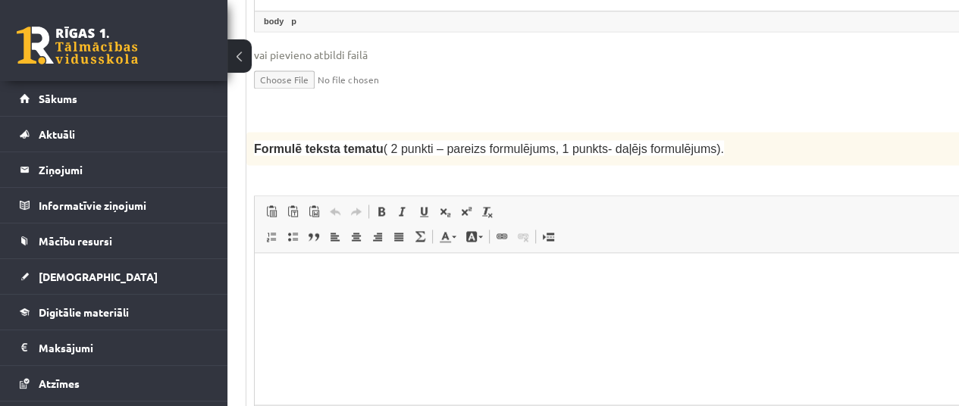
scroll to position [1594, 136]
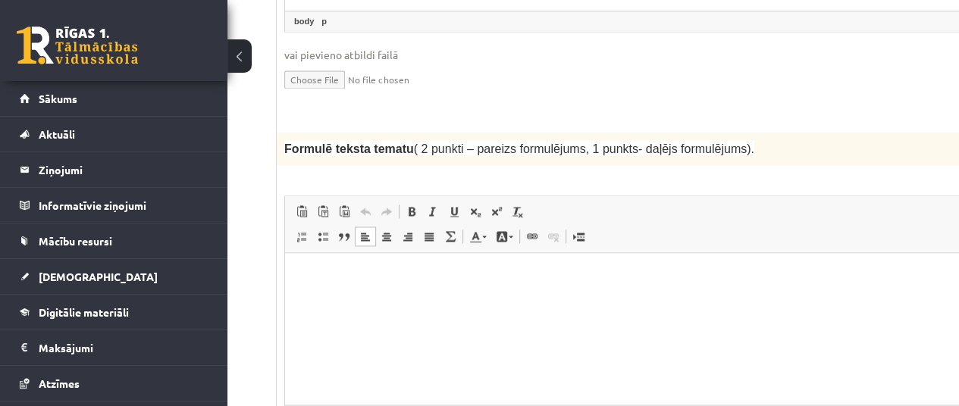
click at [390, 300] on html at bounding box center [683, 277] width 796 height 46
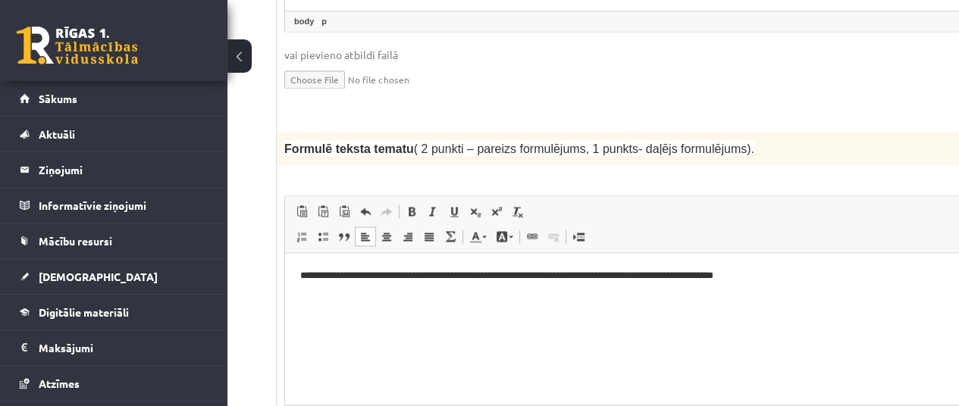
click at [726, 281] on p "**********" at bounding box center [664, 277] width 728 height 16
click at [732, 278] on p "**********" at bounding box center [664, 277] width 728 height 16
click at [731, 278] on p "**********" at bounding box center [664, 277] width 728 height 16
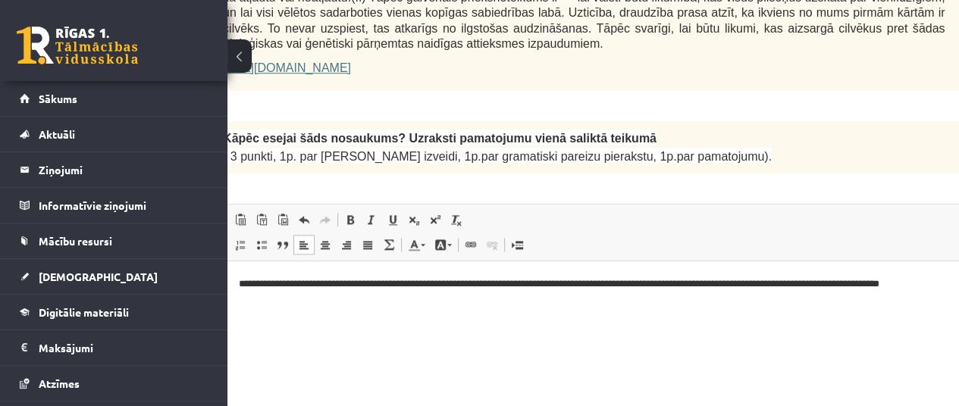
scroll to position [1256, 197]
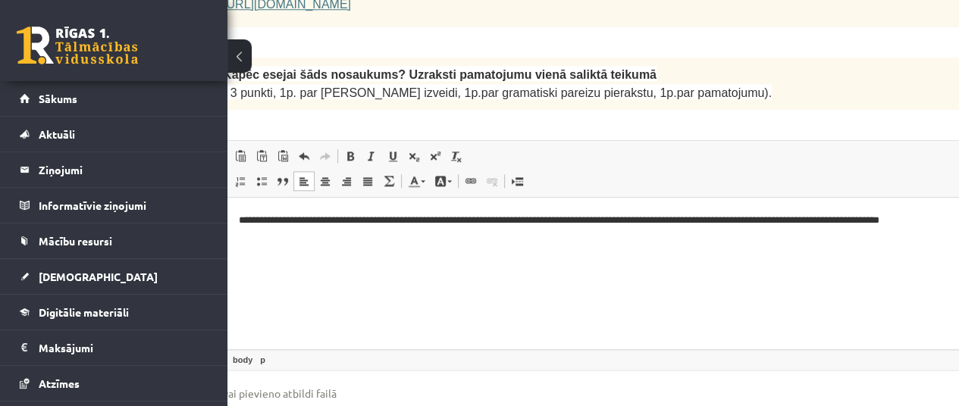
click at [712, 243] on html "**********" at bounding box center [622, 220] width 796 height 46
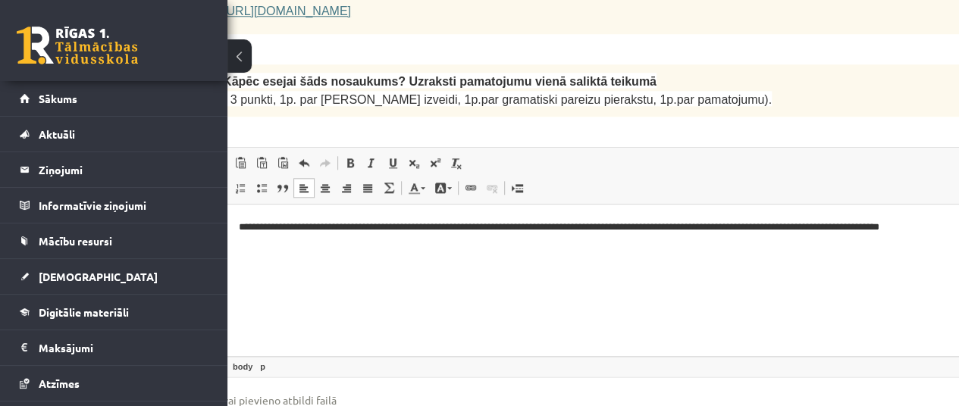
scroll to position [1192, 197]
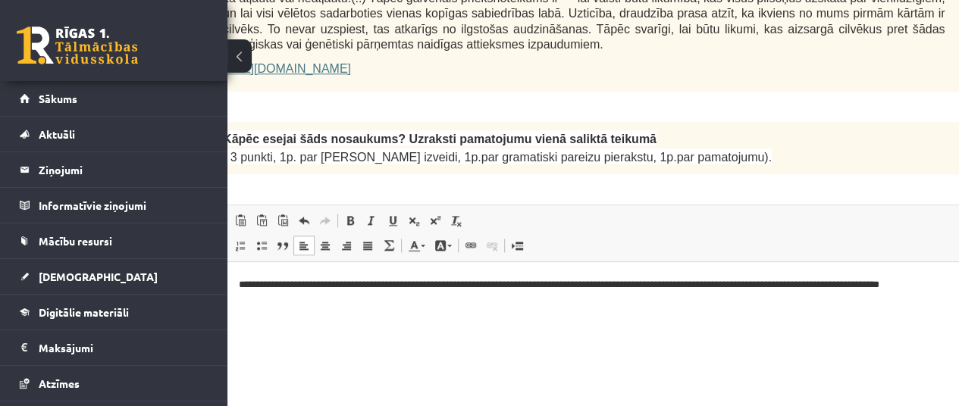
click at [952, 284] on p "**********" at bounding box center [603, 285] width 728 height 16
click at [956, 280] on p "**********" at bounding box center [603, 285] width 728 height 16
click at [326, 335] on p "**********" at bounding box center [603, 336] width 728 height 16
click at [315, 337] on p "**********" at bounding box center [603, 336] width 728 height 16
click at [322, 337] on p "**********" at bounding box center [603, 336] width 728 height 16
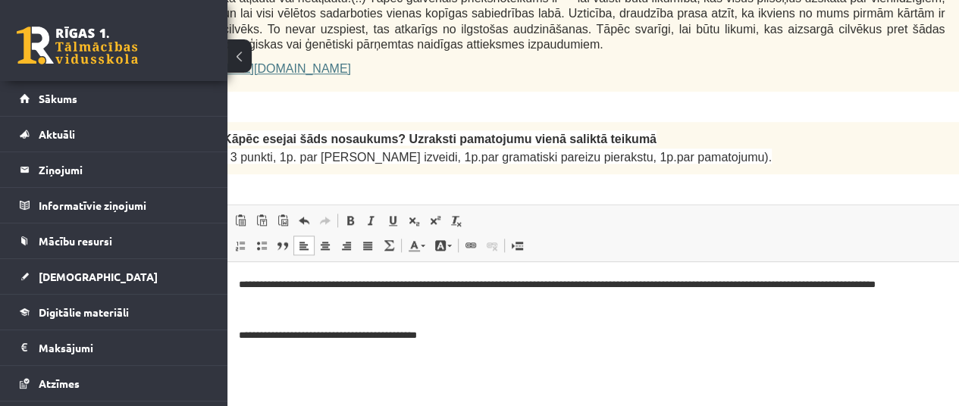
click at [447, 337] on p "**********" at bounding box center [603, 336] width 728 height 16
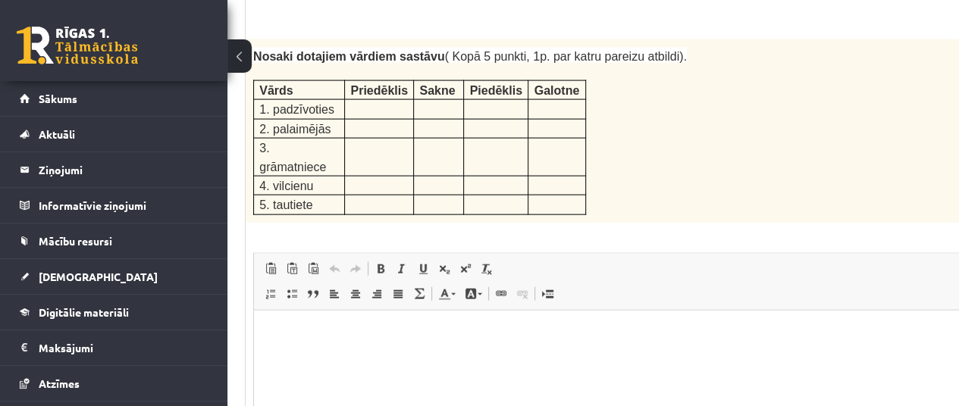
scroll to position [2095, 167]
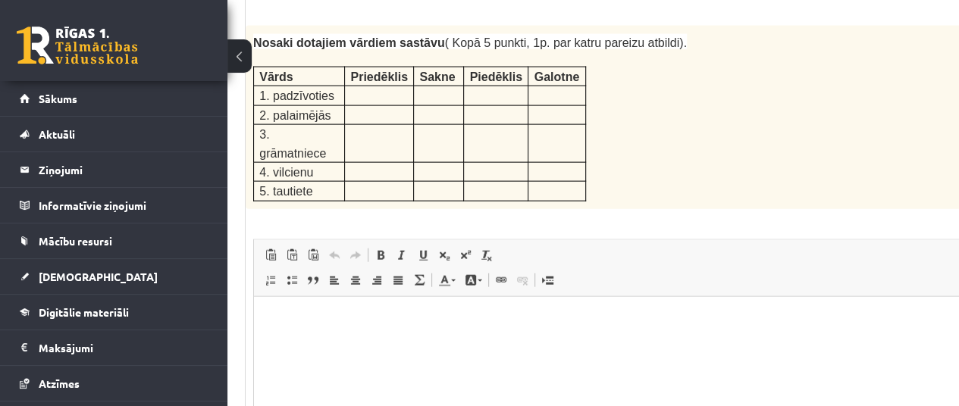
click at [486, 331] on html at bounding box center [652, 319] width 796 height 46
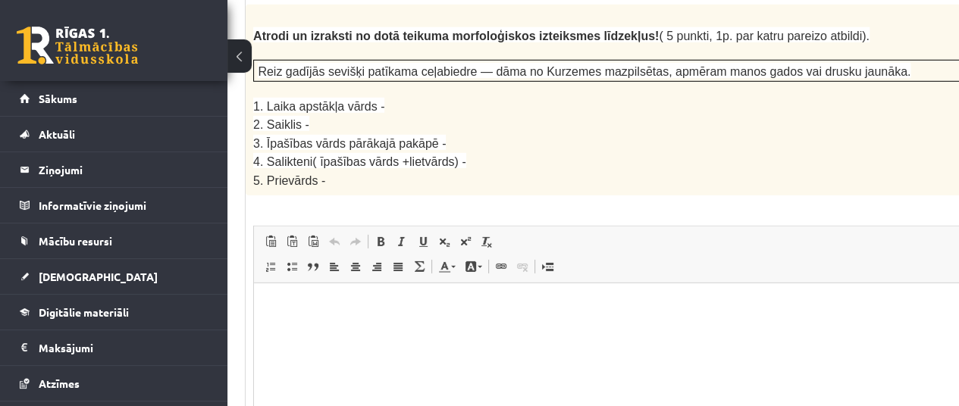
scroll to position [2690, 167]
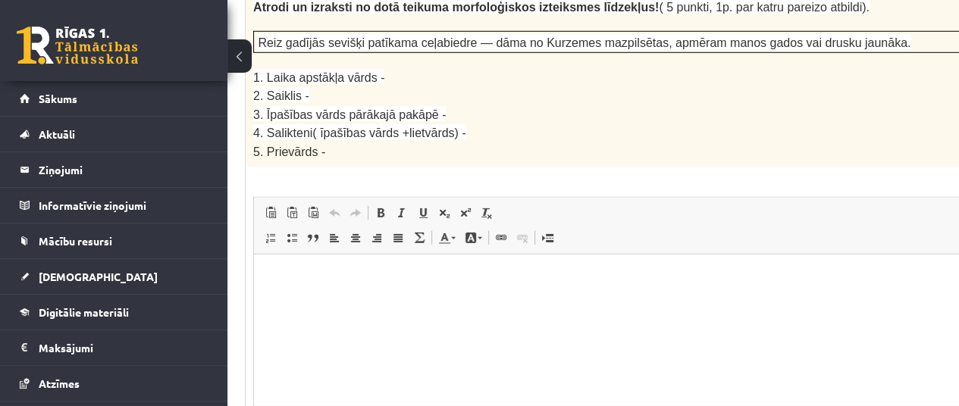
click at [516, 281] on p "Editor, wiswyg-editor-user-answer-47433886456900" at bounding box center [652, 278] width 766 height 16
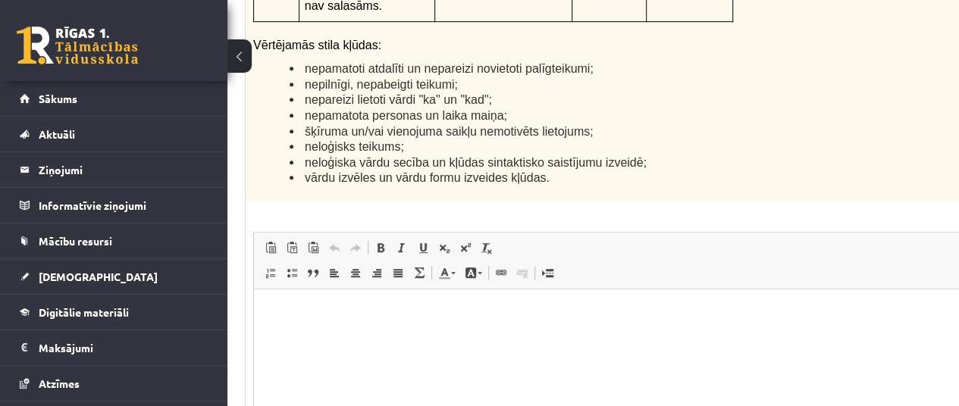
scroll to position [3775, 167]
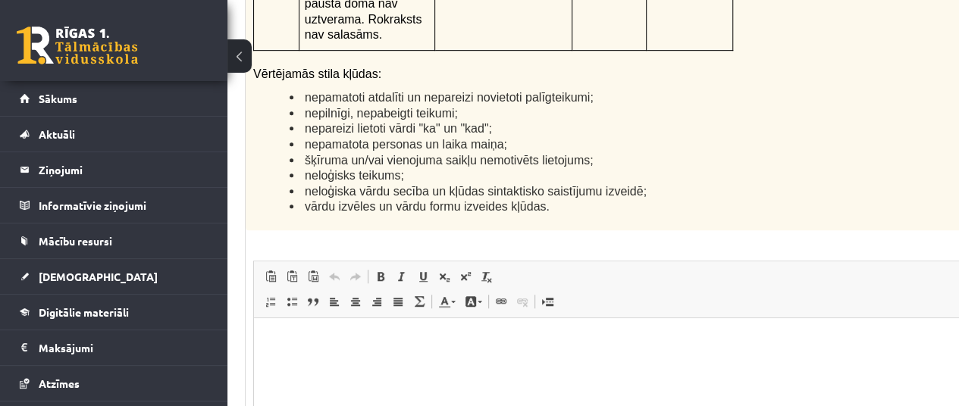
click at [753, 364] on html at bounding box center [652, 341] width 796 height 46
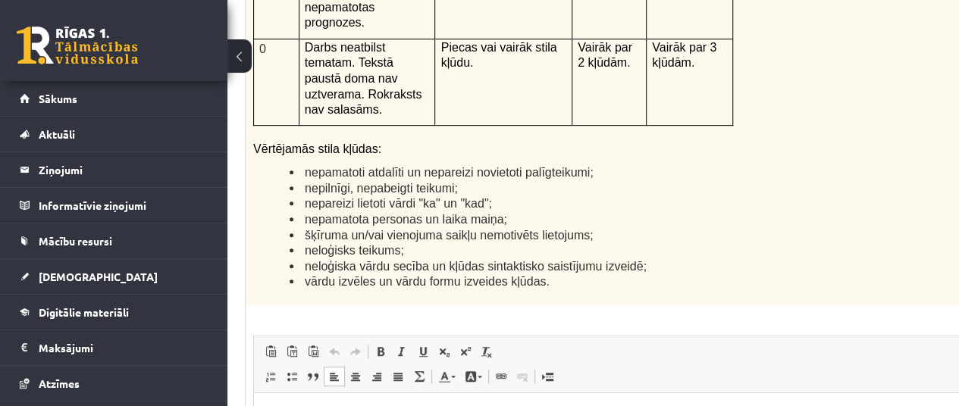
scroll to position [3686, 167]
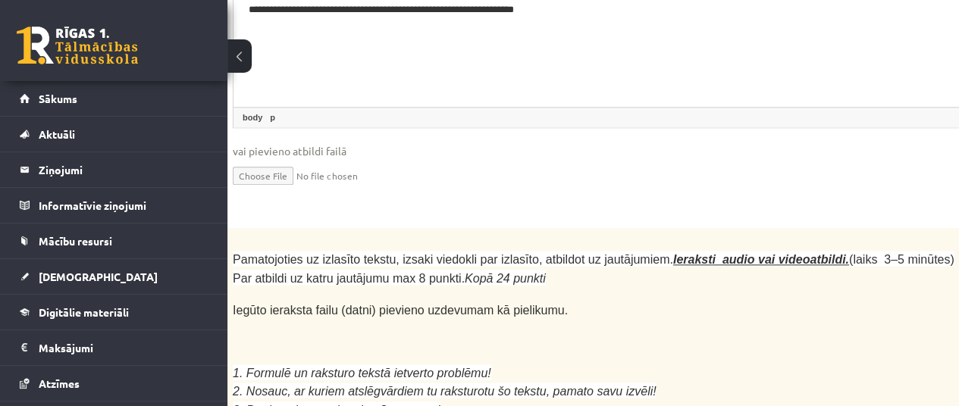
scroll to position [4138, 167]
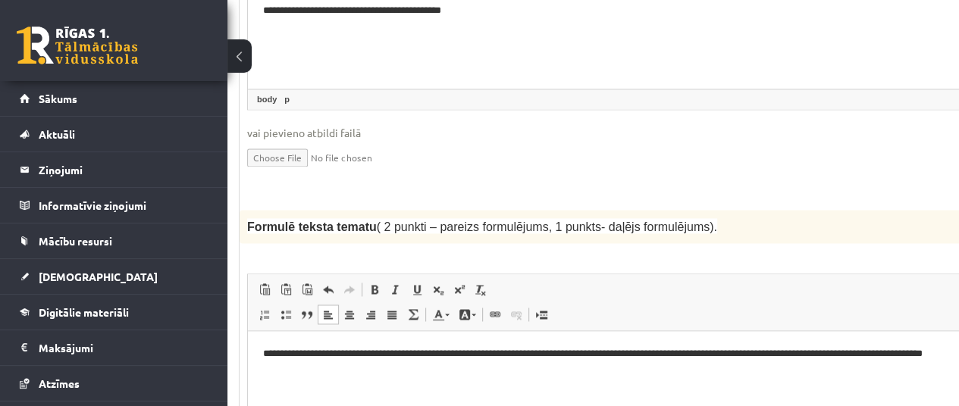
scroll to position [1495, 167]
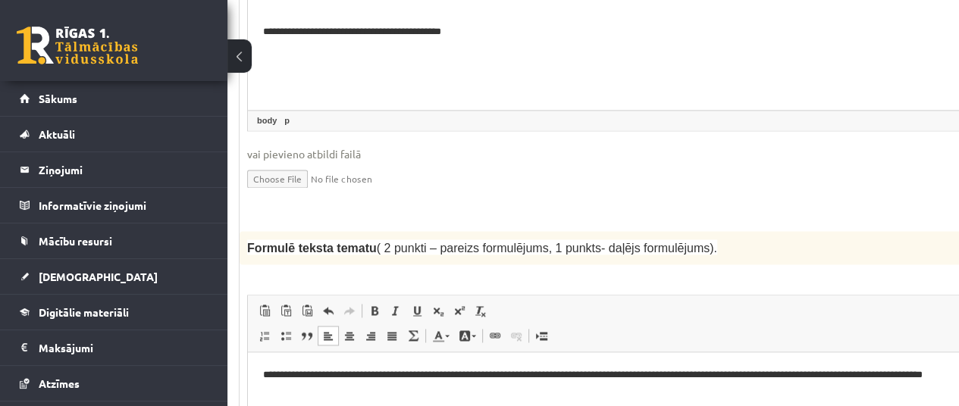
drag, startPoint x: 969, startPoint y: 27, endPoint x: 687, endPoint y: 106, distance: 293.0
click at [687, 163] on input "file" at bounding box center [646, 178] width 798 height 31
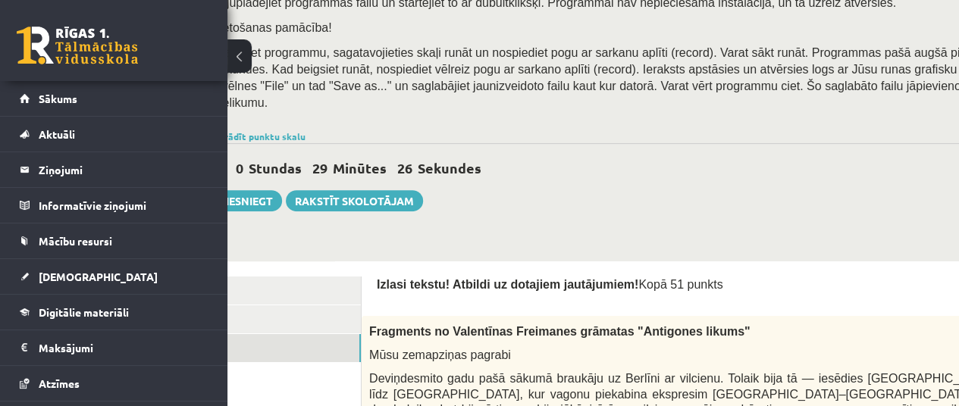
scroll to position [232, 15]
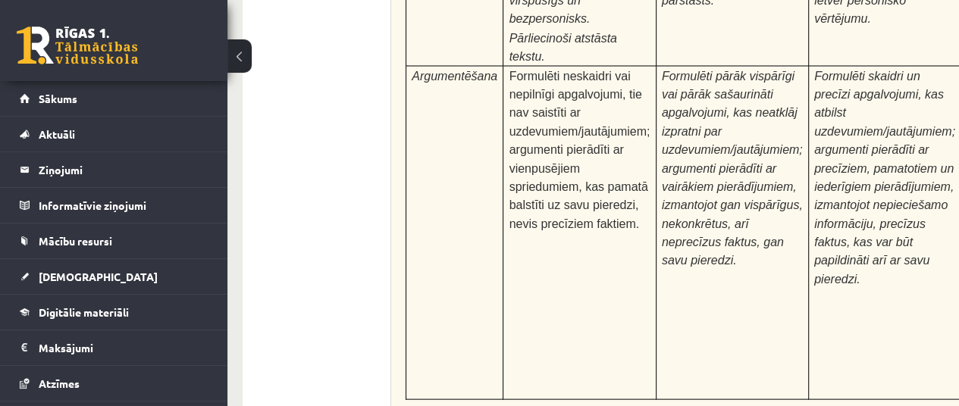
scroll to position [4931, 15]
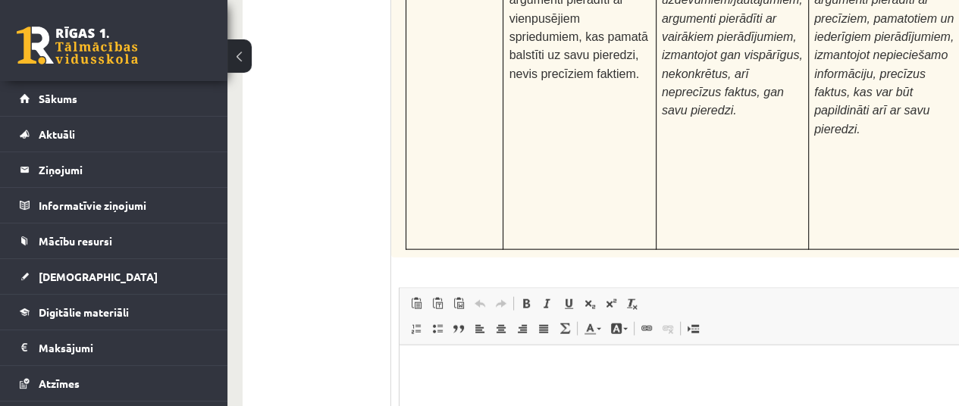
click at [622, 391] on html at bounding box center [798, 368] width 796 height 46
type input "**********"
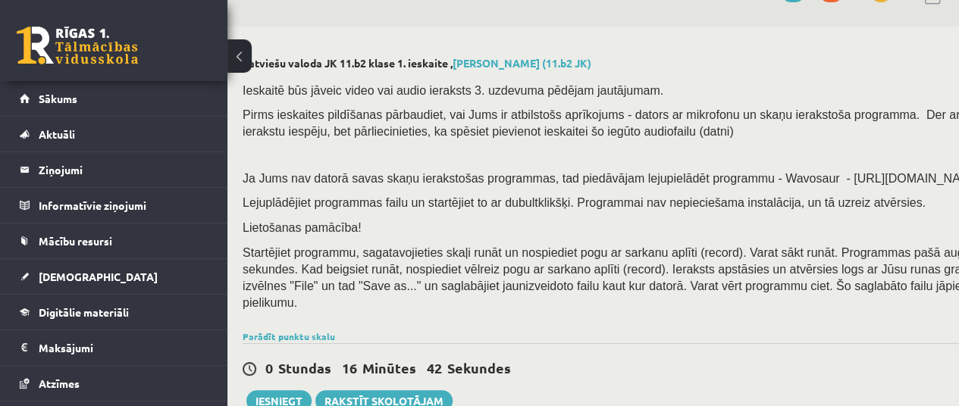
scroll to position [82, 15]
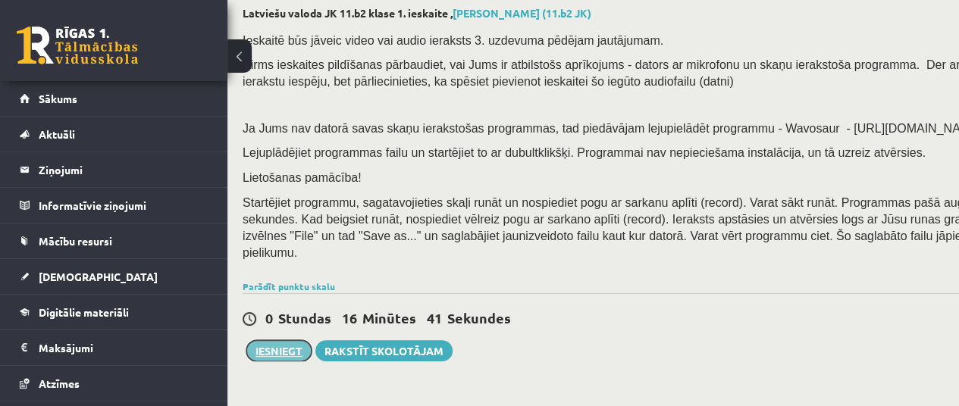
click at [271, 340] on button "Iesniegt" at bounding box center [278, 350] width 65 height 21
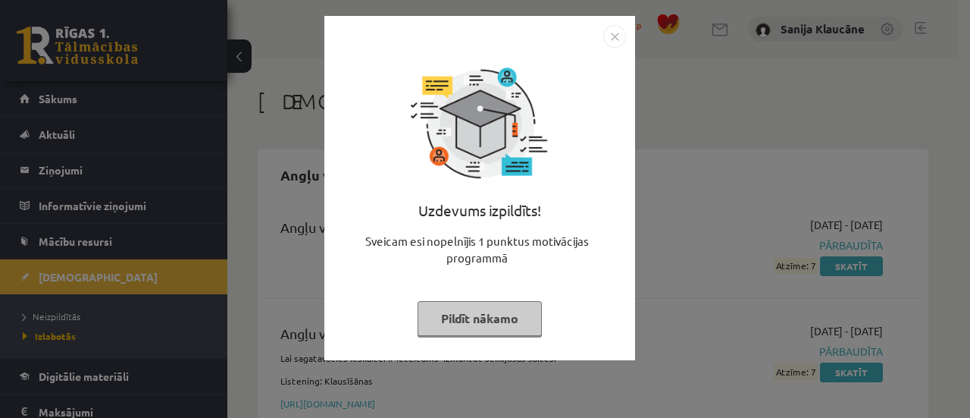
click at [607, 42] on img "Close" at bounding box center [614, 36] width 23 height 23
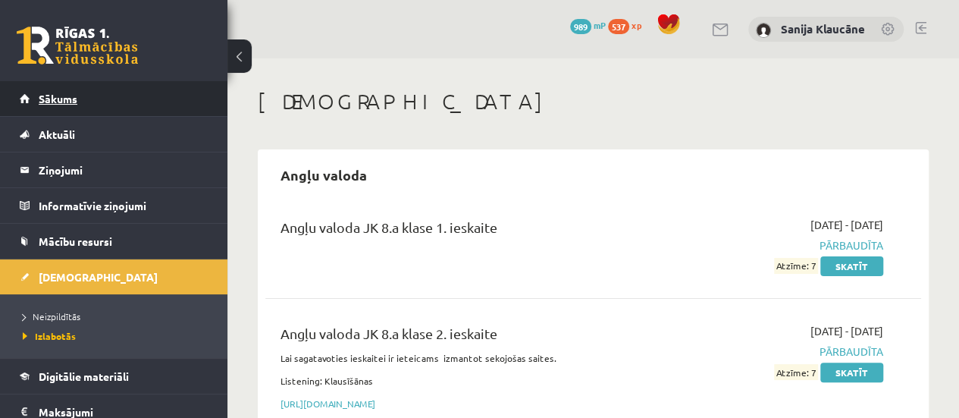
click at [190, 106] on link "Sākums" at bounding box center [114, 98] width 189 height 35
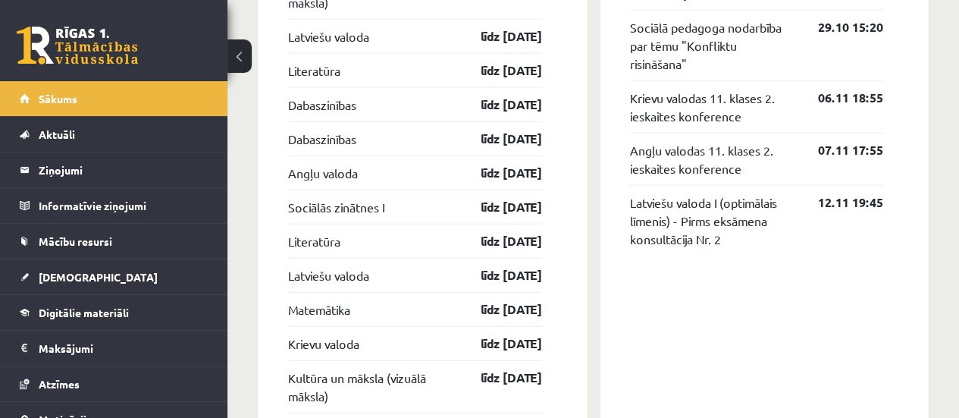
scroll to position [1731, 0]
